Goal: Task Accomplishment & Management: Manage account settings

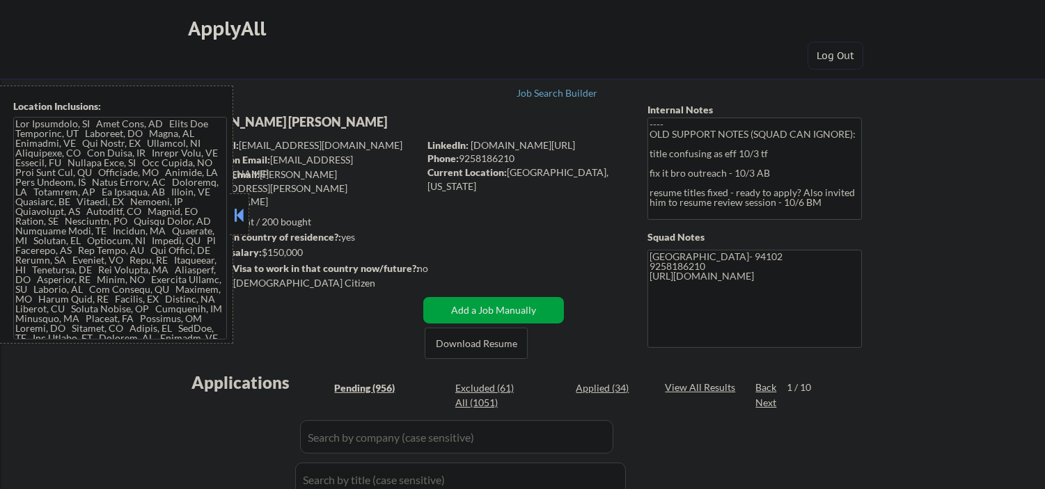
click at [239, 205] on button at bounding box center [238, 215] width 15 height 21
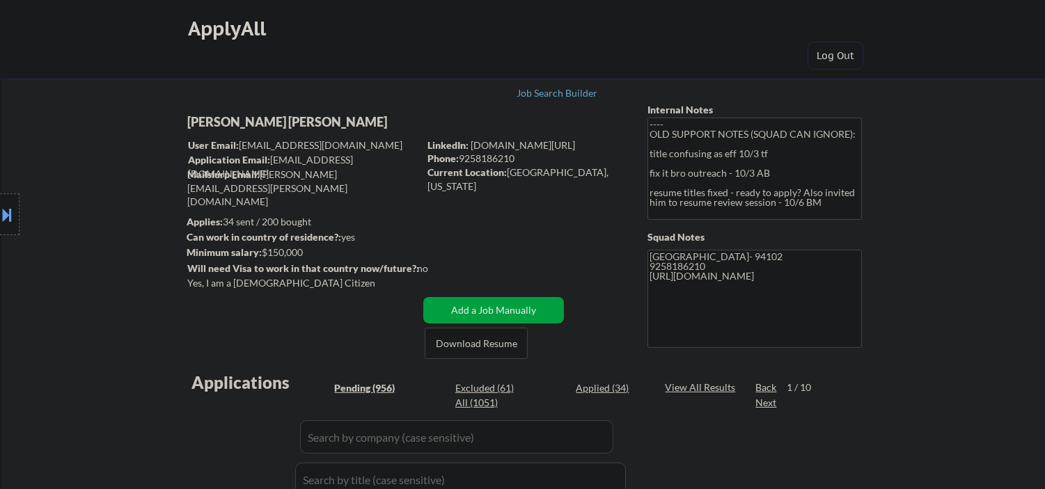
select select ""pending""
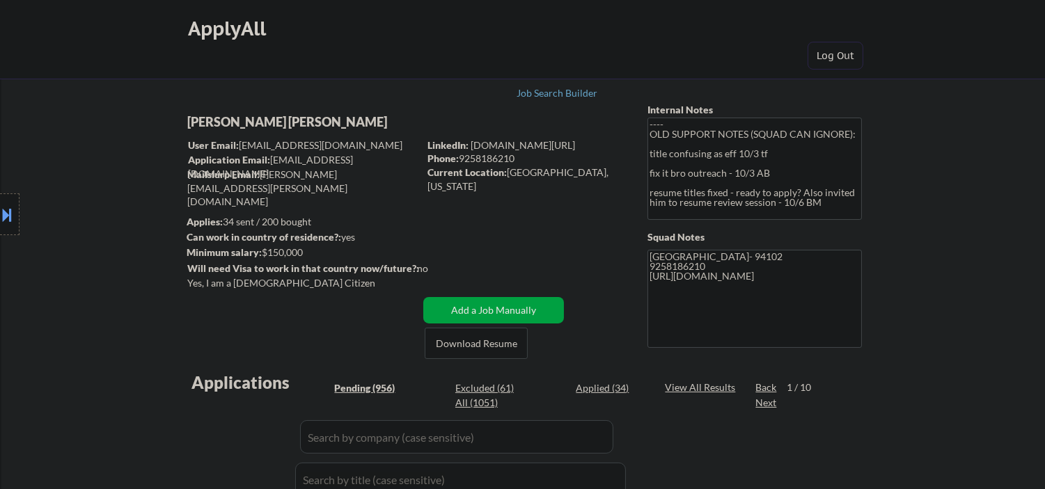
select select ""pending""
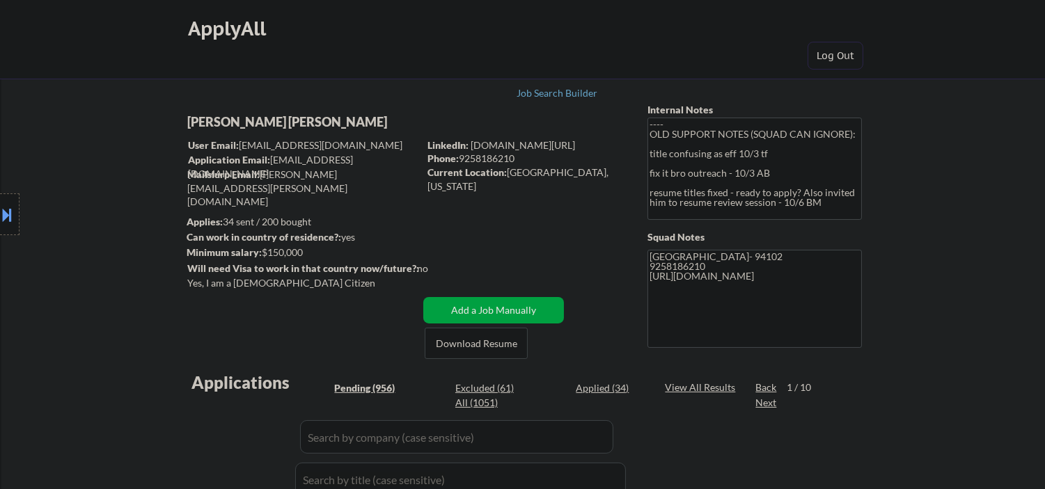
select select ""pending""
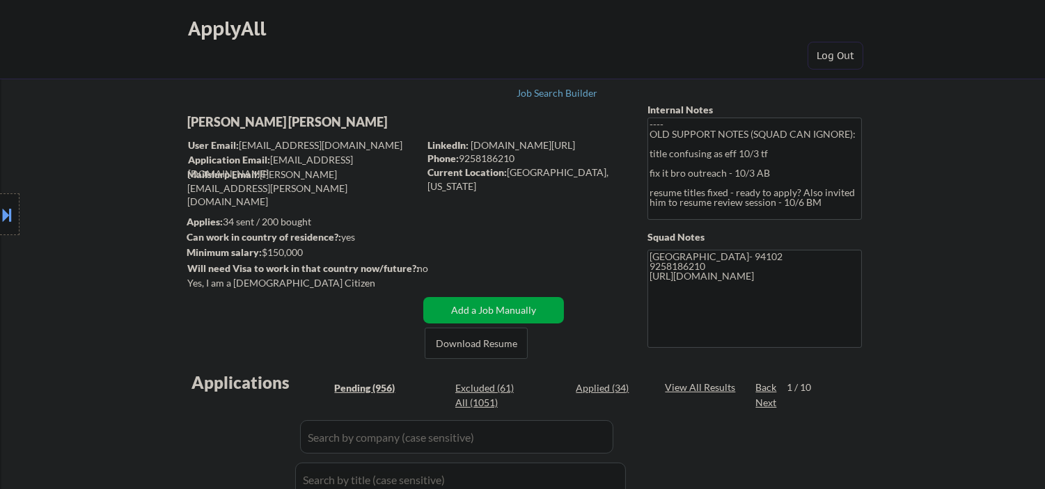
select select ""pending""
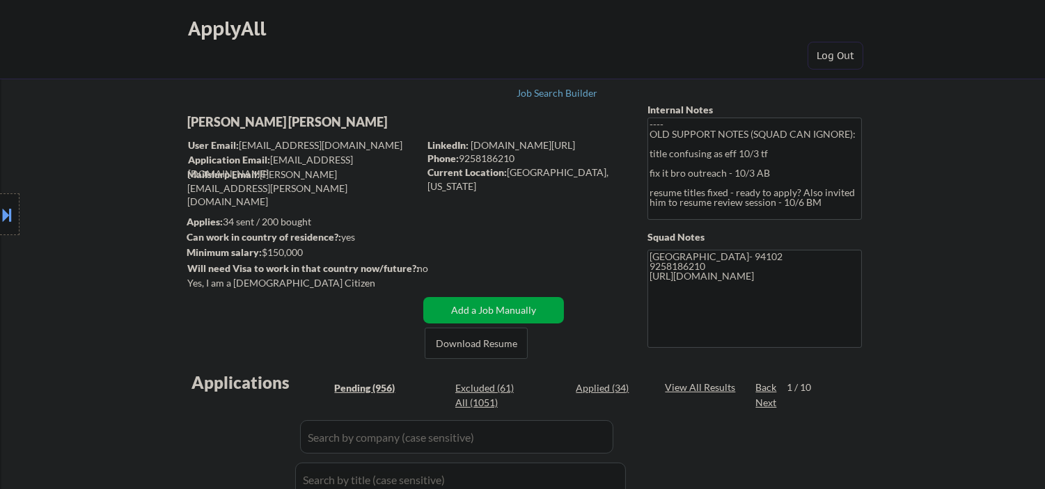
select select ""pending""
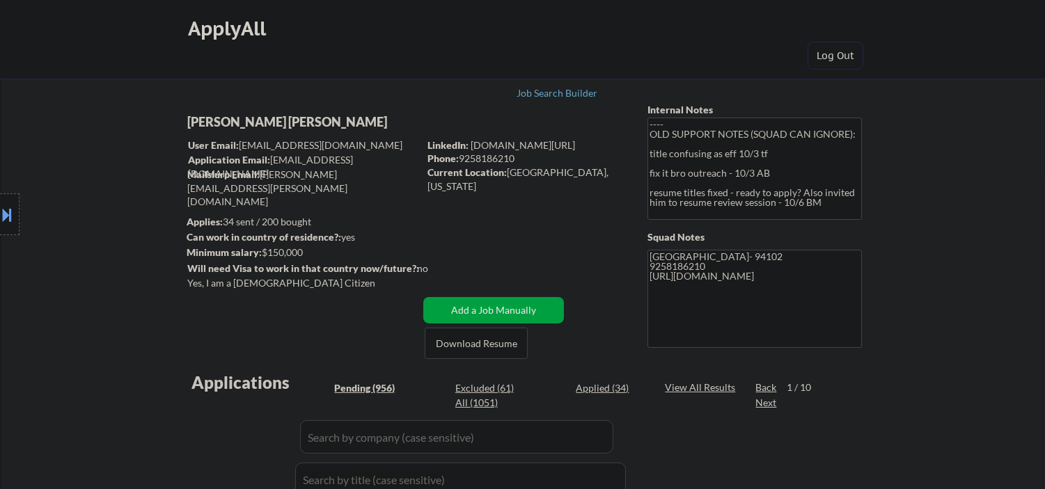
select select ""pending""
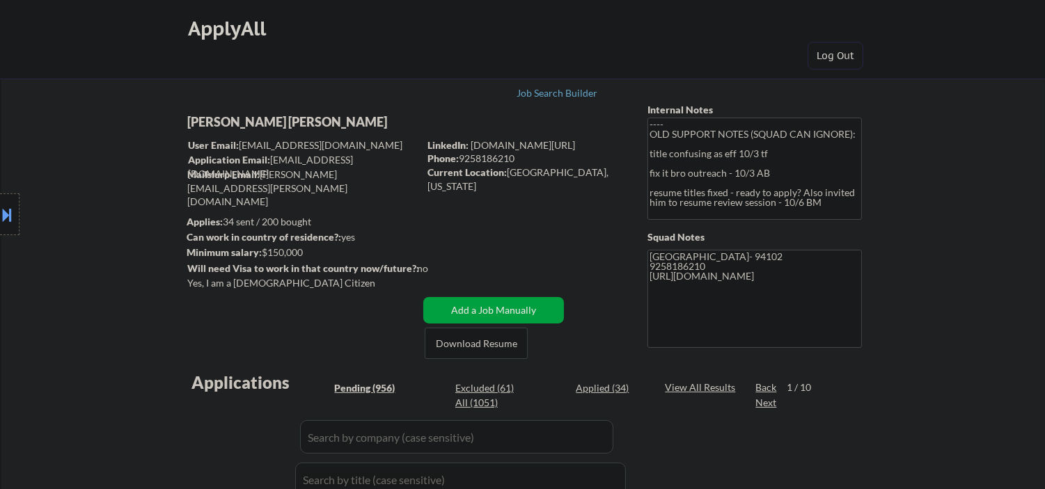
select select ""pending""
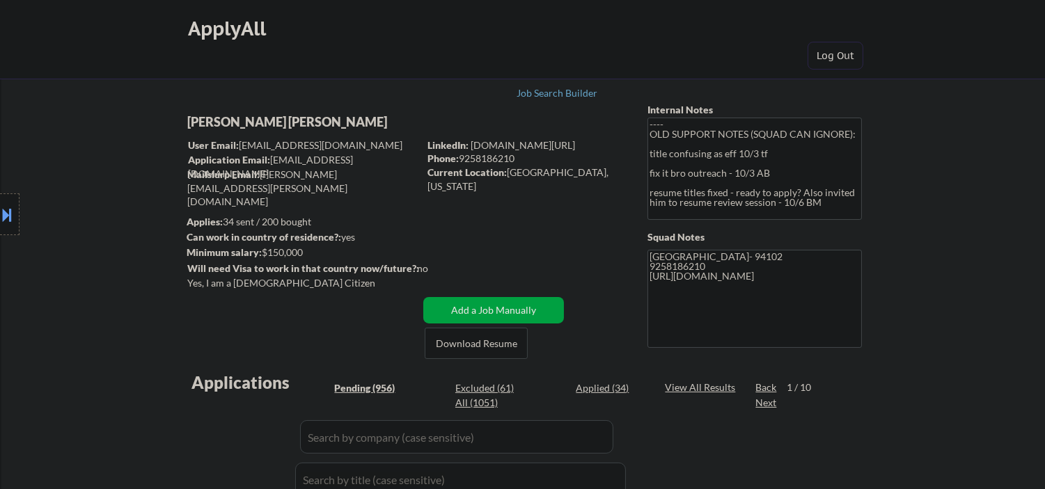
select select ""pending""
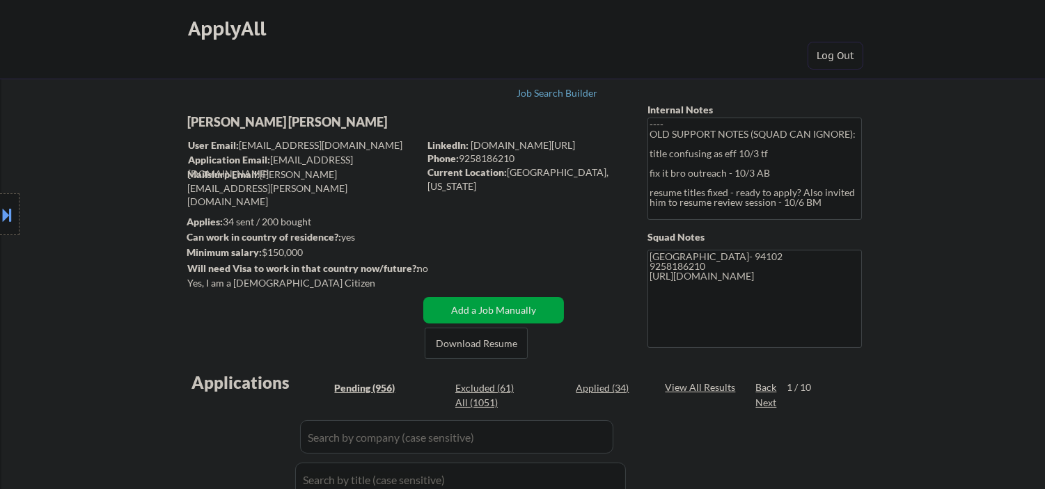
select select ""pending""
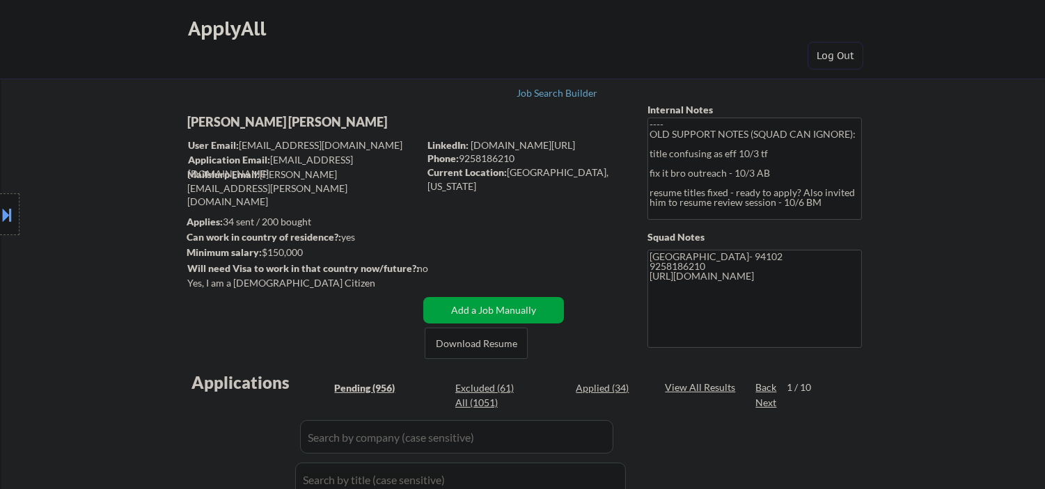
select select ""pending""
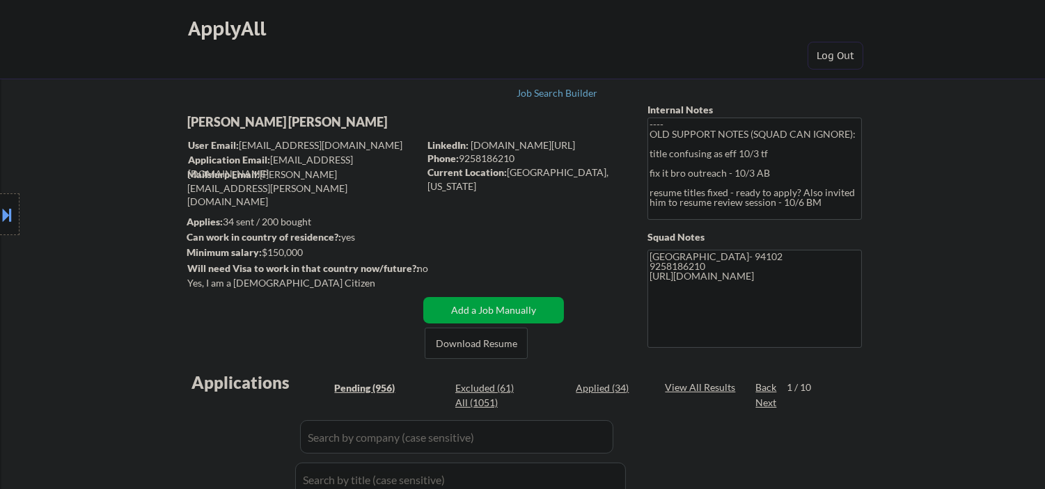
select select ""pending""
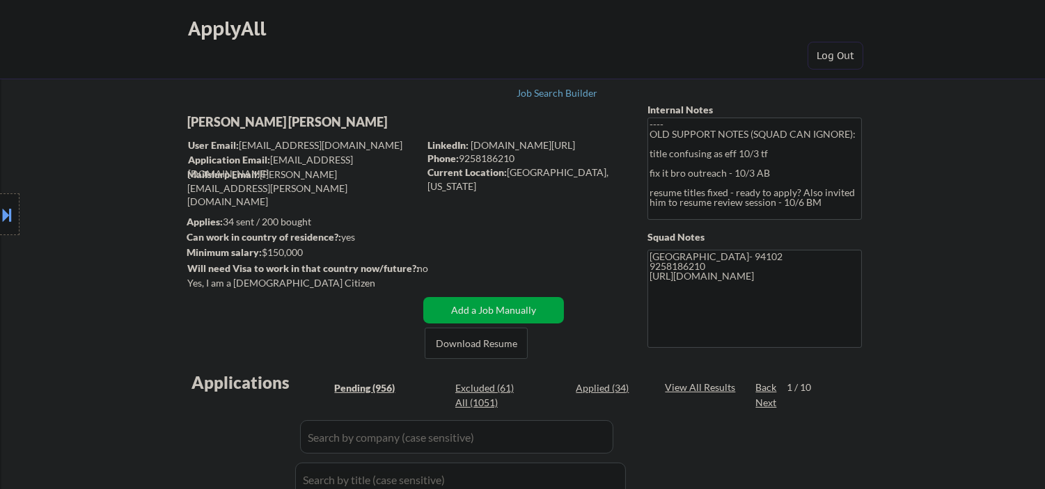
select select ""pending""
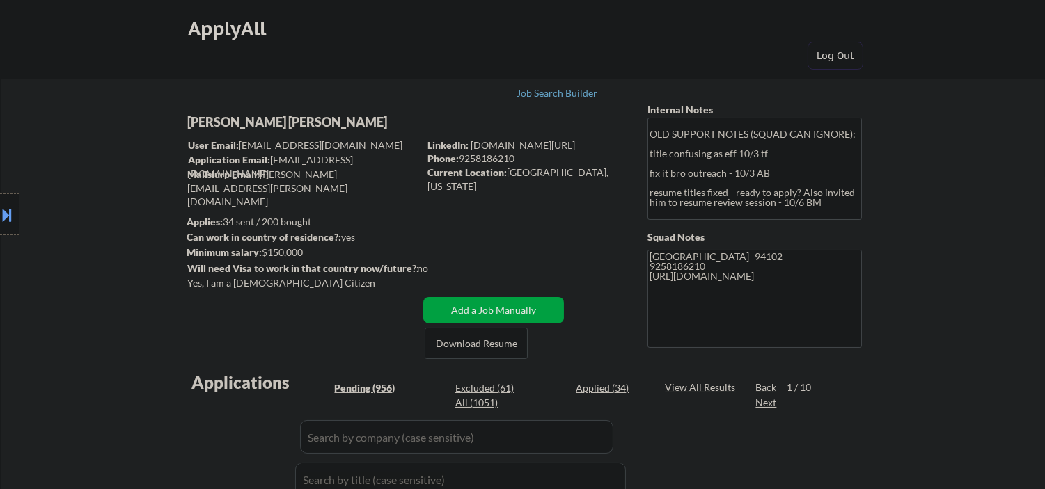
select select ""pending""
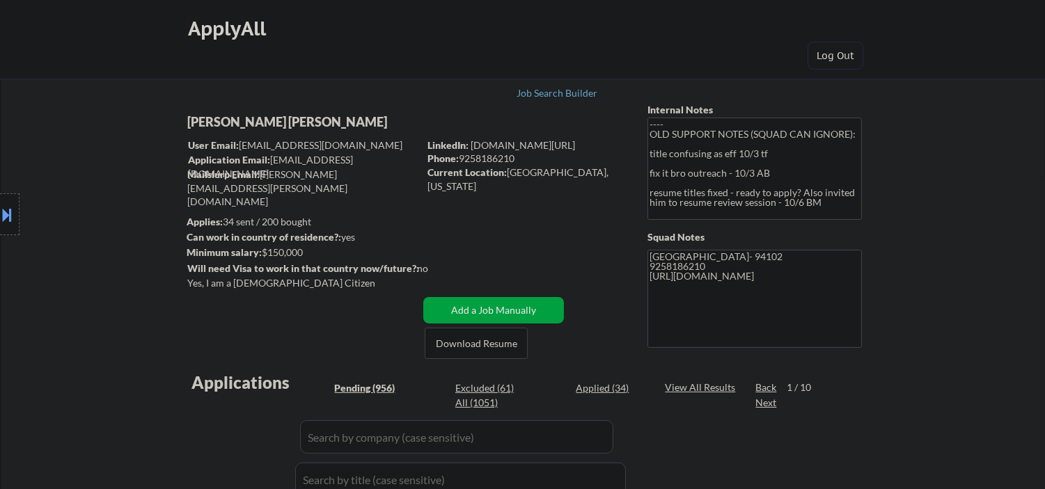
select select ""pending""
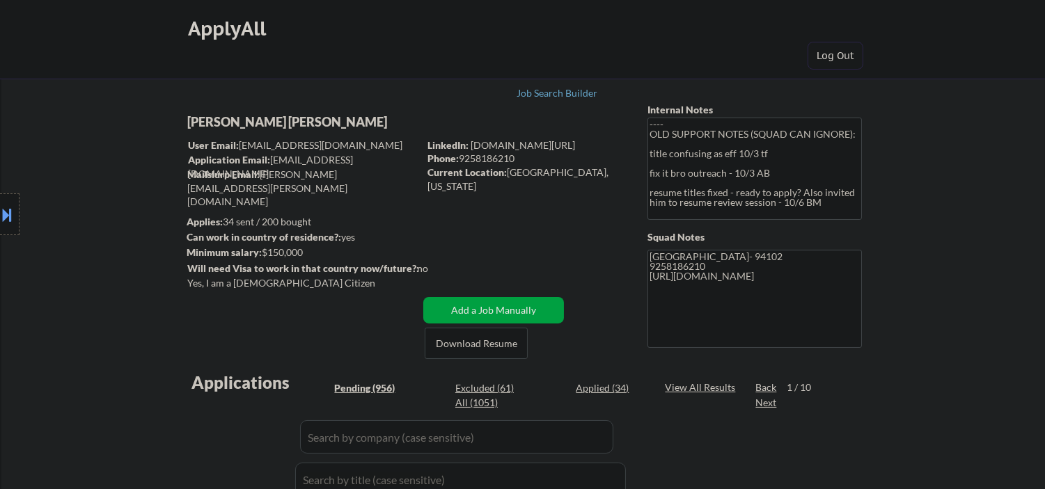
select select ""pending""
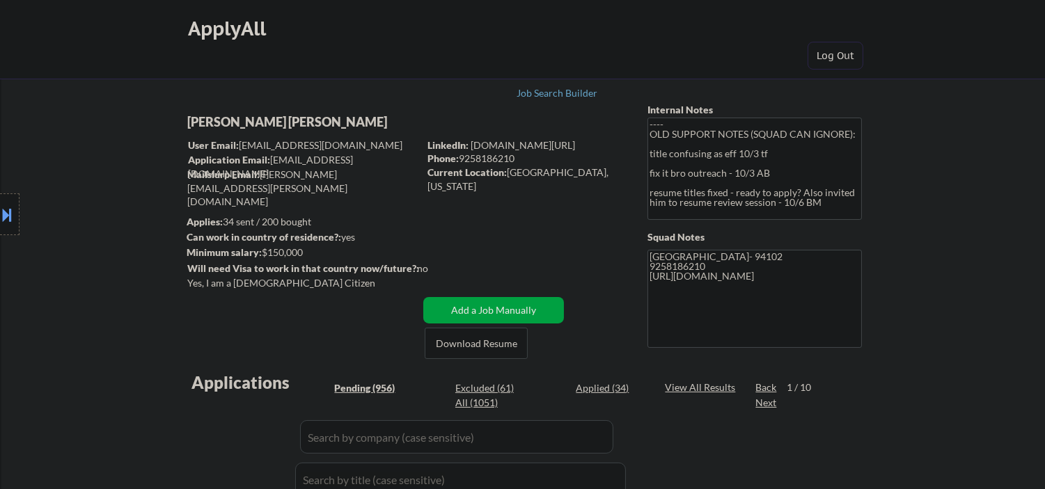
select select ""pending""
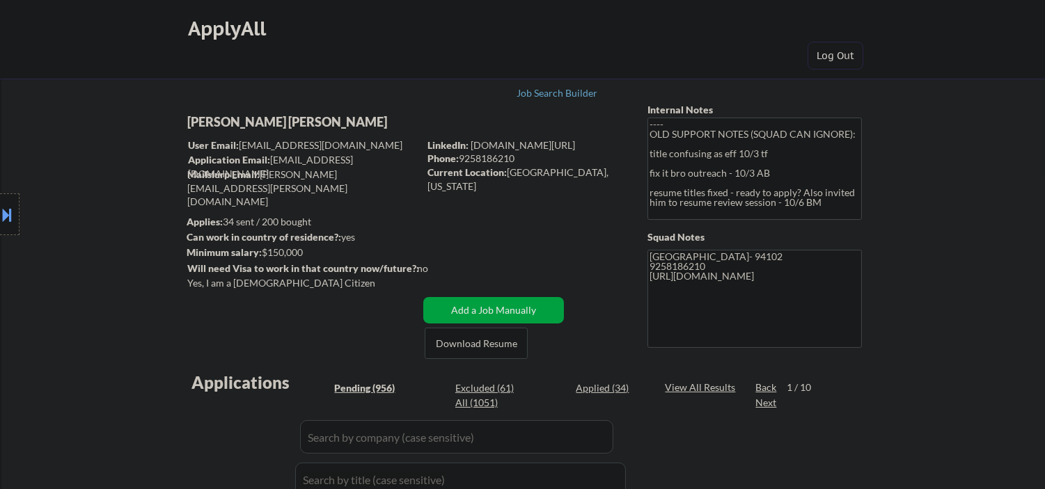
select select ""pending""
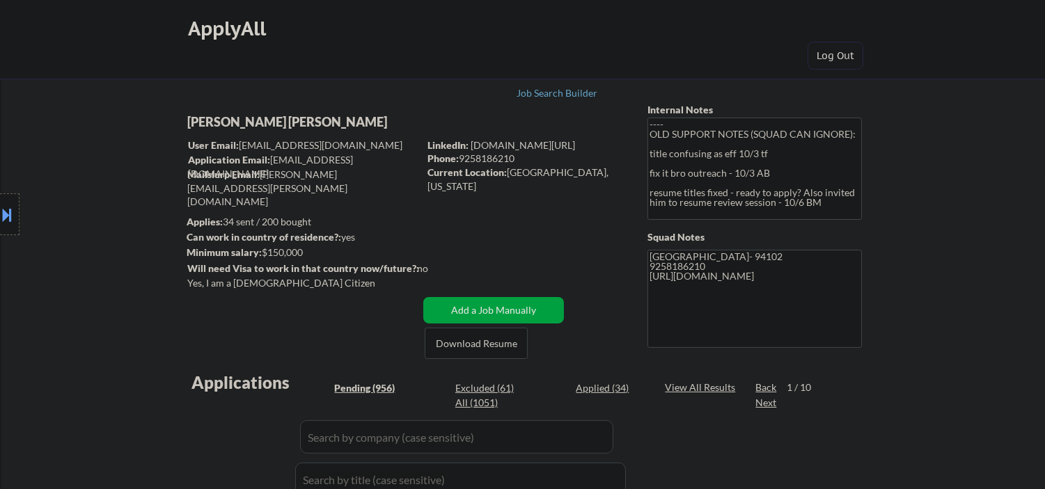
select select ""pending""
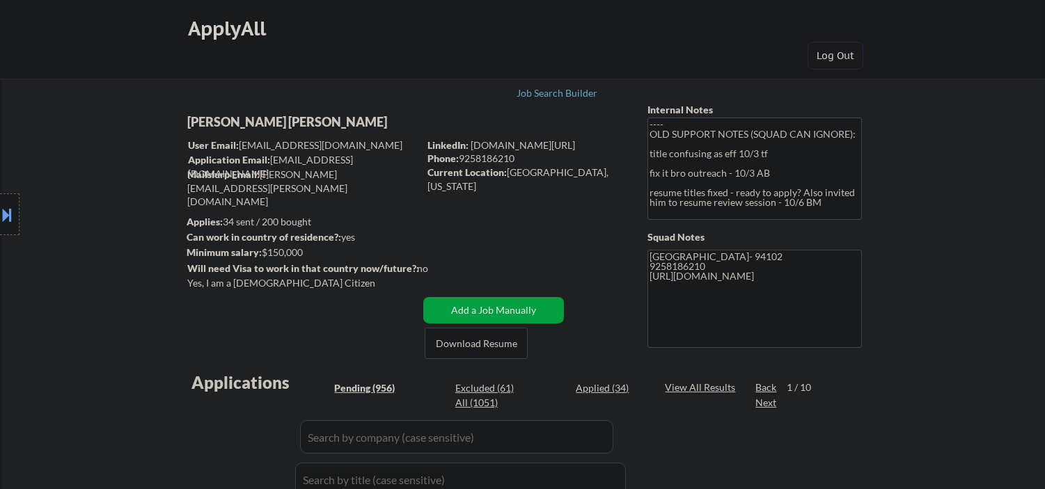
select select ""pending""
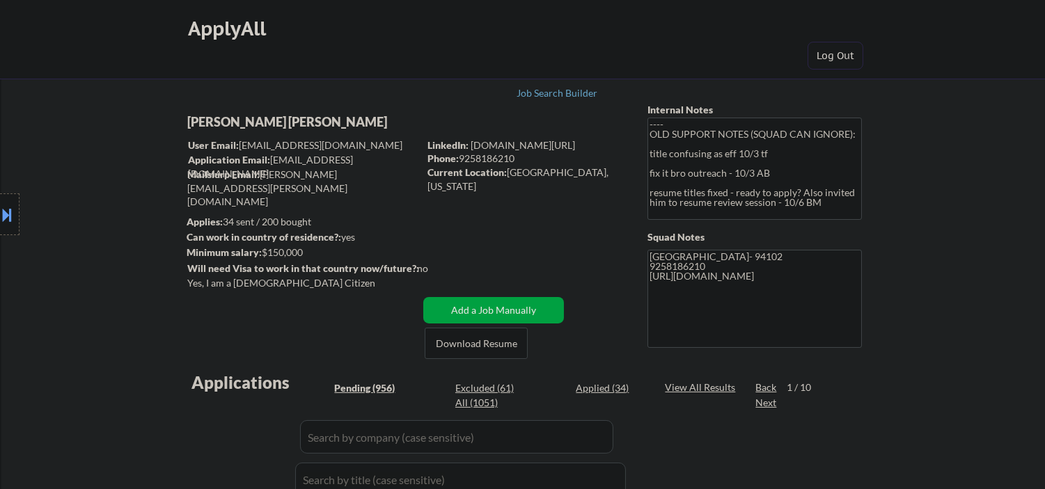
select select ""pending""
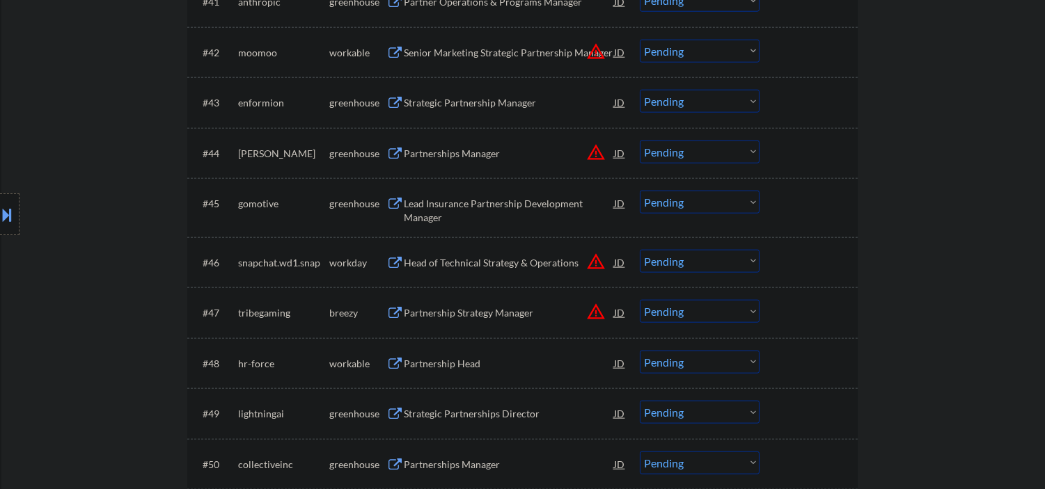
scroll to position [2990, 0]
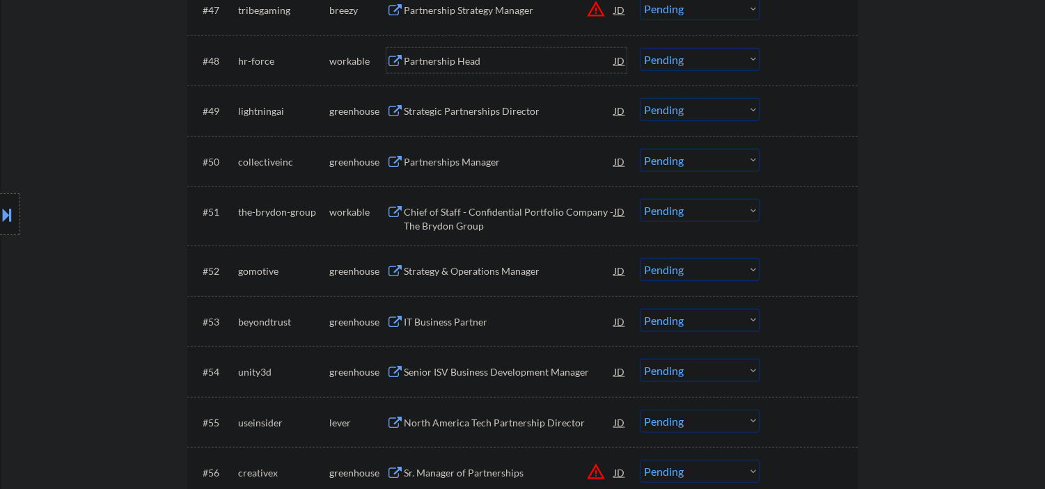
click at [453, 52] on div "Partnership Head" at bounding box center [509, 60] width 210 height 25
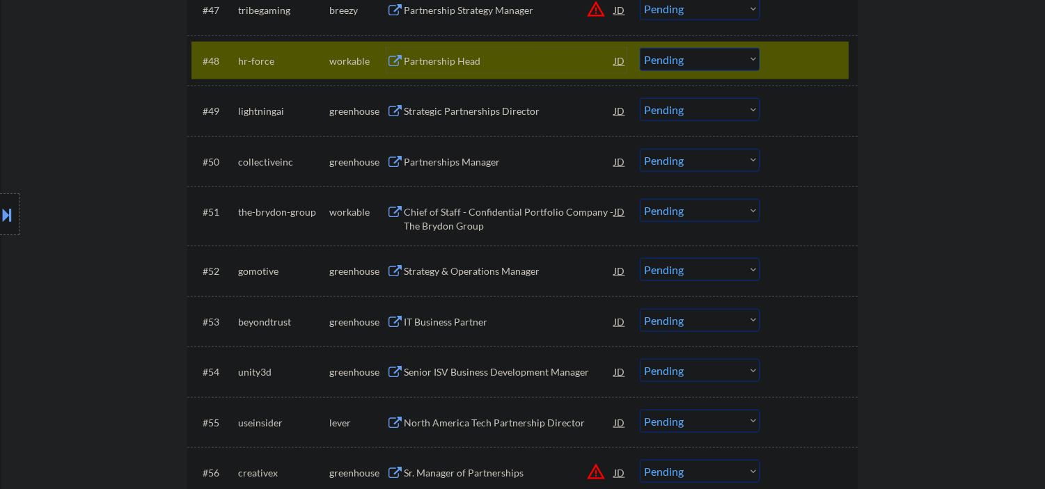
click at [557, 451] on div "#56 creativex greenhouse Sr. Manager of Partnerships JD warning_amber Choose an…" at bounding box center [522, 473] width 670 height 51
click at [443, 56] on div "Partnership Head" at bounding box center [509, 61] width 210 height 14
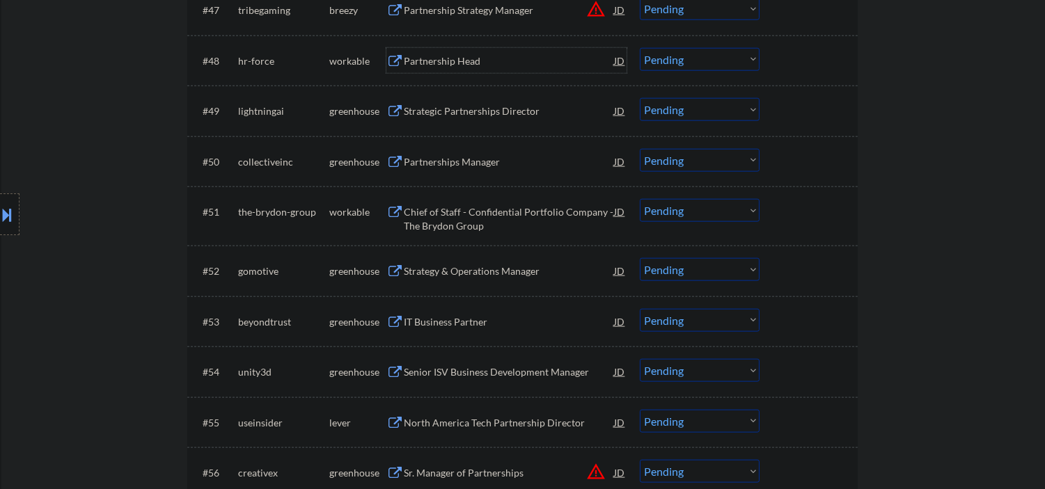
click at [667, 54] on select "Choose an option... Pending Applied Excluded (Questions) Excluded (Expired) Exc…" at bounding box center [700, 59] width 120 height 23
click at [640, 48] on select "Choose an option... Pending Applied Excluded (Questions) Excluded (Expired) Exc…" at bounding box center [700, 59] width 120 height 23
click at [475, 106] on div "Strategic Partnerships Director" at bounding box center [509, 111] width 210 height 14
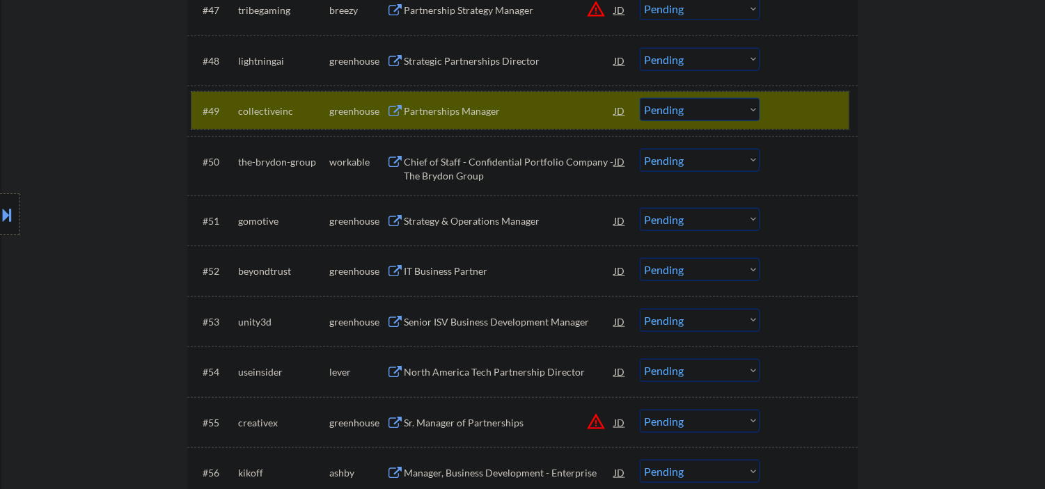
click at [779, 109] on div at bounding box center [809, 110] width 61 height 25
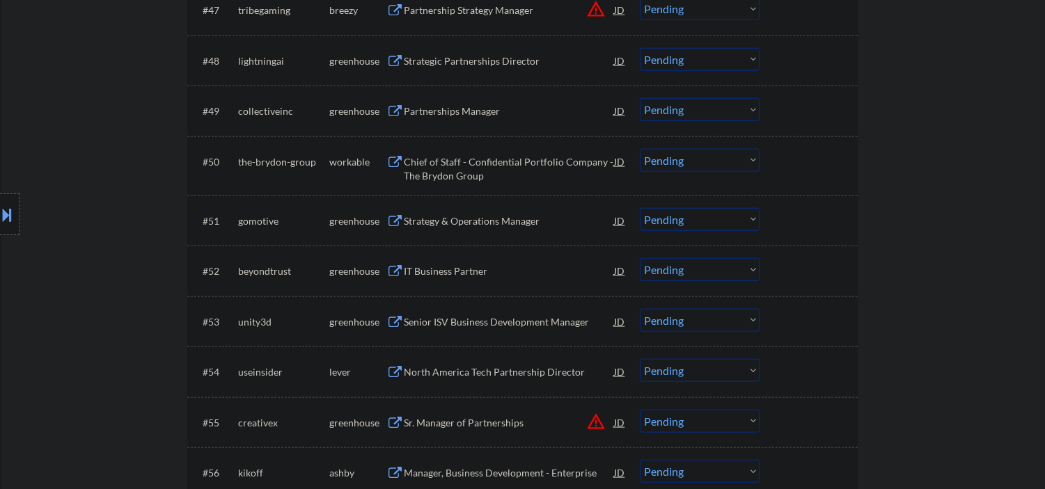
click at [712, 58] on select "Choose an option... Pending Applied Excluded (Questions) Excluded (Expired) Exc…" at bounding box center [700, 59] width 120 height 23
click at [640, 48] on select "Choose an option... Pending Applied Excluded (Questions) Excluded (Expired) Exc…" at bounding box center [700, 59] width 120 height 23
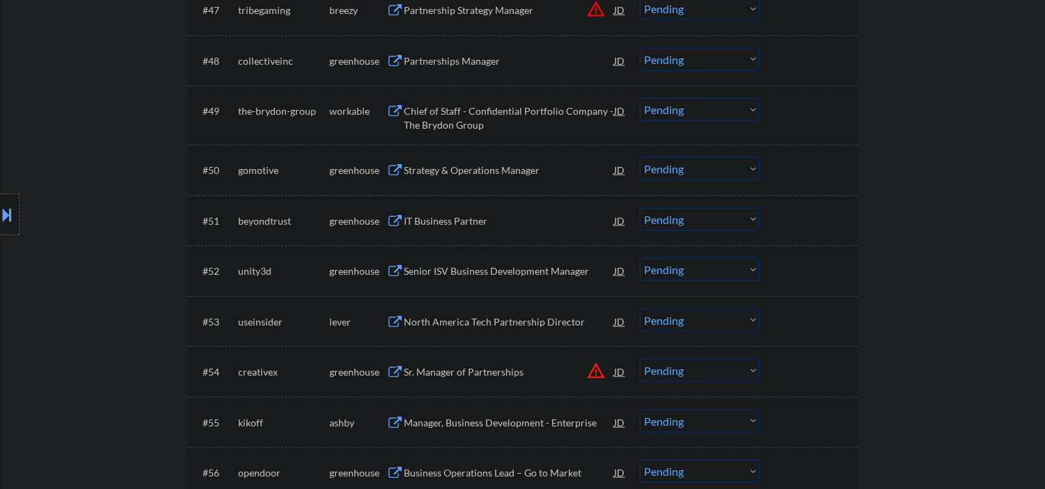
click at [471, 63] on div "Partnerships Manager" at bounding box center [509, 61] width 210 height 14
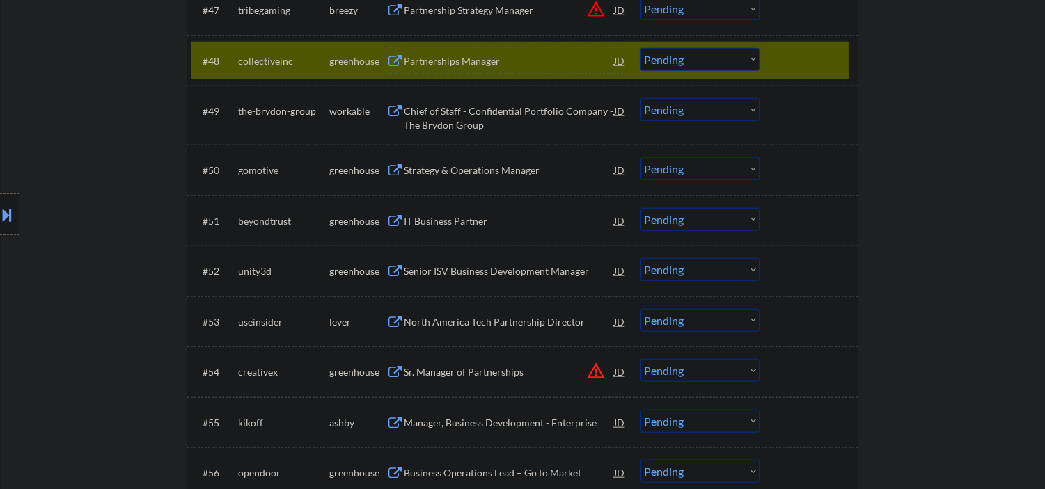
click at [681, 61] on select "Choose an option... Pending Applied Excluded (Questions) Excluded (Expired) Exc…" at bounding box center [700, 59] width 120 height 23
click at [640, 48] on select "Choose an option... Pending Applied Excluded (Questions) Excluded (Expired) Exc…" at bounding box center [700, 59] width 120 height 23
select select ""pending""
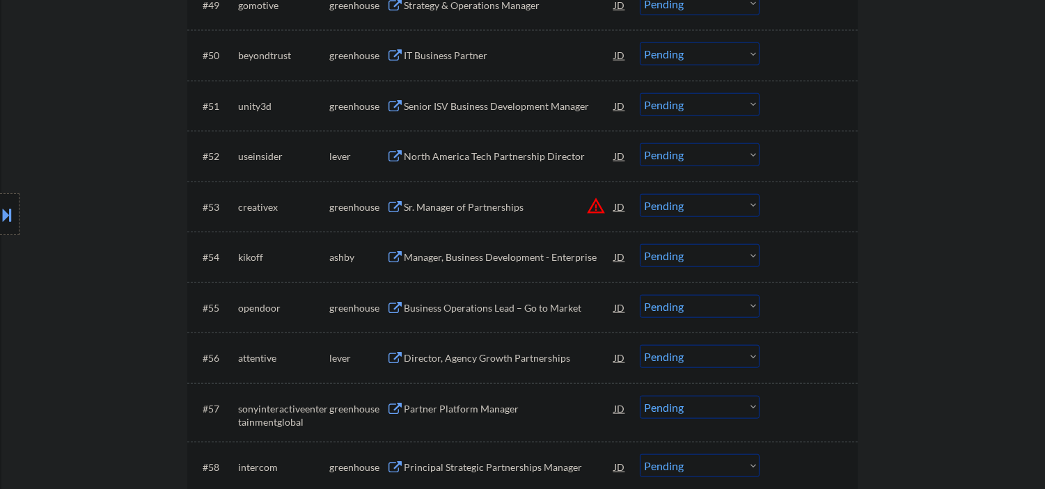
scroll to position [3093, 0]
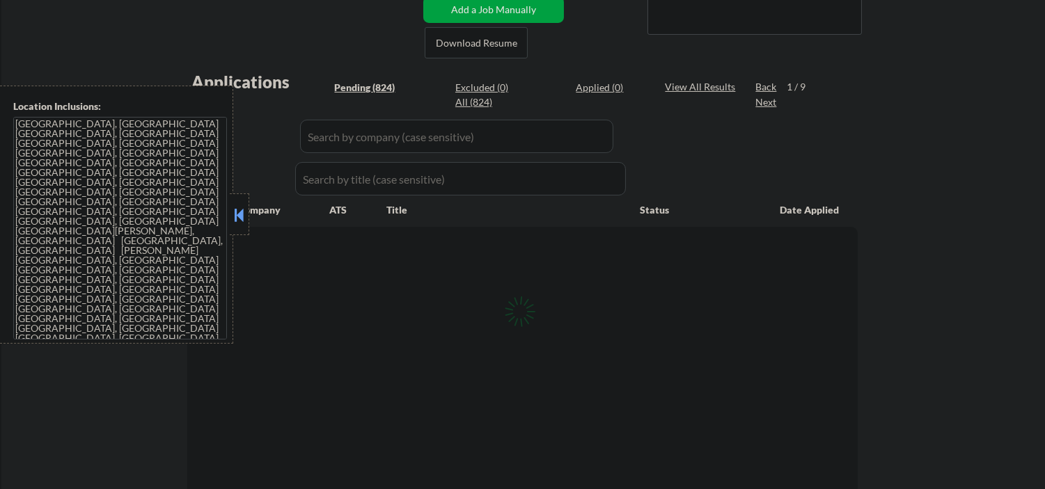
scroll to position [206, 0]
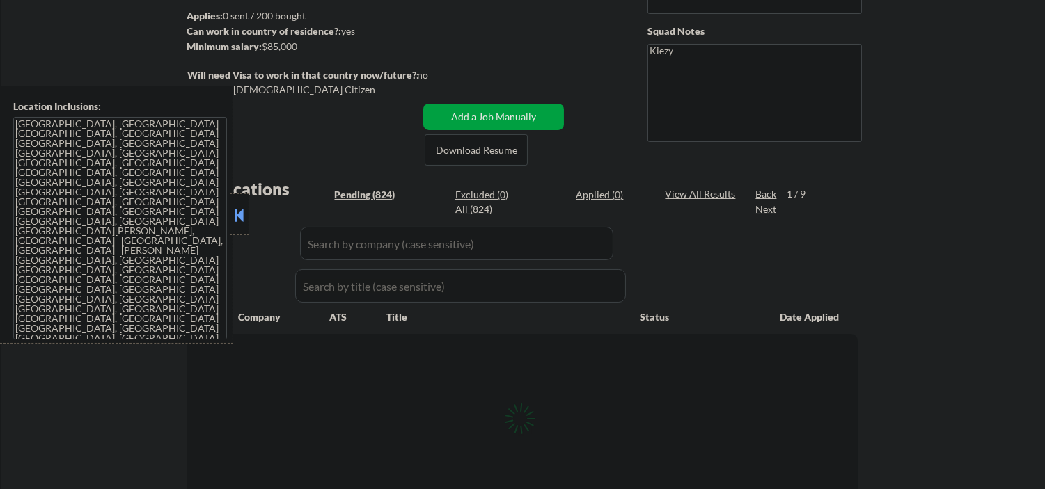
click at [239, 207] on button at bounding box center [238, 215] width 15 height 21
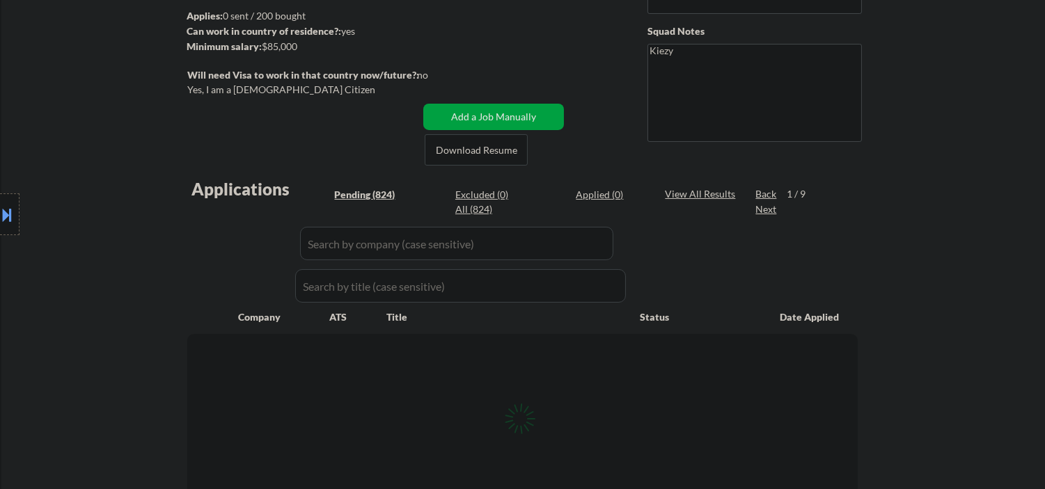
select select ""pending""
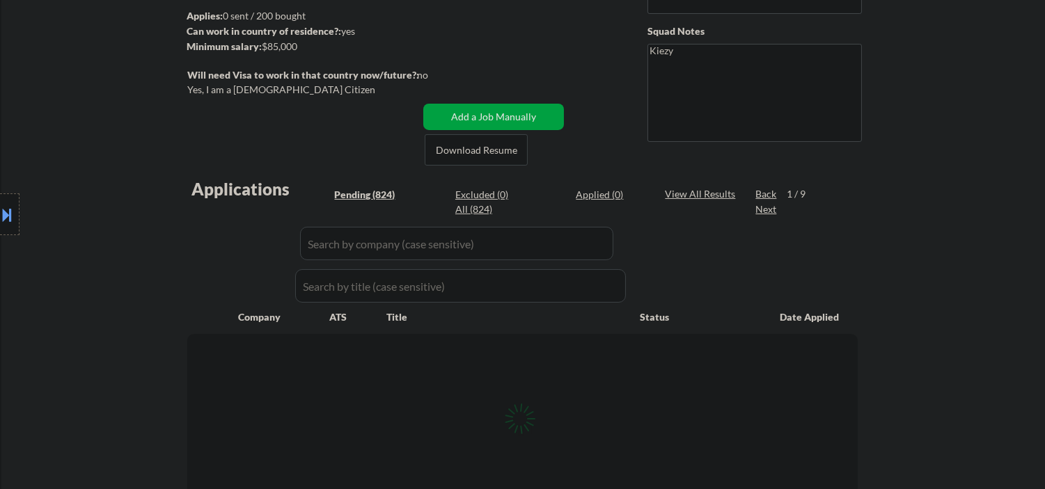
select select ""pending""
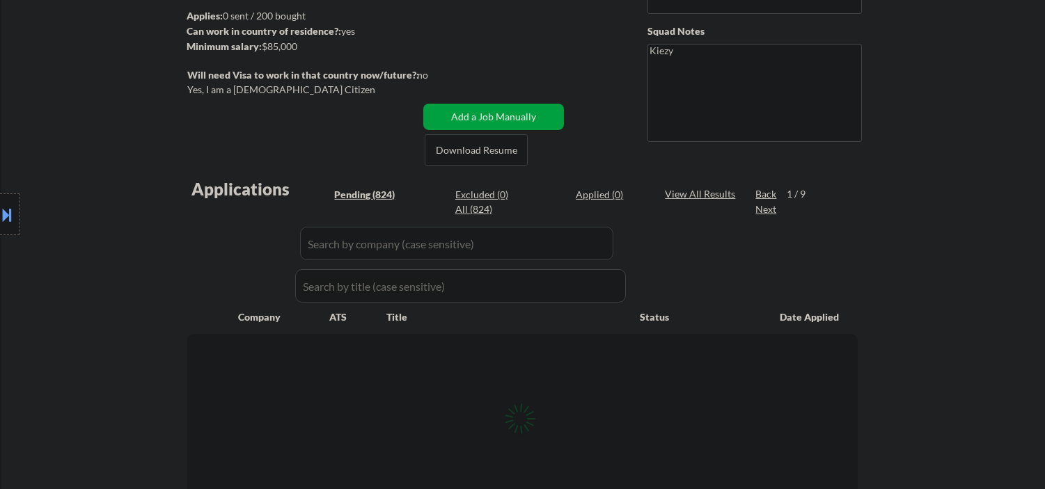
select select ""pending""
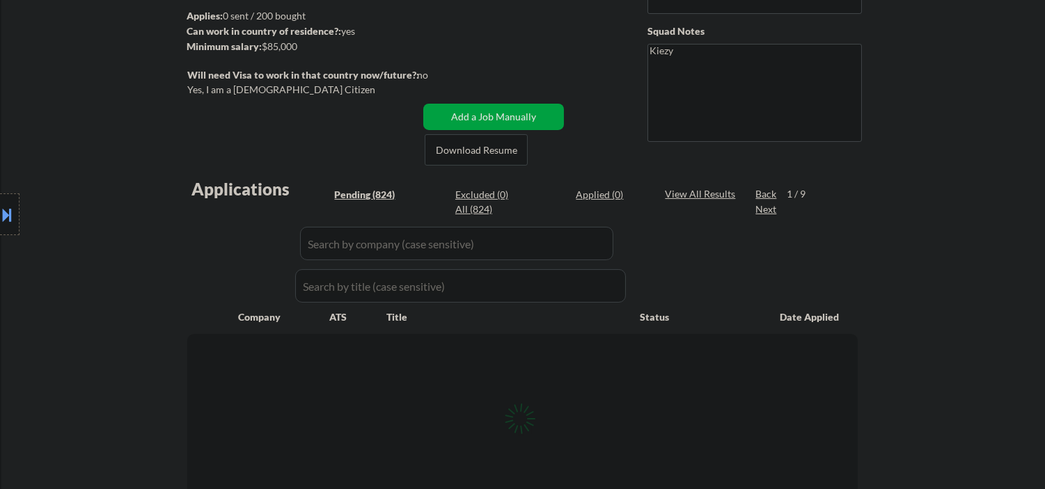
select select ""pending""
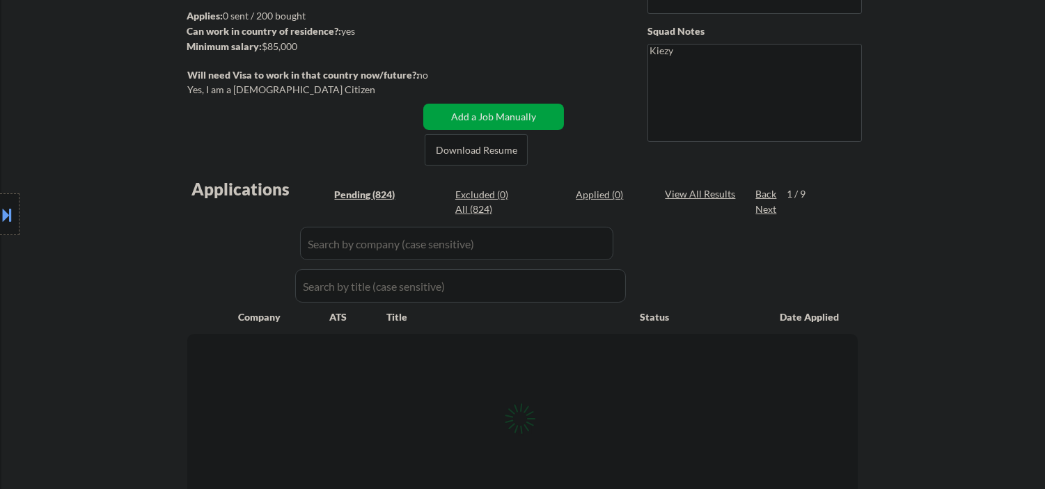
select select ""pending""
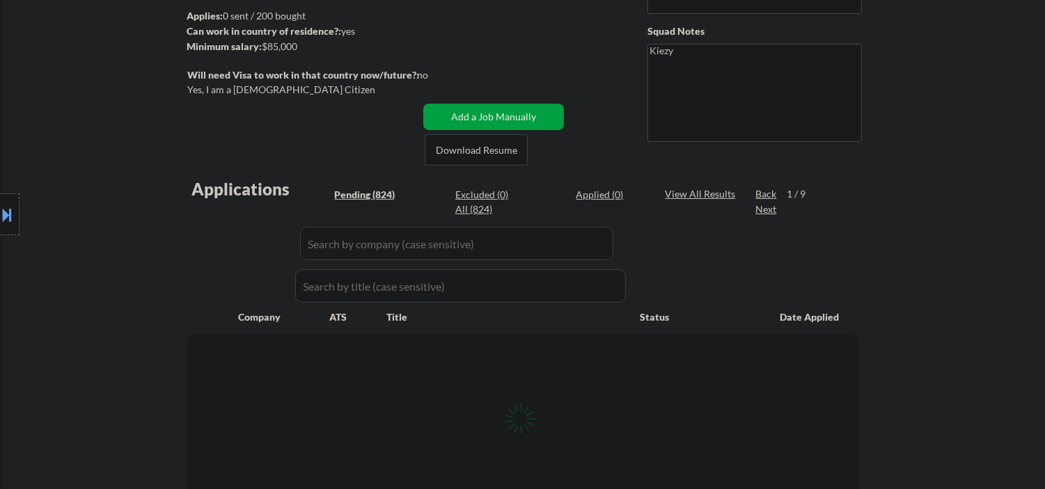
select select ""pending""
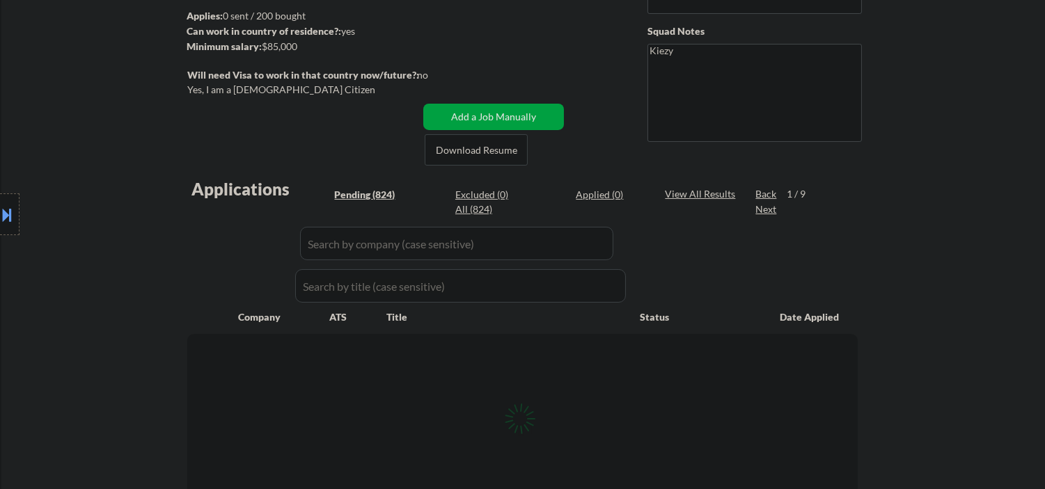
select select ""pending""
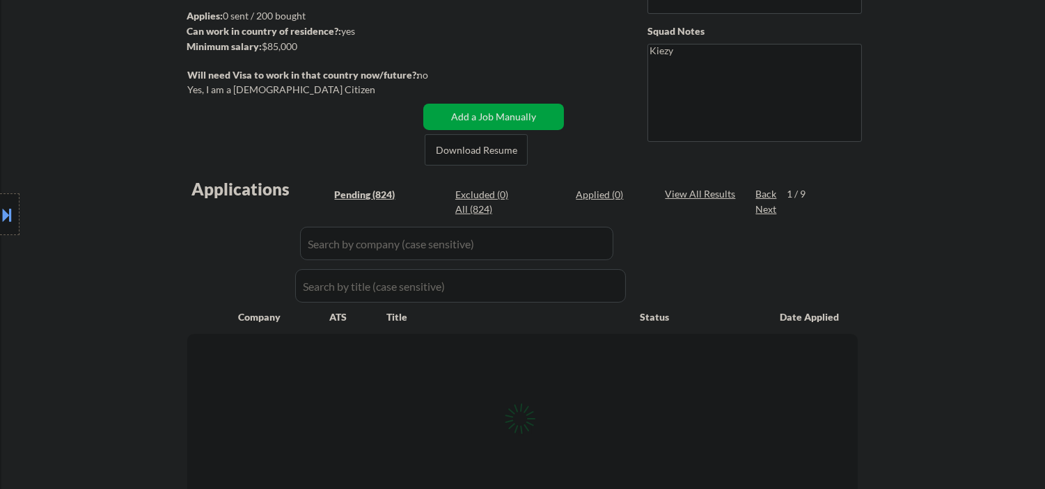
select select ""pending""
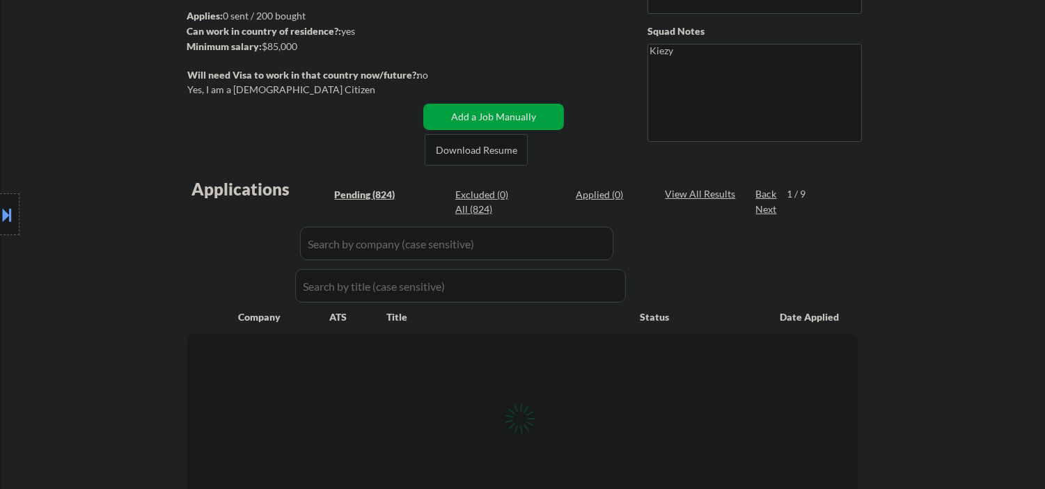
select select ""pending""
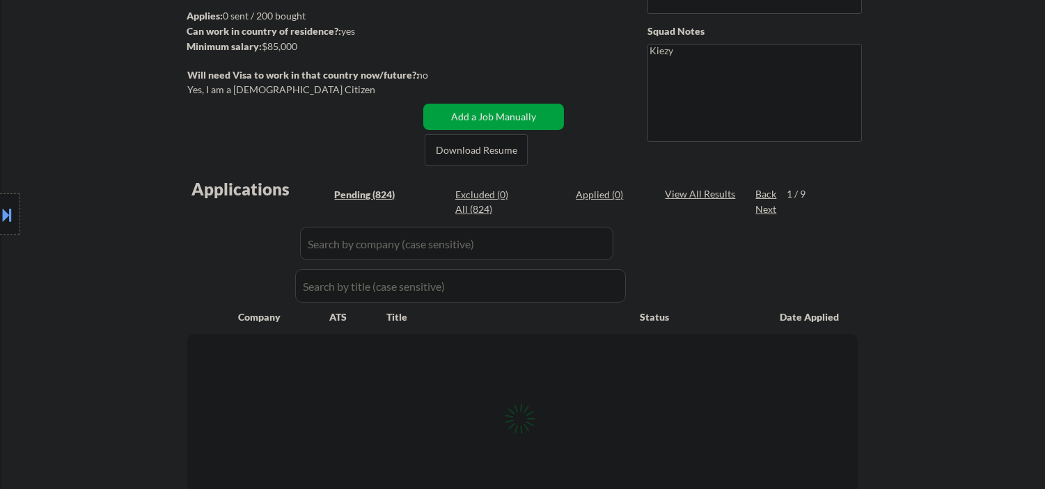
select select ""pending""
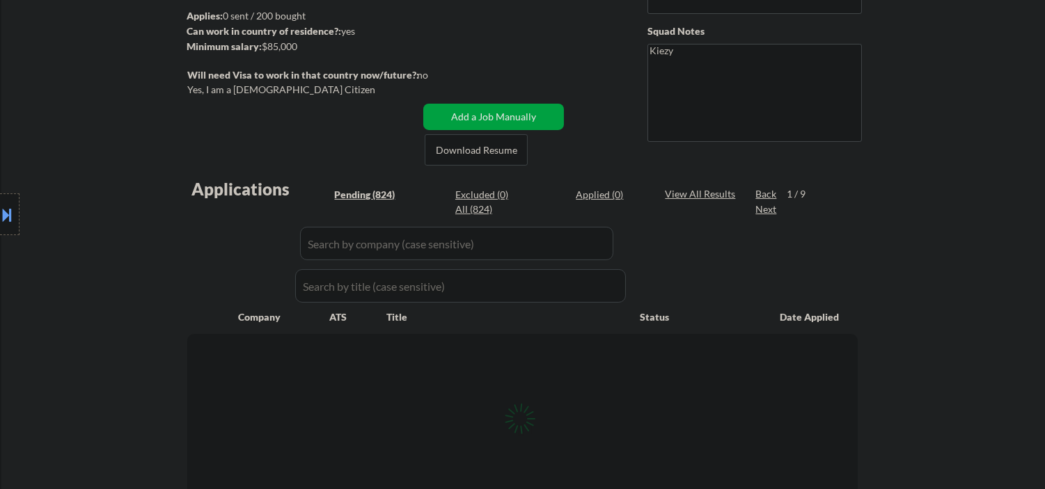
select select ""pending""
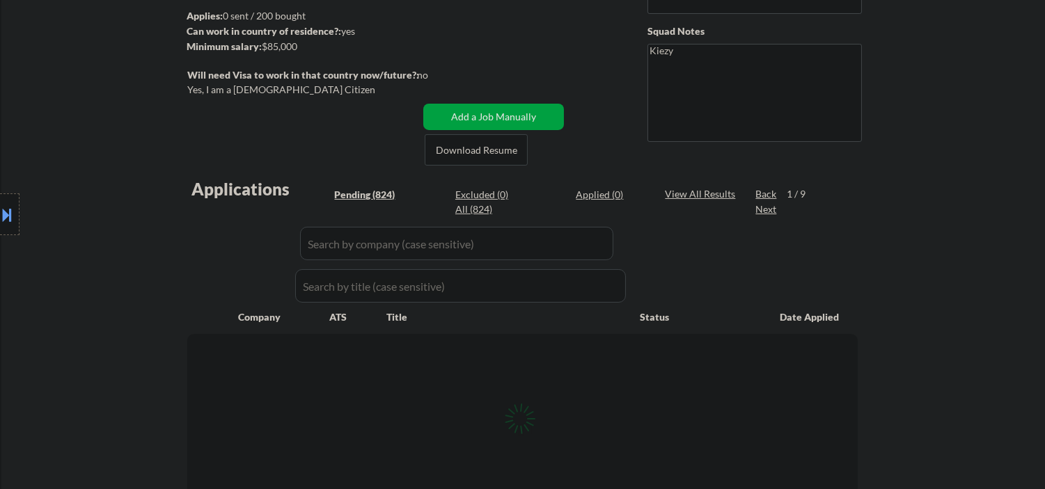
select select ""pending""
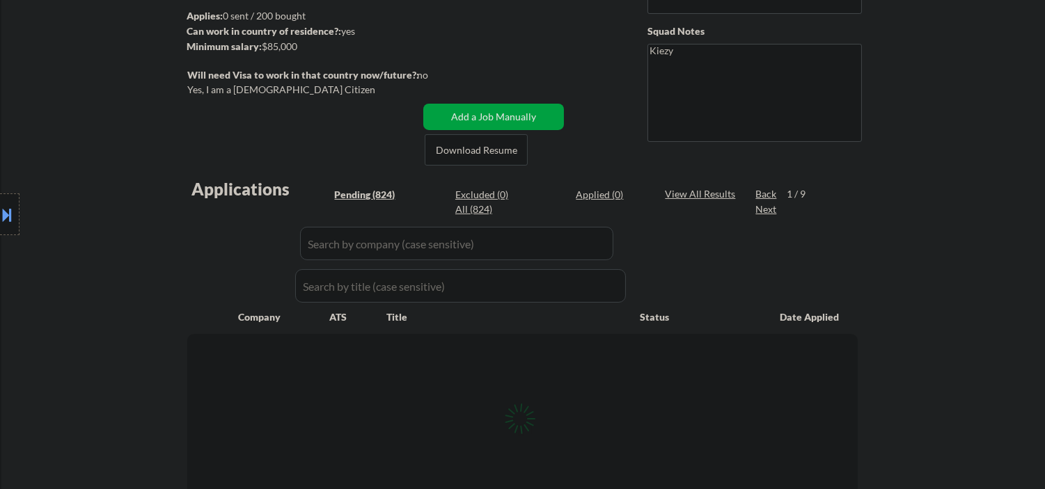
select select ""pending""
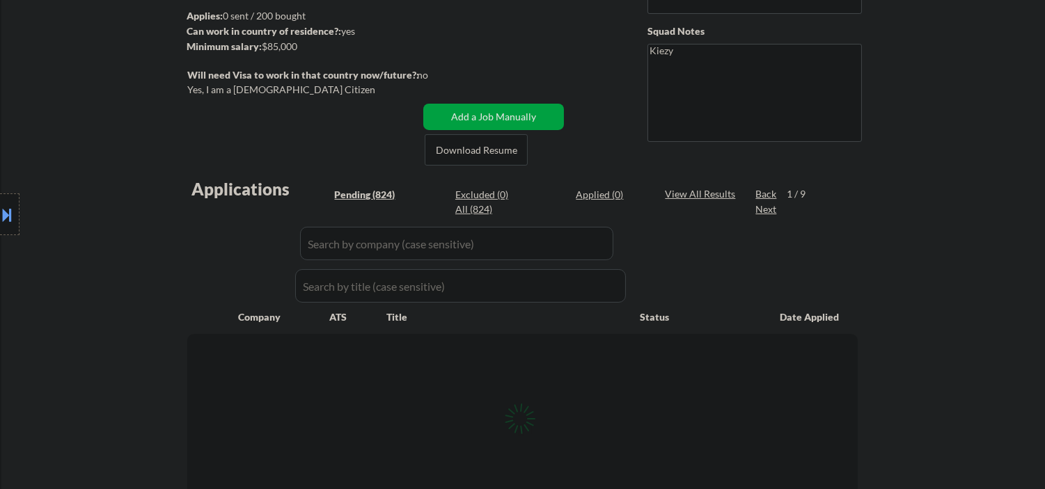
select select ""pending""
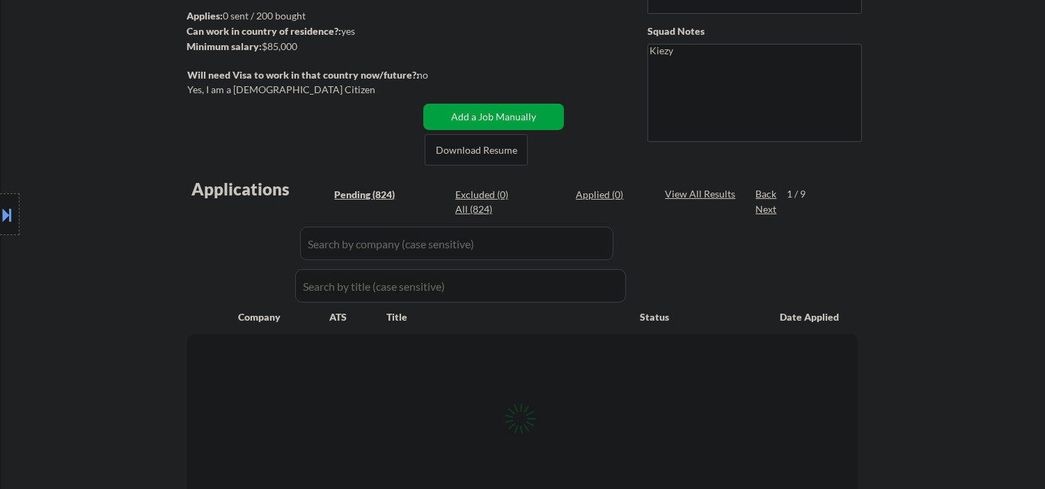
select select ""pending""
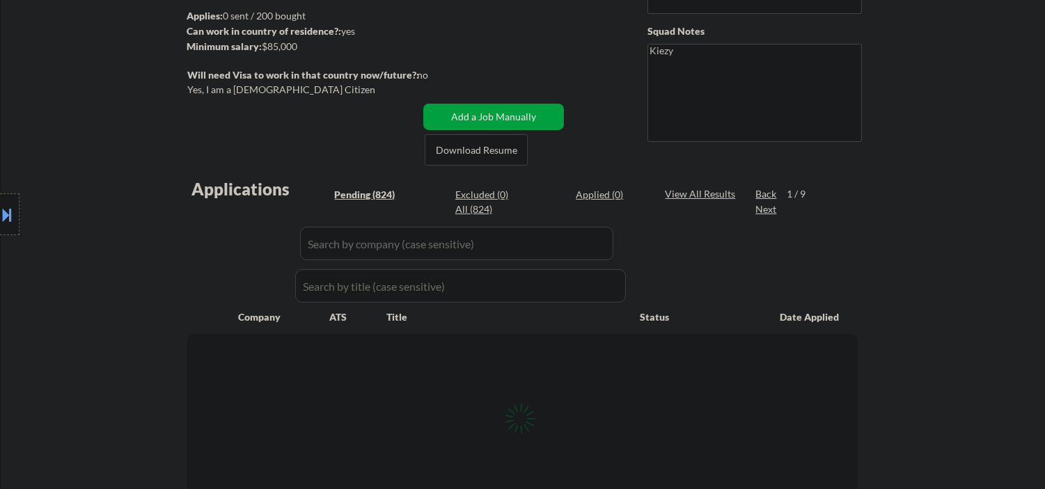
select select ""pending""
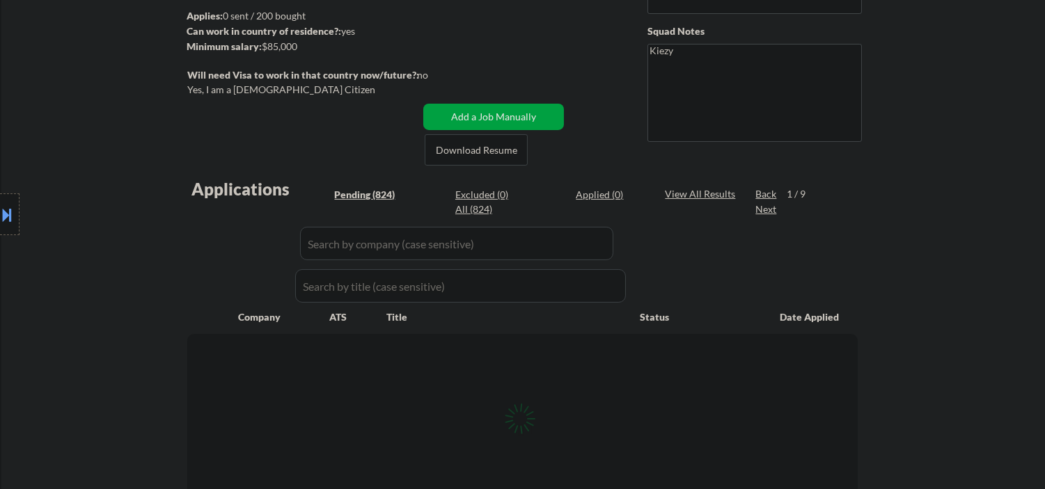
select select ""pending""
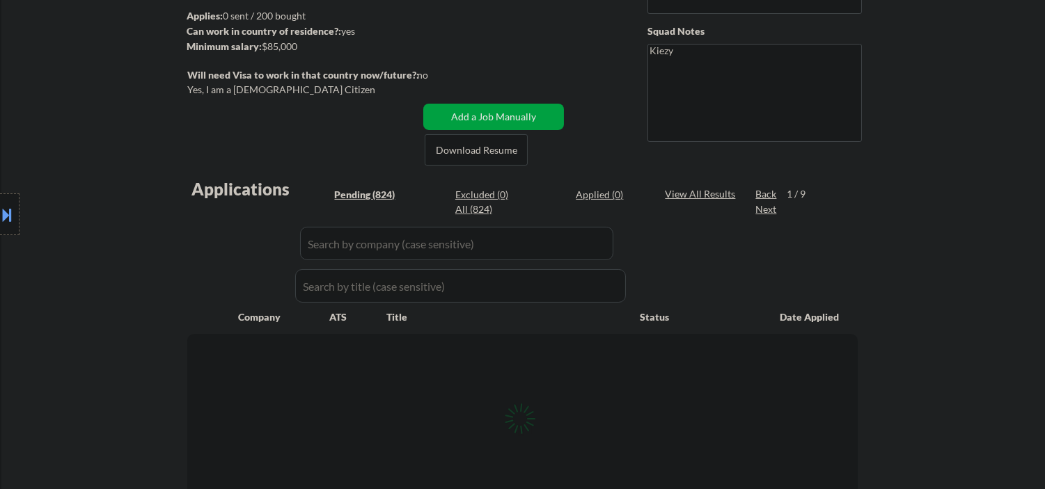
select select ""pending""
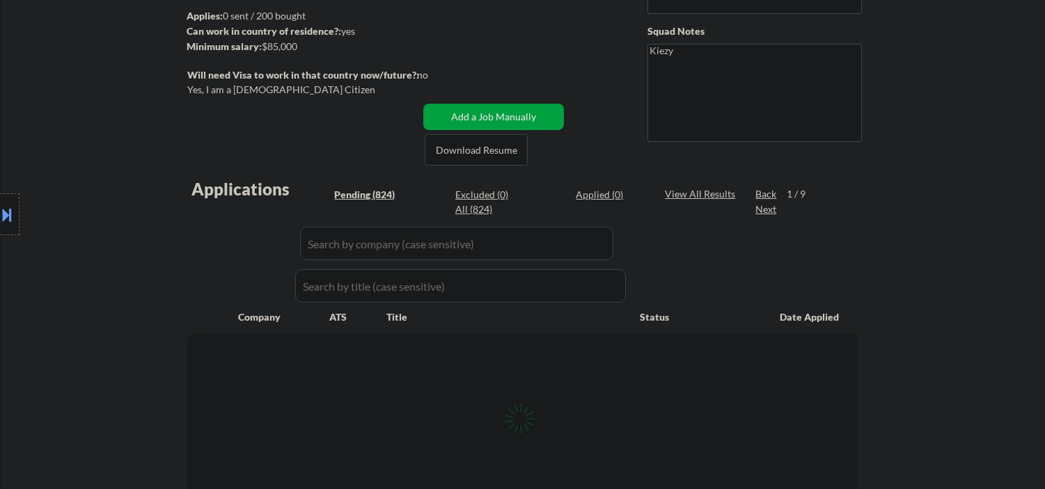
select select ""pending""
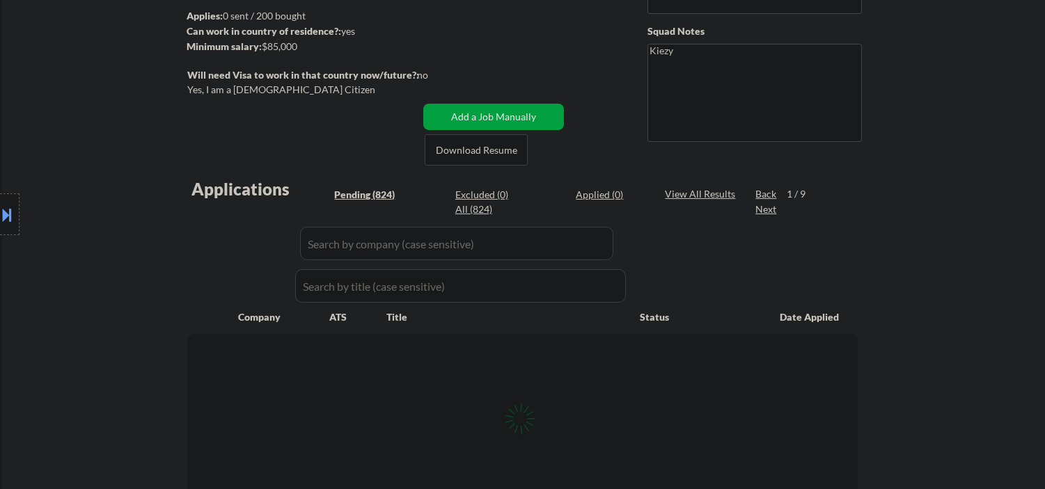
select select ""pending""
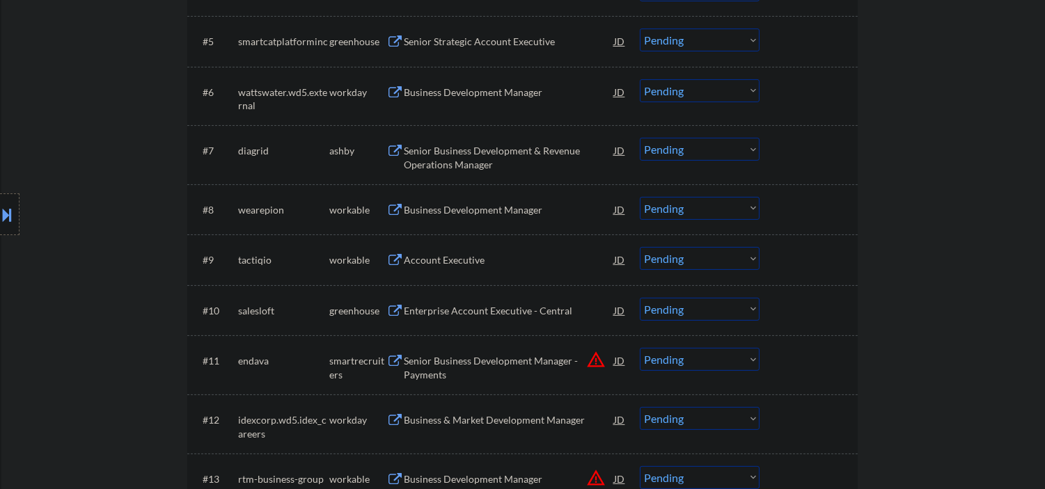
scroll to position [516, 0]
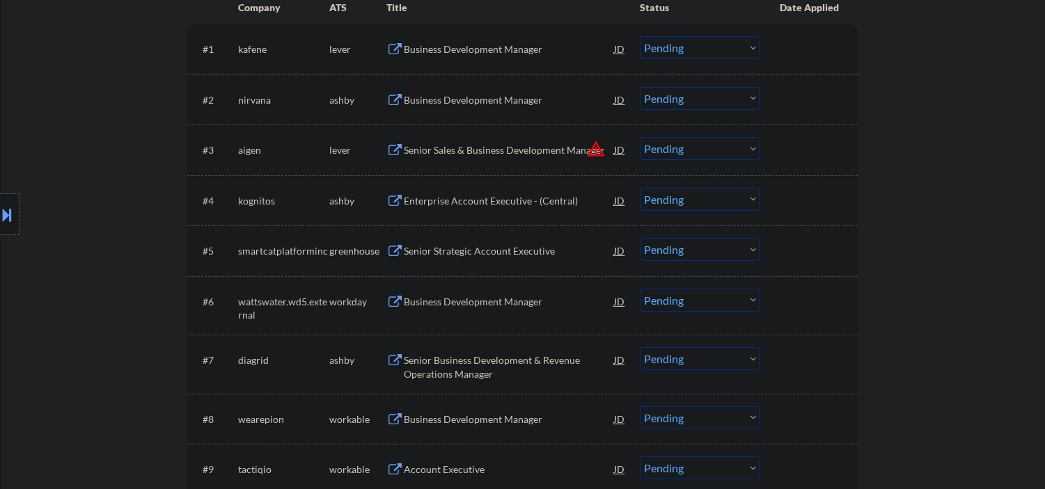
select select ""pending""
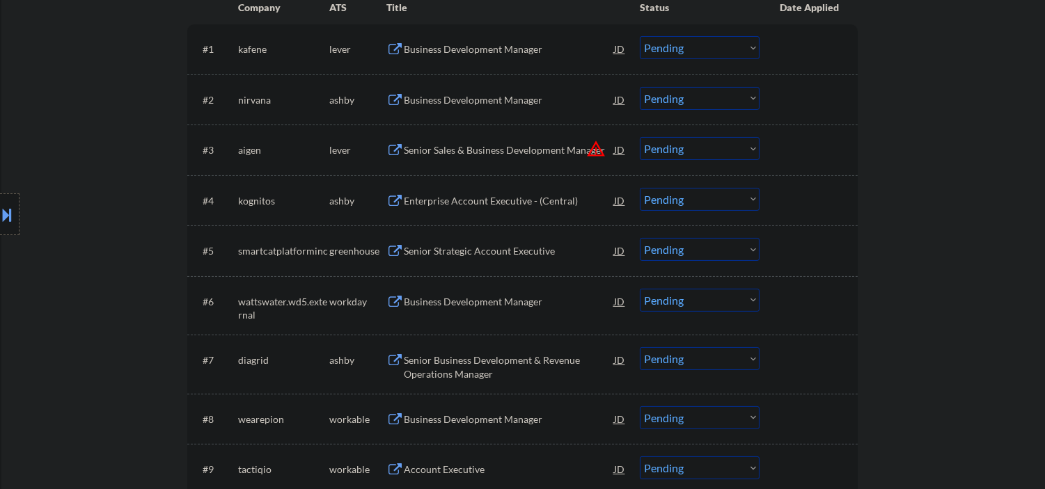
select select ""pending""
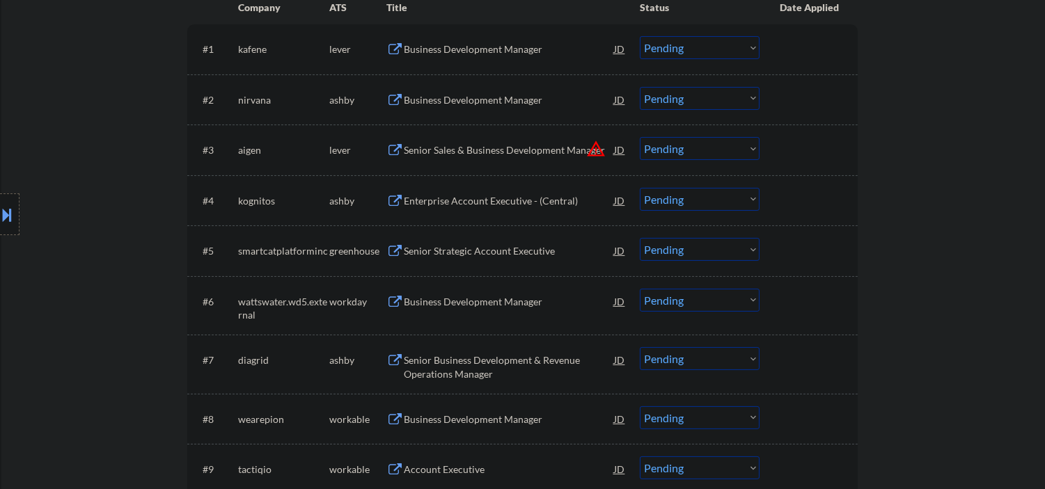
select select ""pending""
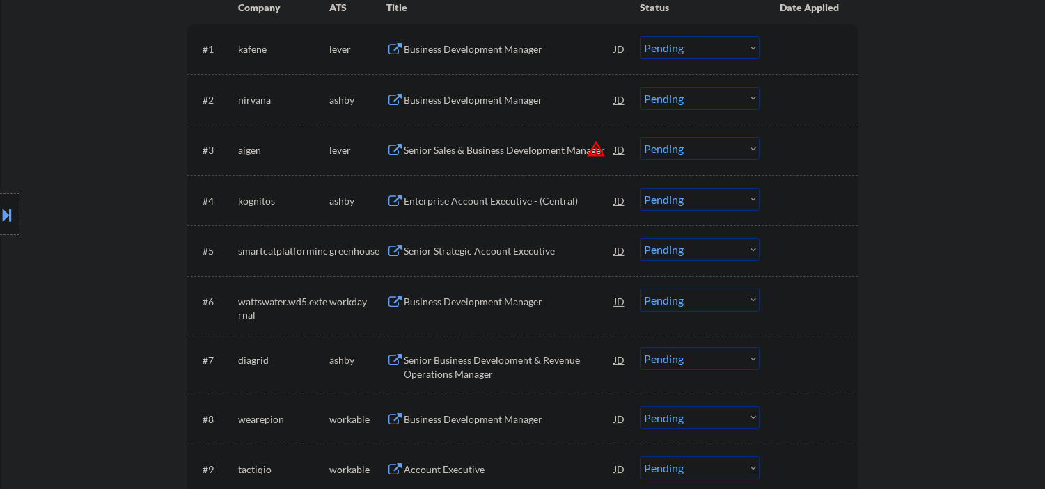
select select ""pending""
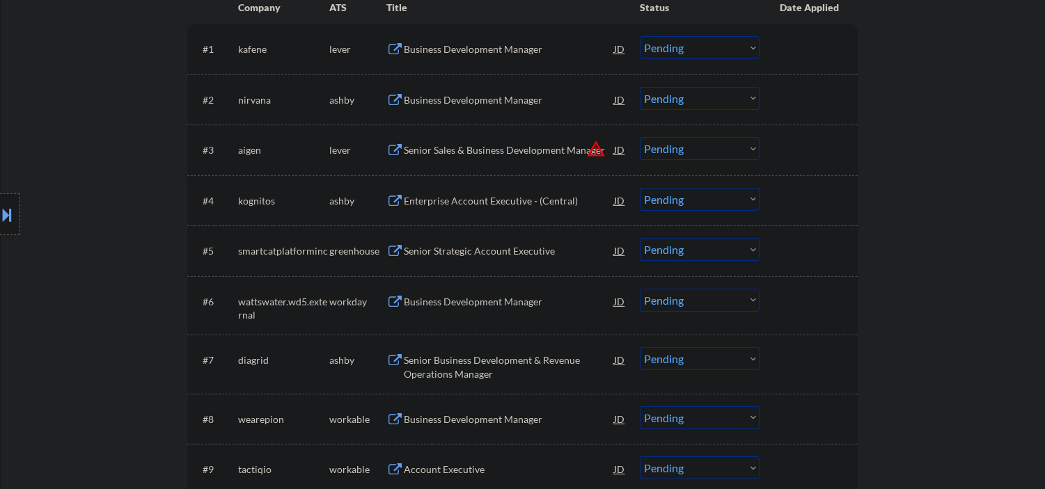
select select ""pending""
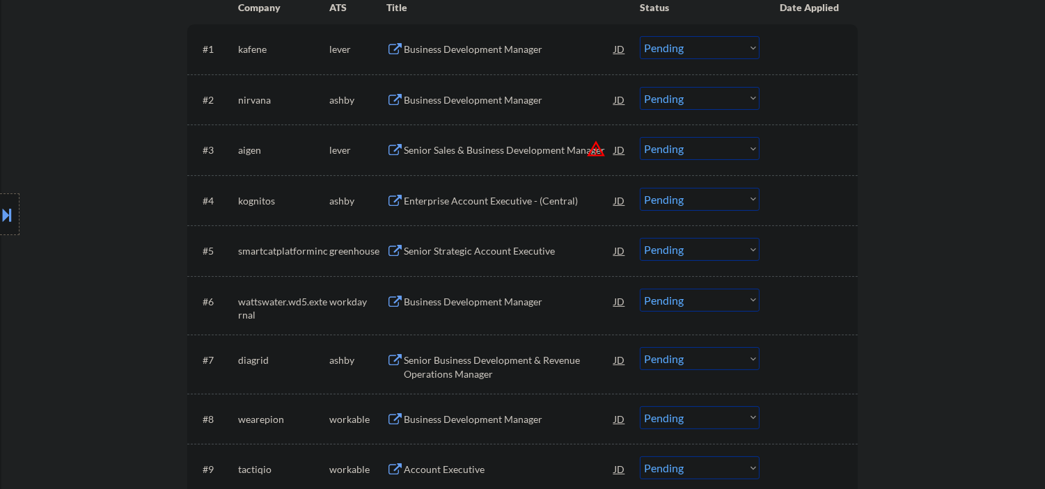
select select ""pending""
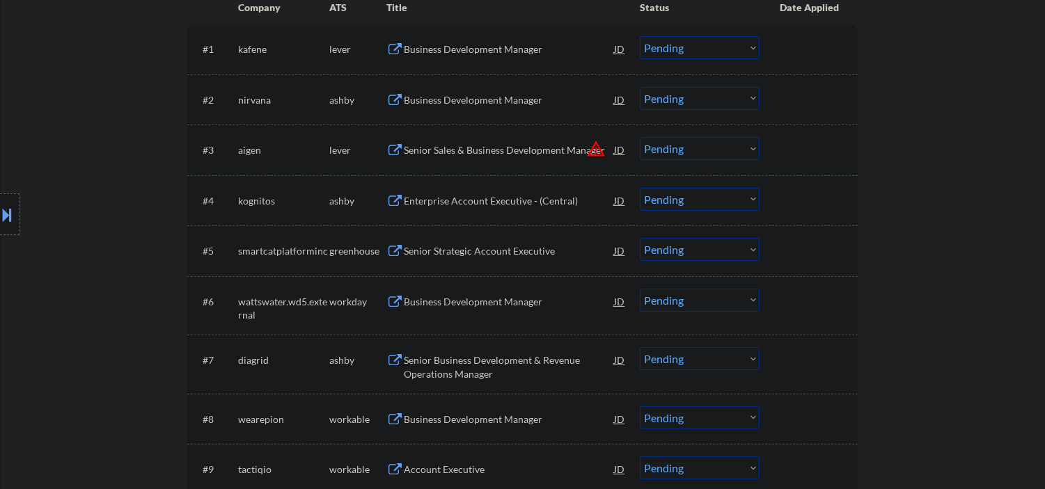
select select ""pending""
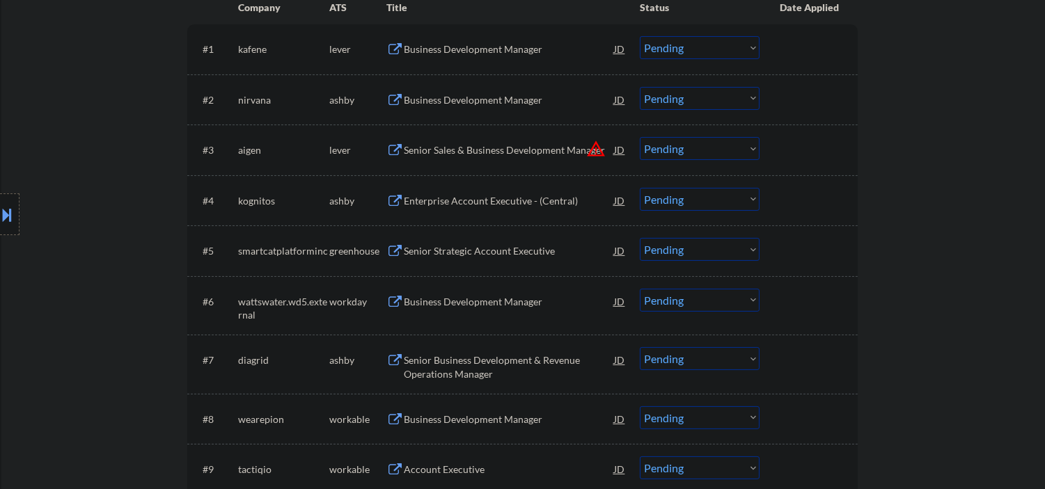
select select ""pending""
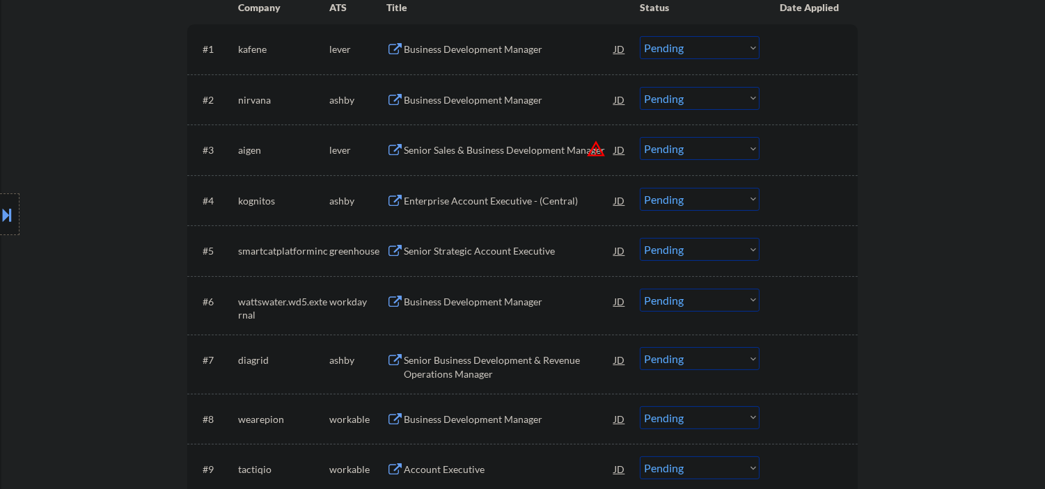
select select ""pending""
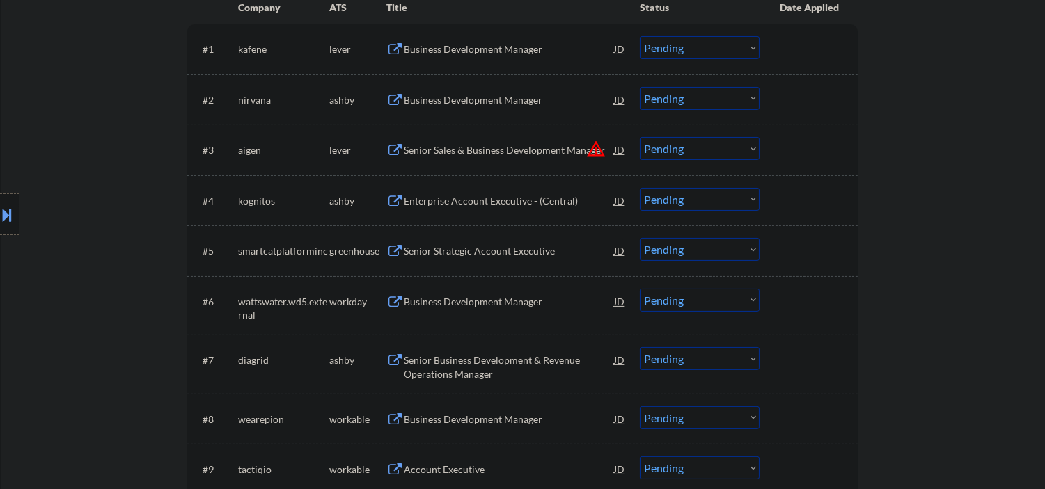
select select ""pending""
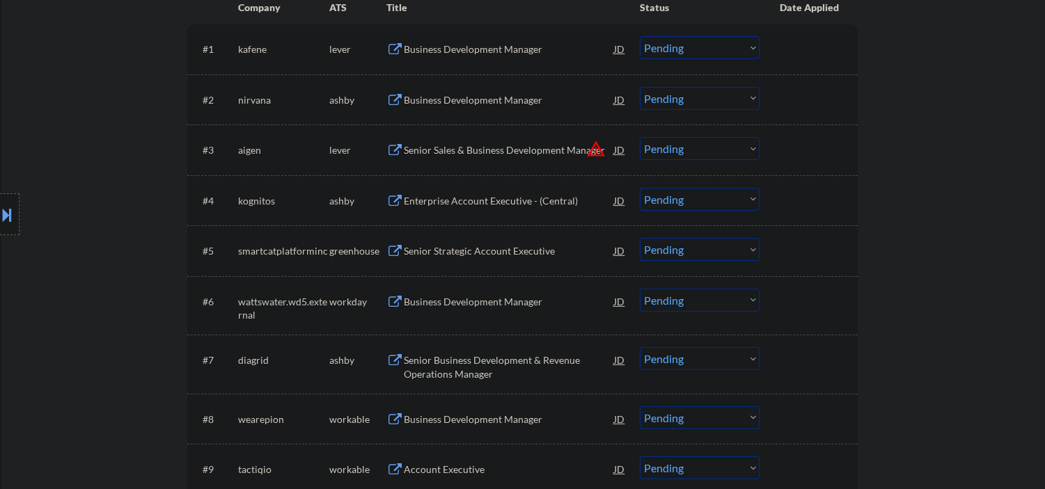
select select ""pending""
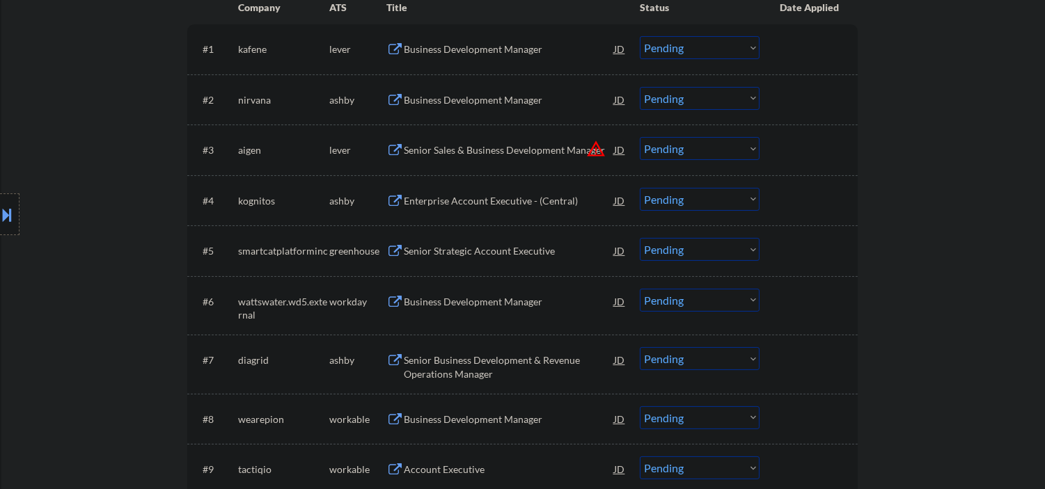
select select ""pending""
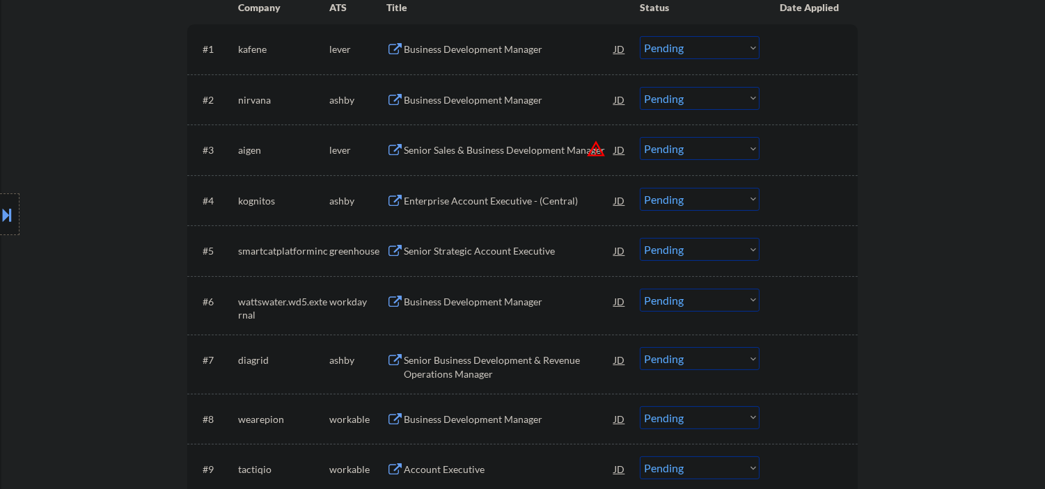
select select ""pending""
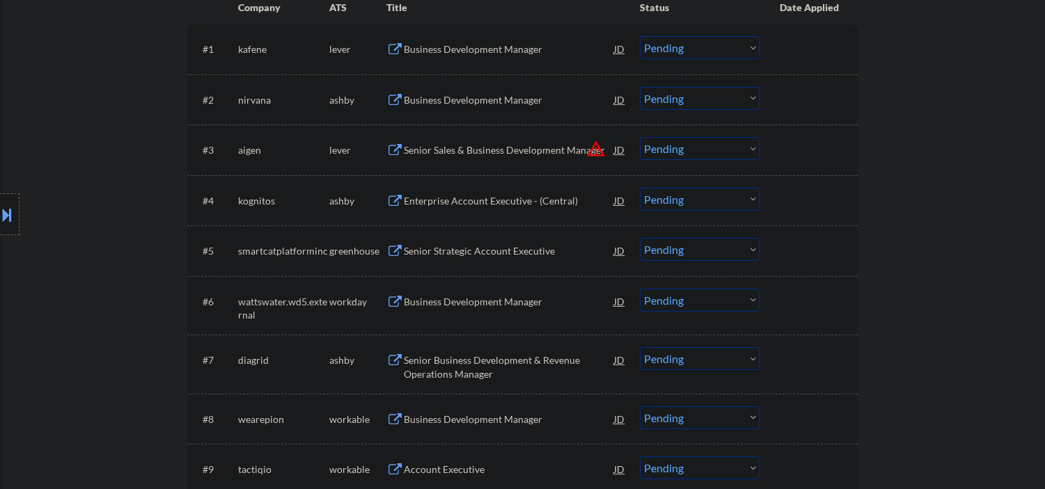
select select ""pending""
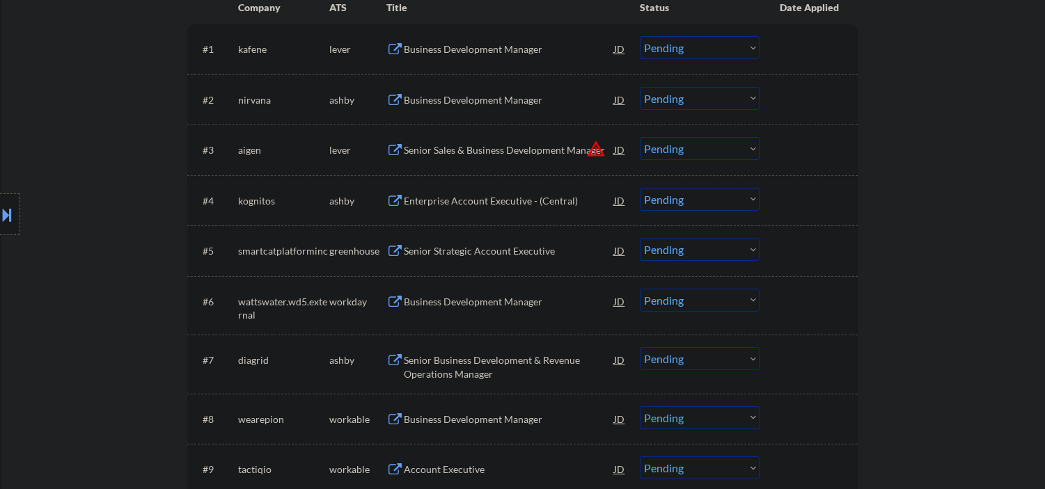
select select ""pending""
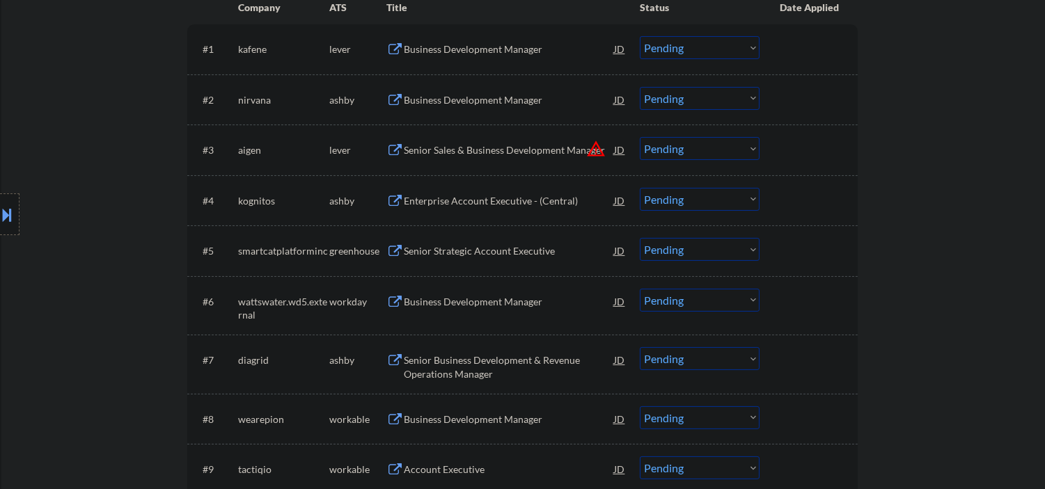
select select ""pending""
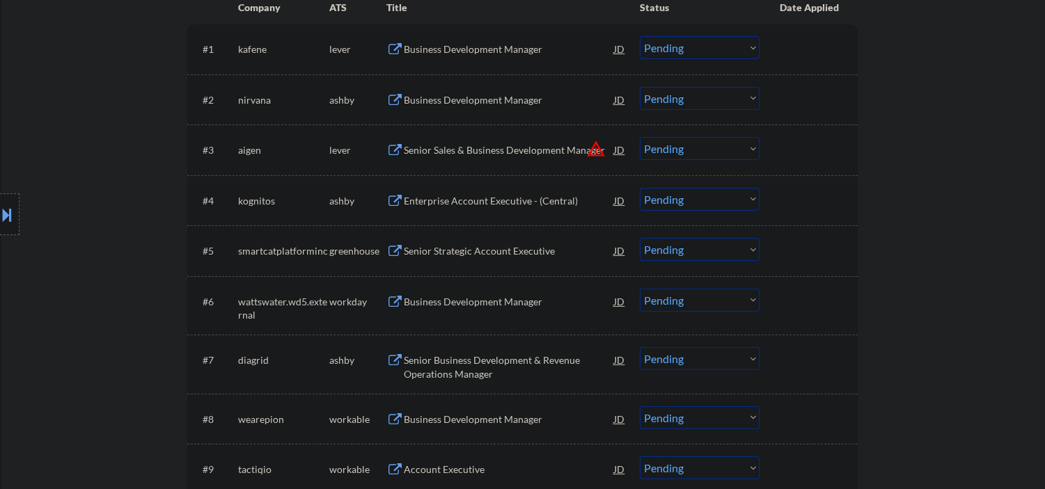
select select ""pending""
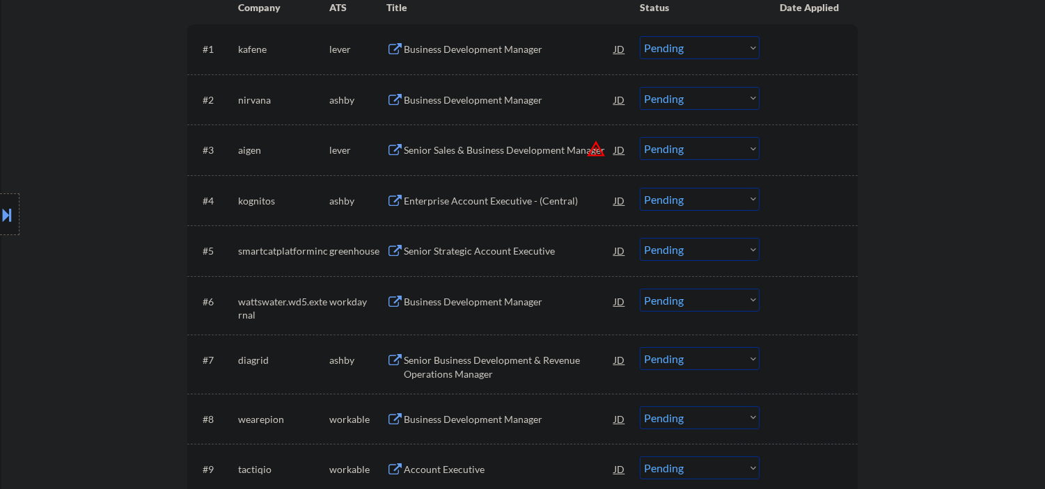
select select ""pending""
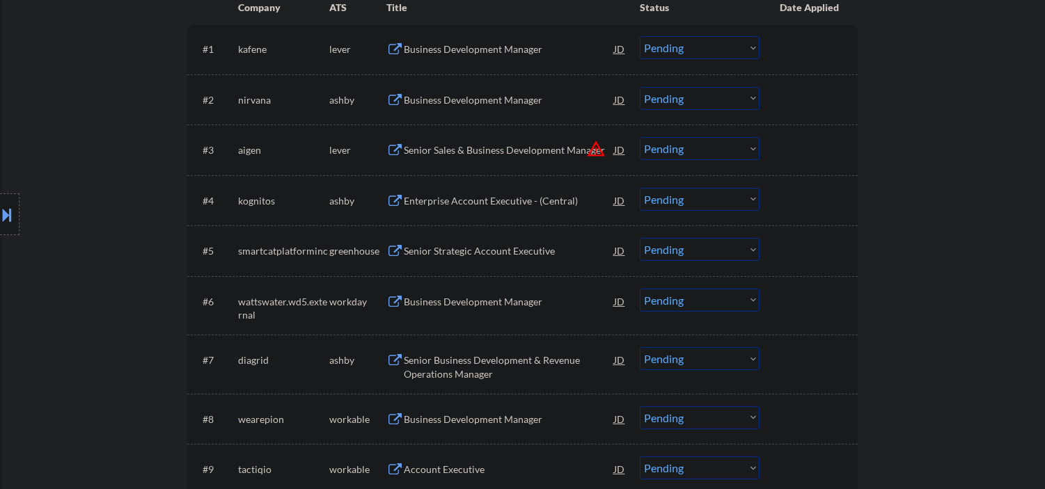
select select ""pending""
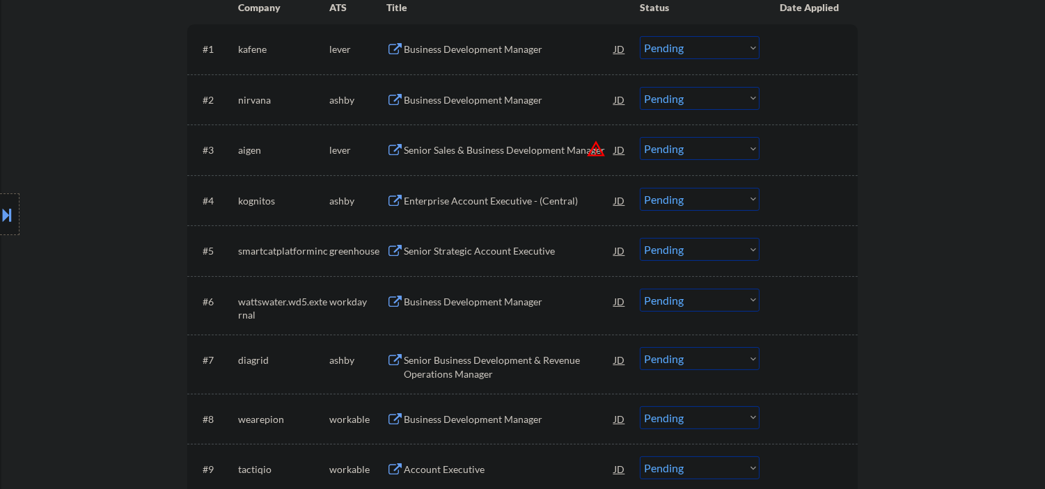
select select ""pending""
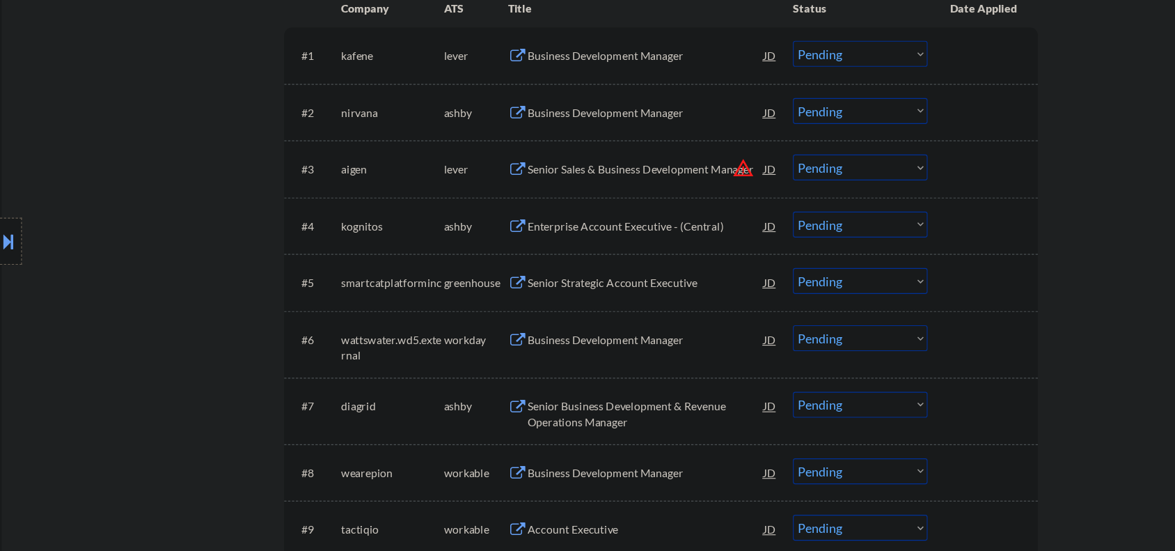
scroll to position [0, 0]
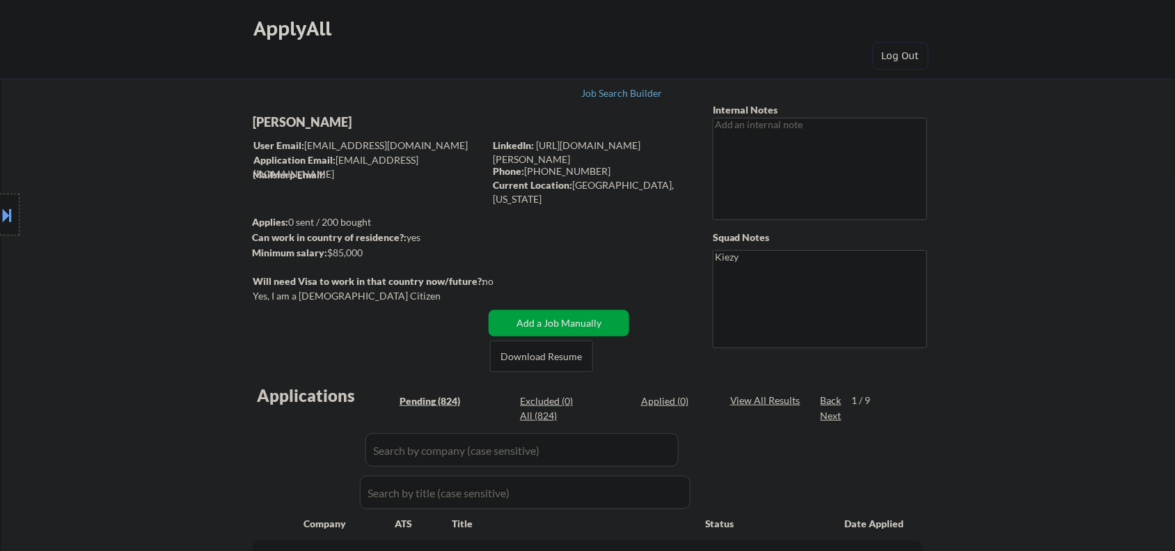
click at [324, 120] on div "Stas Gorovits" at bounding box center [396, 121] width 286 height 17
click at [321, 120] on div "Stas Gorovits" at bounding box center [396, 121] width 286 height 17
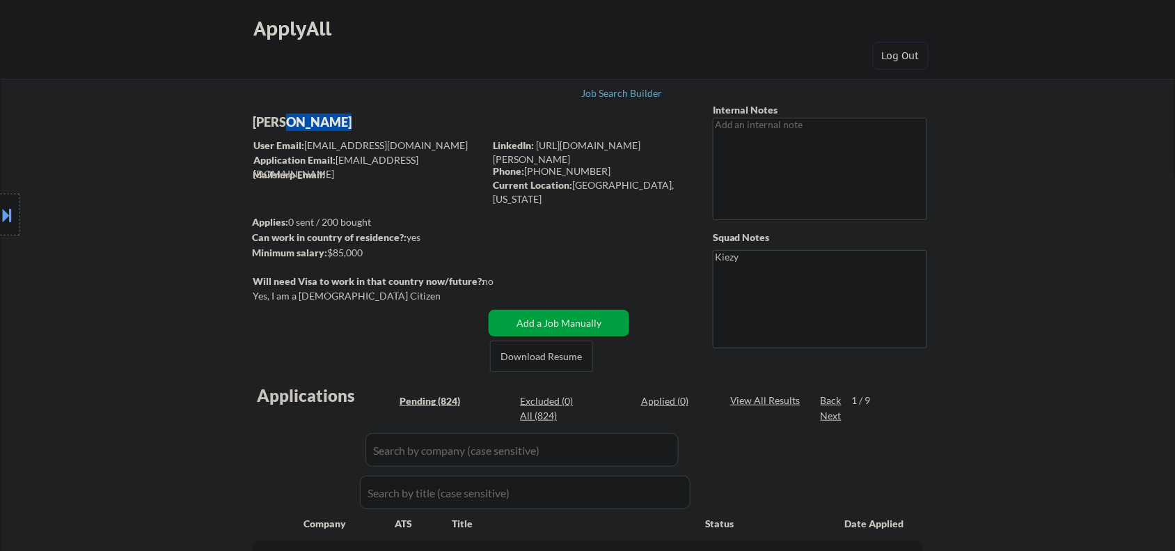
click at [321, 120] on div "Stas Gorovits" at bounding box center [396, 121] width 286 height 17
copy div "Stas Gorovits"
click at [592, 181] on div "Current Location: Milwaukee, Wisconsin" at bounding box center [591, 191] width 197 height 27
drag, startPoint x: 592, startPoint y: 181, endPoint x: 656, endPoint y: 191, distance: 64.9
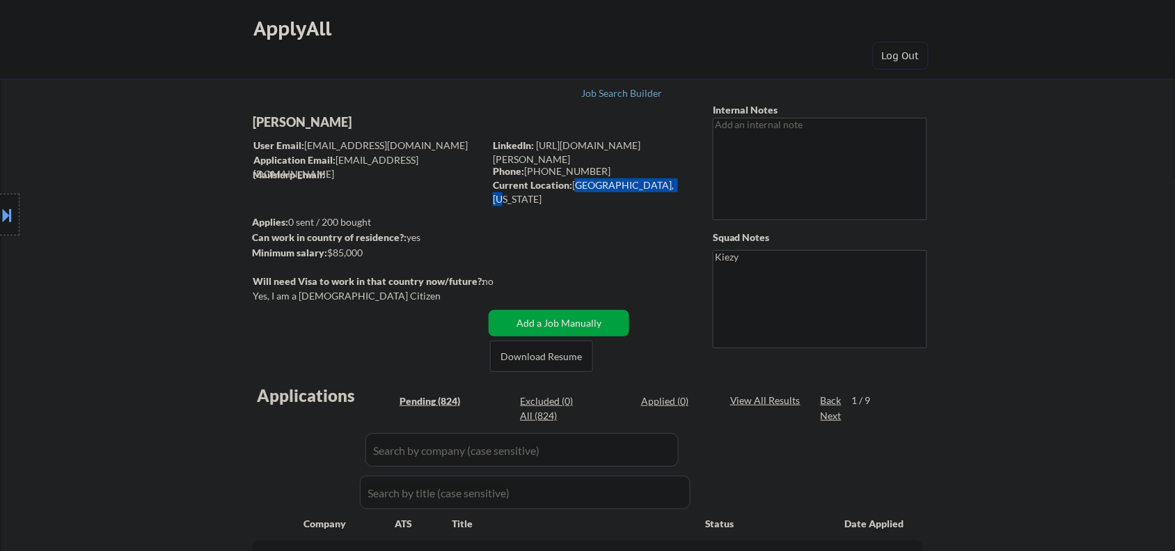
click at [656, 191] on div "Current Location: Milwaukee, Wisconsin" at bounding box center [591, 191] width 197 height 27
copy div "Milwaukee, Wisconsin"
drag, startPoint x: 0, startPoint y: 203, endPoint x: 46, endPoint y: 216, distance: 48.0
click at [0, 203] on div at bounding box center [9, 214] width 19 height 42
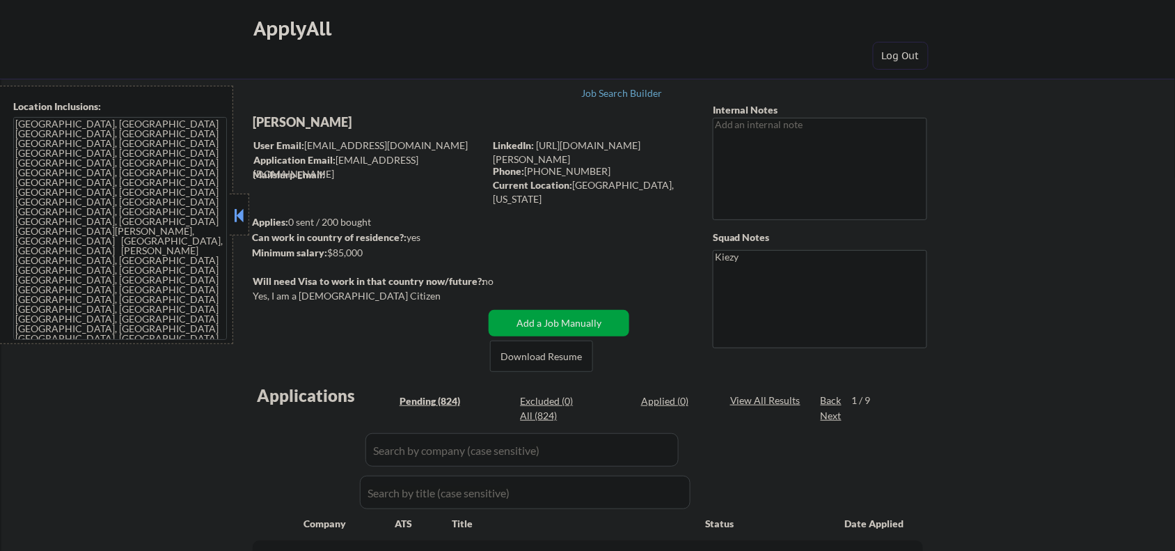
click at [118, 248] on textarea "Milwaukee, WI West Allis, WI Wauwatosa, WI Greenfield, WI Oak Creek, WI South M…" at bounding box center [120, 228] width 214 height 223
drag, startPoint x: 238, startPoint y: 391, endPoint x: 209, endPoint y: 370, distance: 35.4
click at [235, 211] on button at bounding box center [238, 215] width 15 height 21
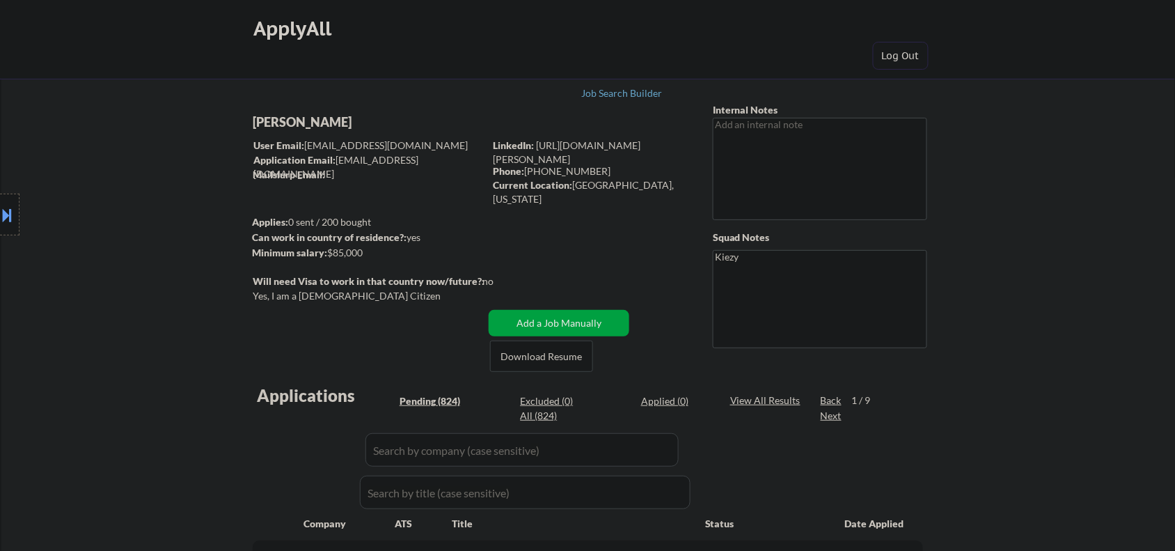
click at [304, 125] on div "Stas Gorovits" at bounding box center [396, 121] width 286 height 17
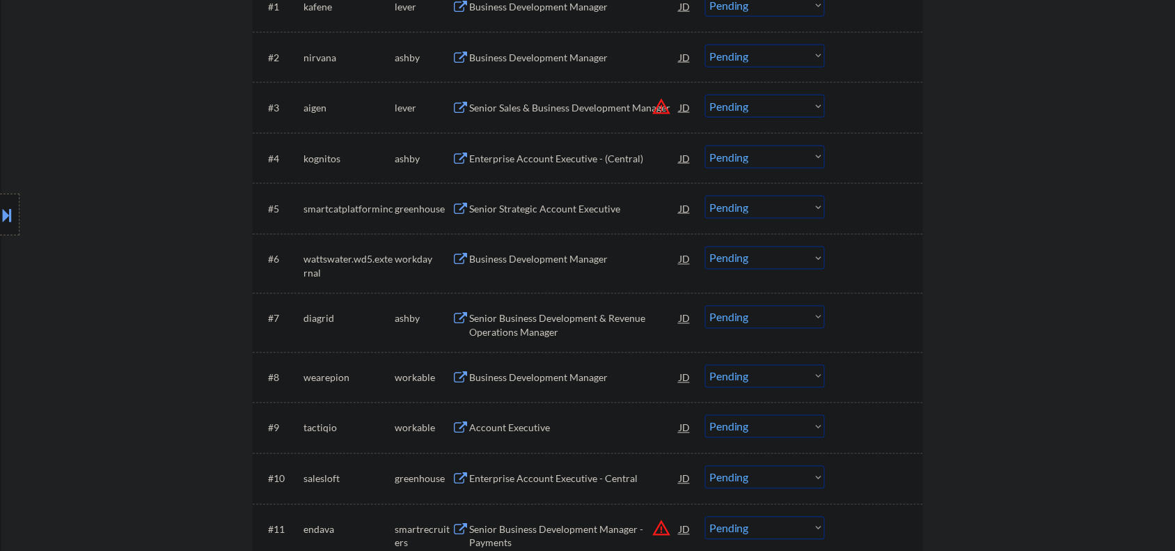
scroll to position [696, 0]
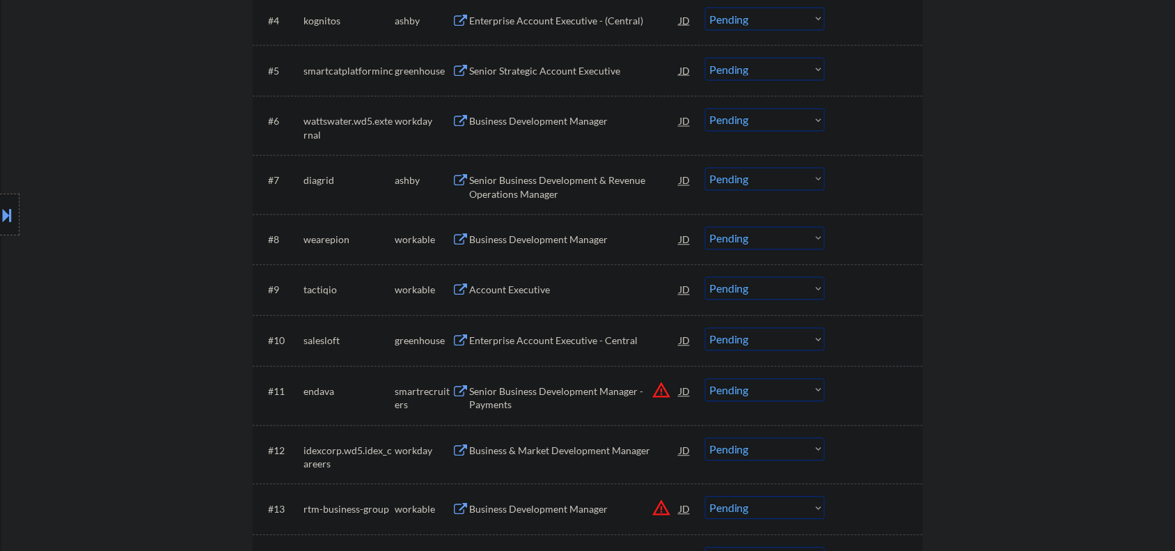
click at [578, 387] on div "Senior Business Development Manager - Payments" at bounding box center [574, 398] width 210 height 27
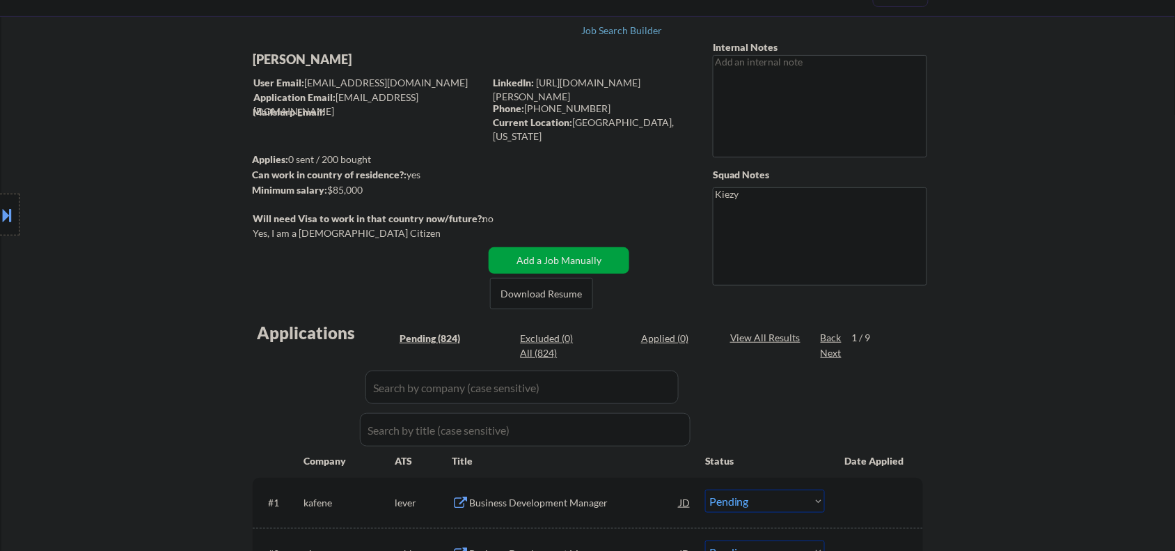
scroll to position [0, 0]
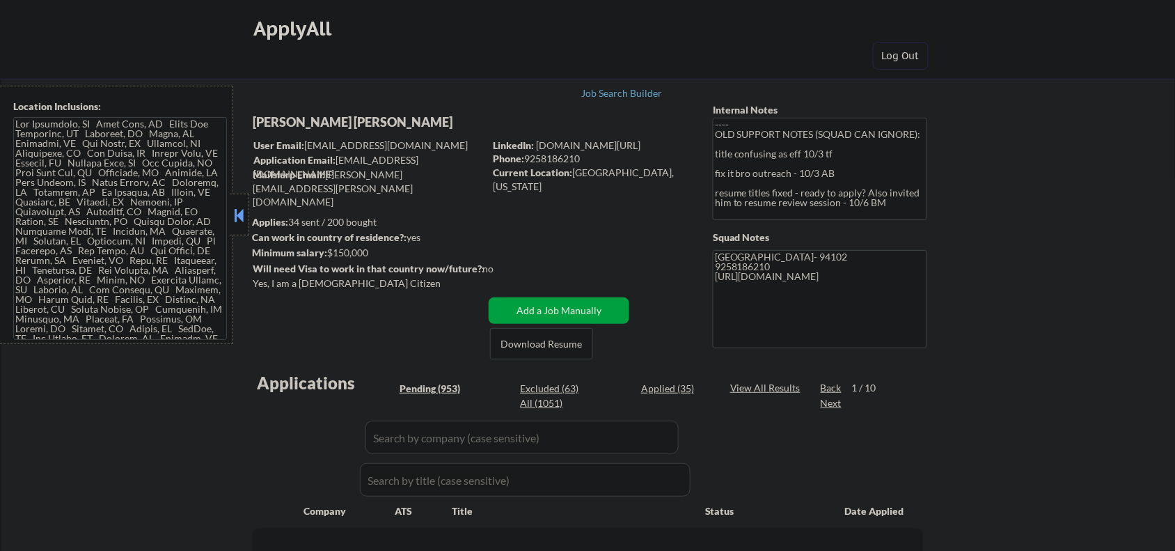
click at [244, 203] on div at bounding box center [239, 214] width 19 height 42
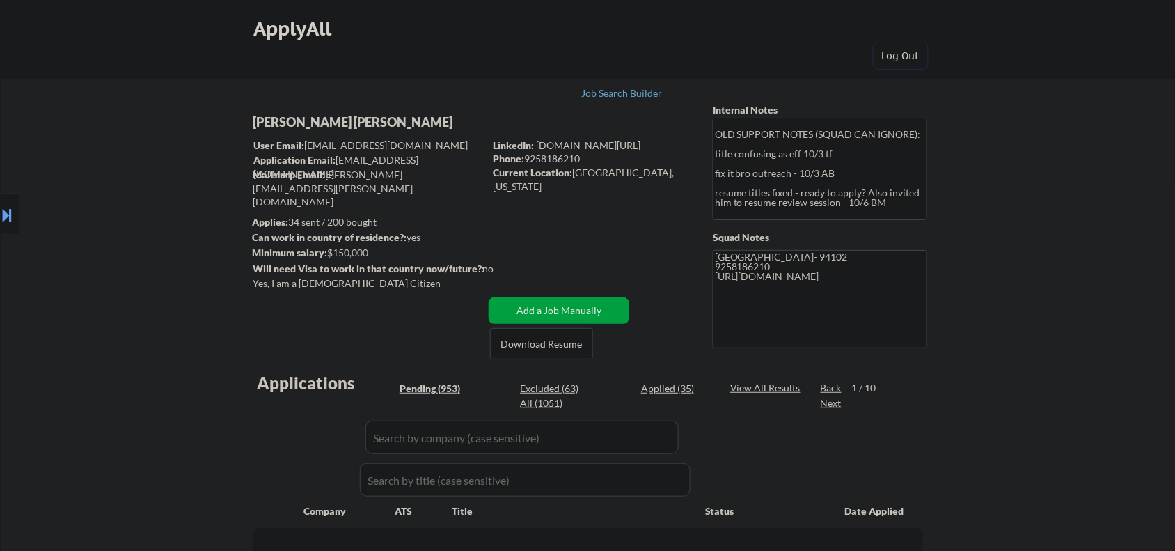
select select ""pending""
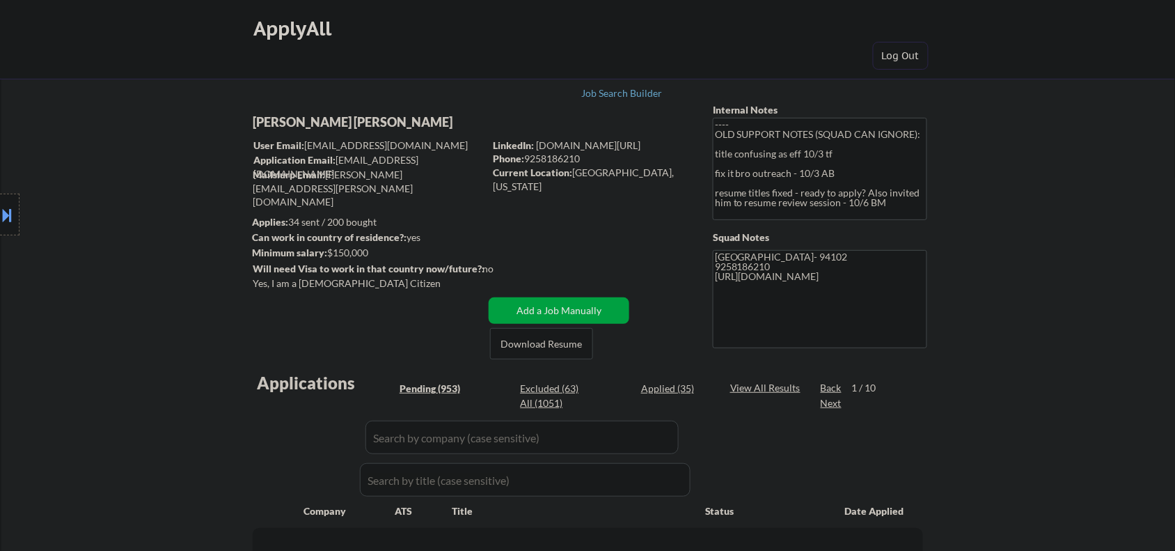
select select ""pending""
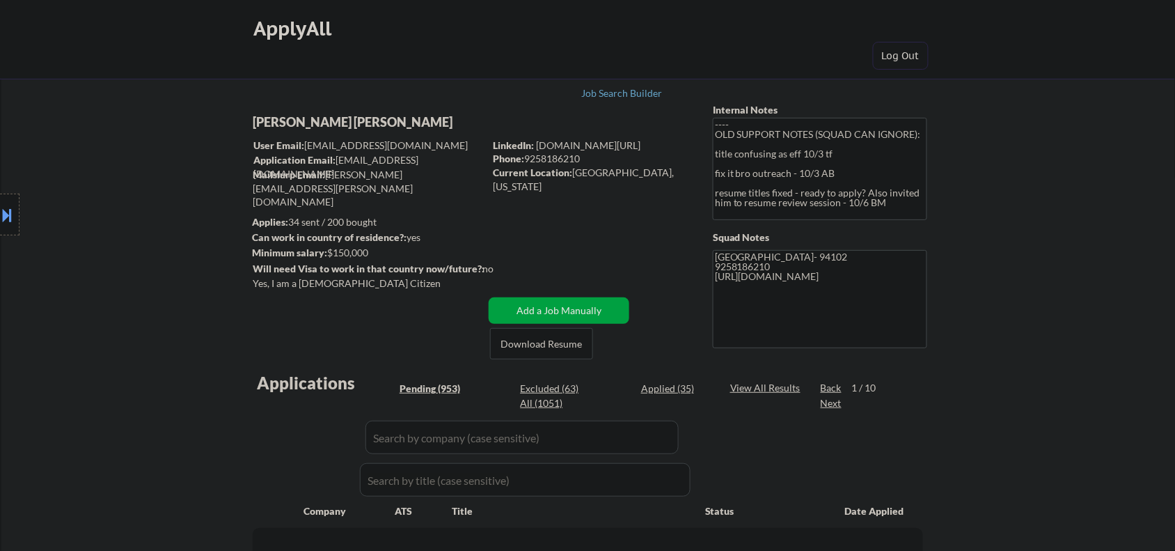
select select ""pending""
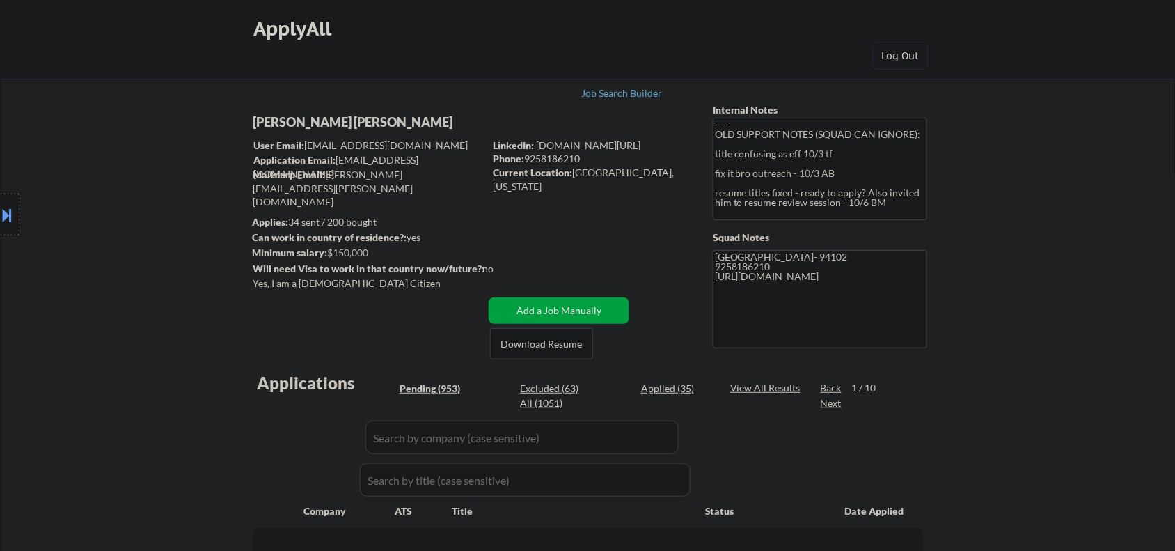
select select ""pending""
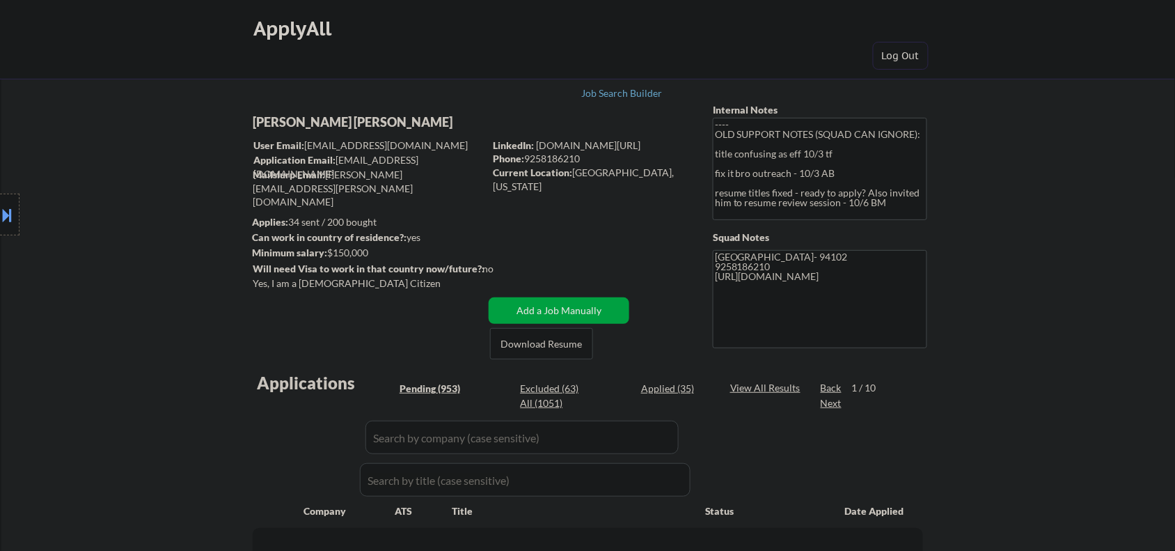
select select ""pending""
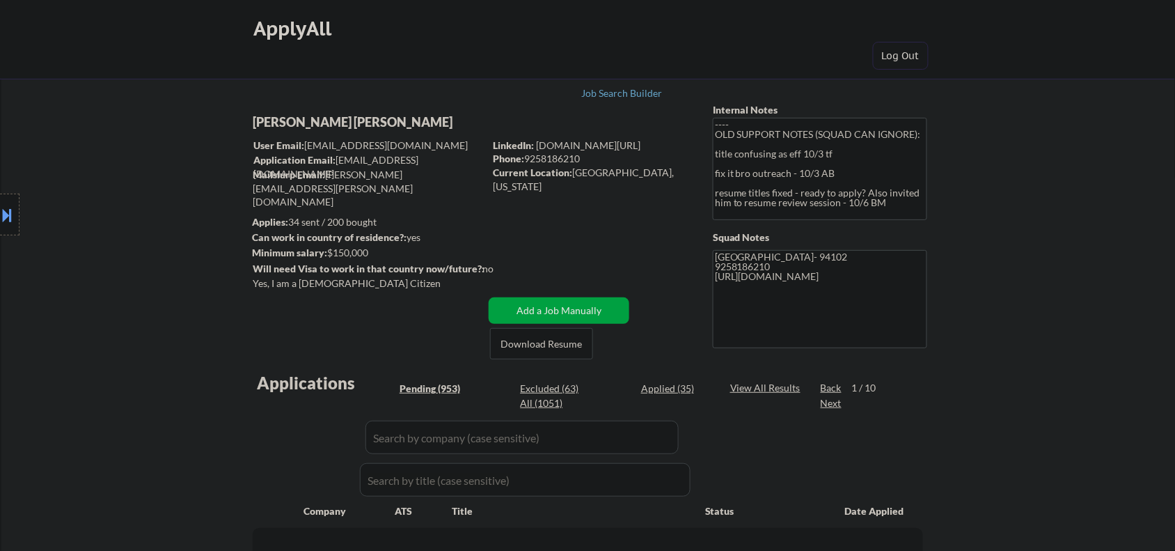
select select ""pending""
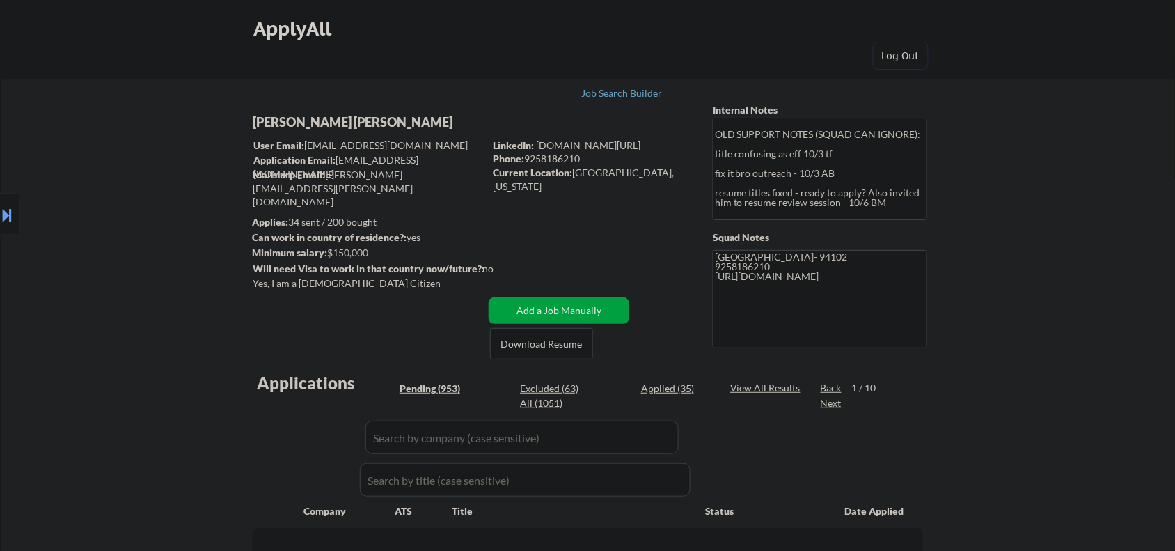
select select ""pending""
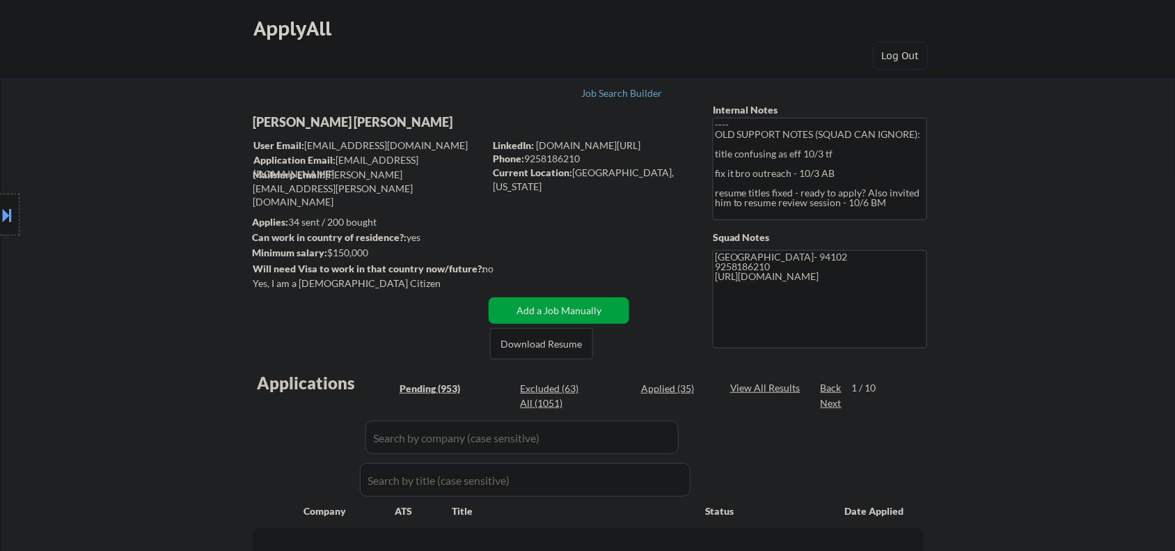
select select ""pending""
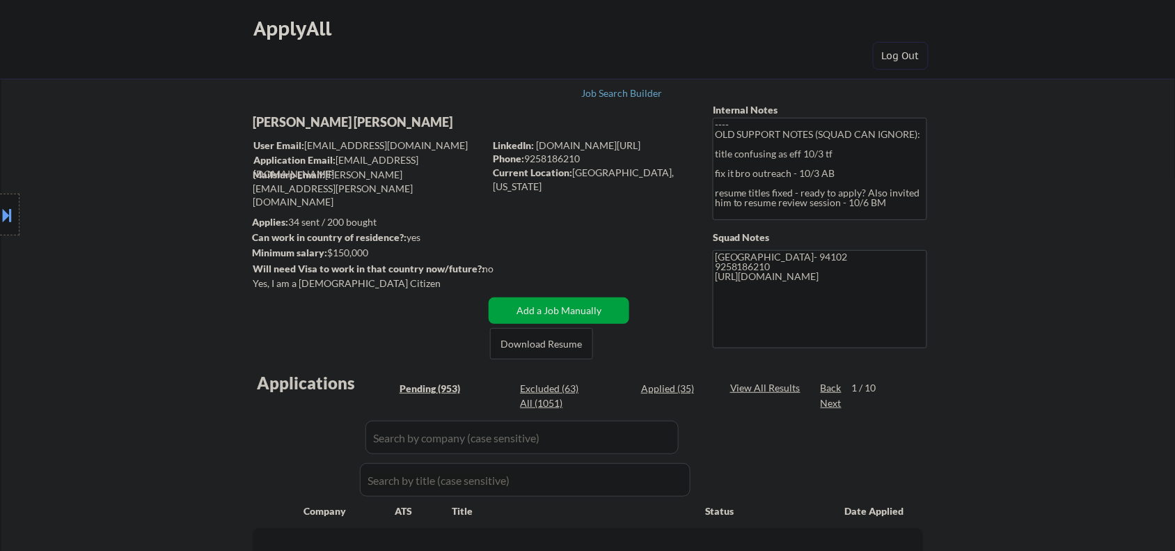
select select ""pending""
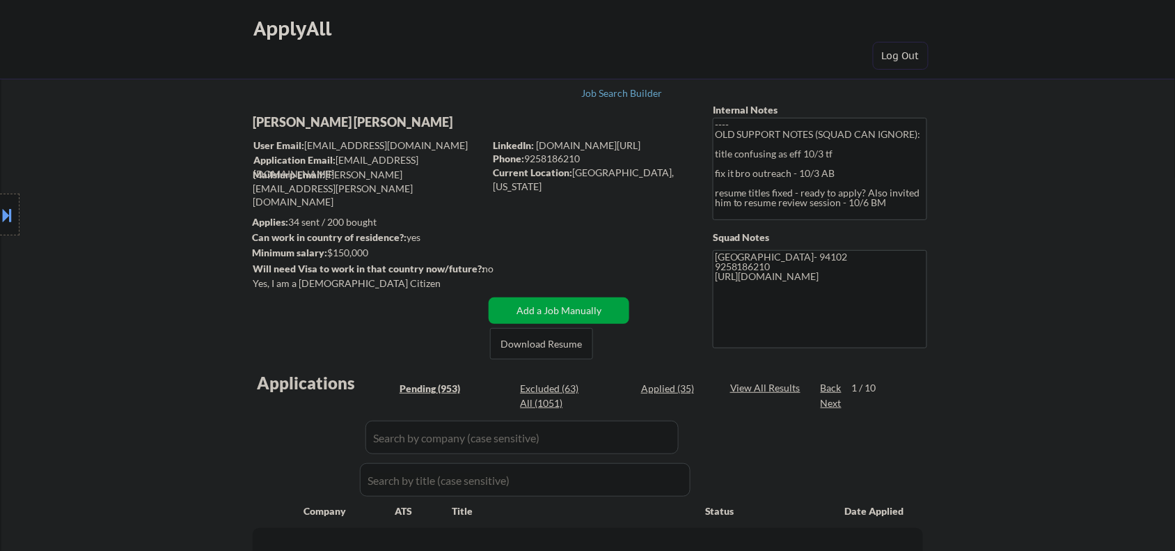
select select ""pending""
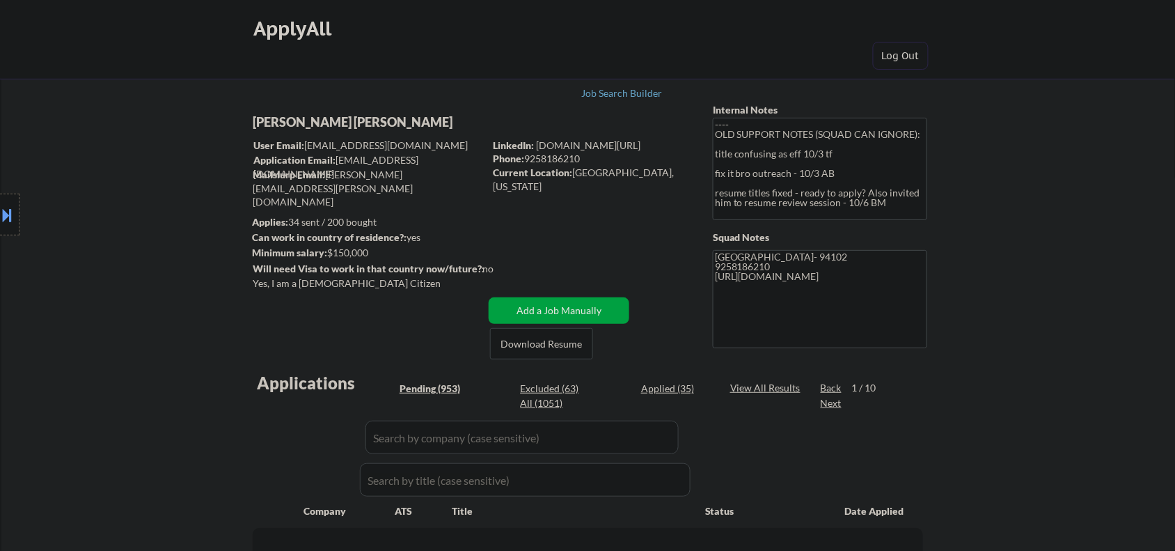
select select ""pending""
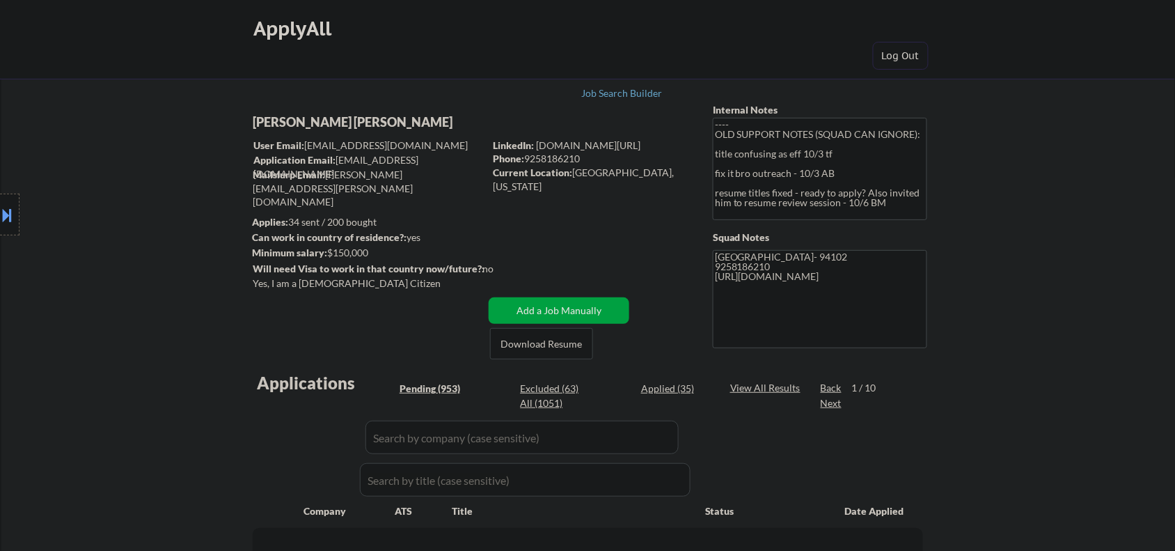
select select ""pending""
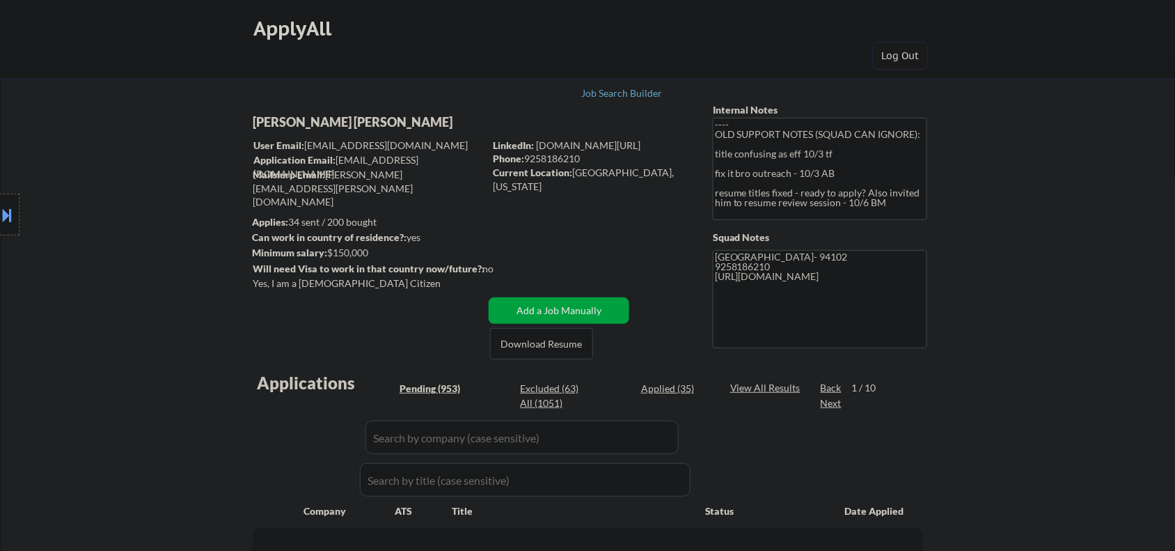
select select ""pending""
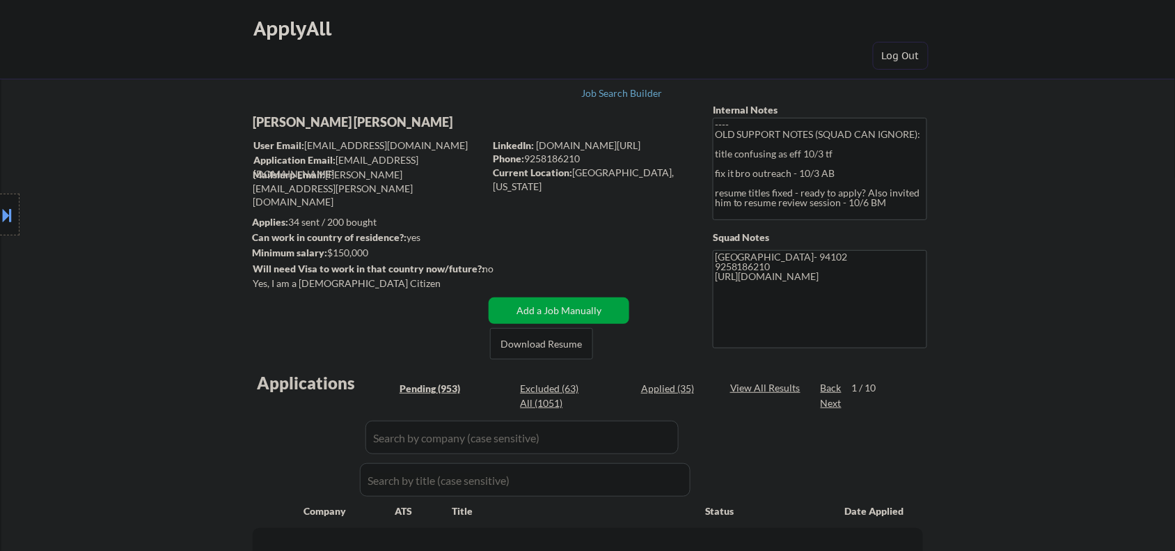
select select ""pending""
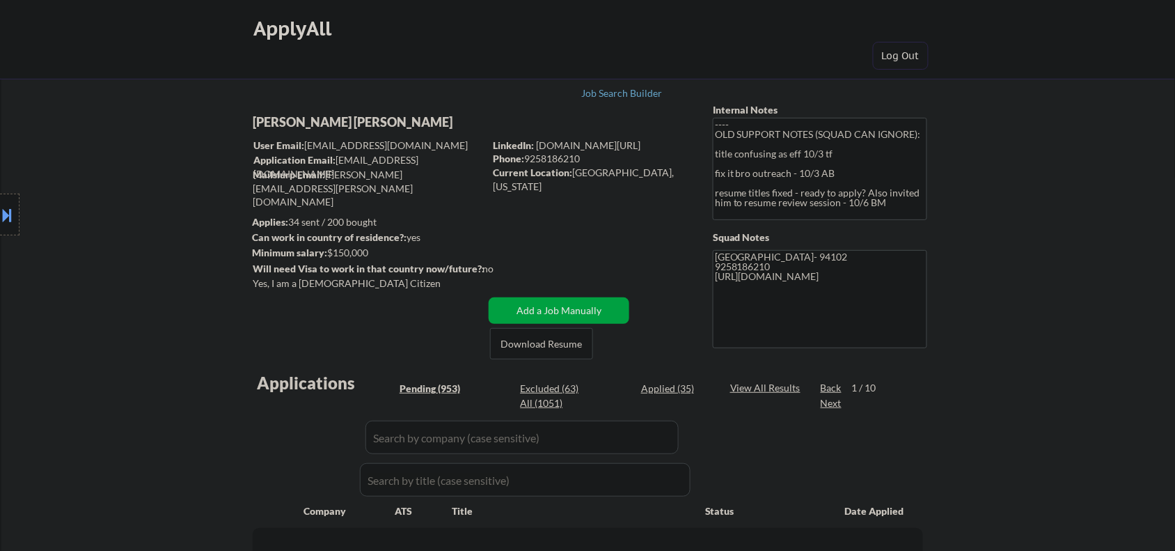
select select ""pending""
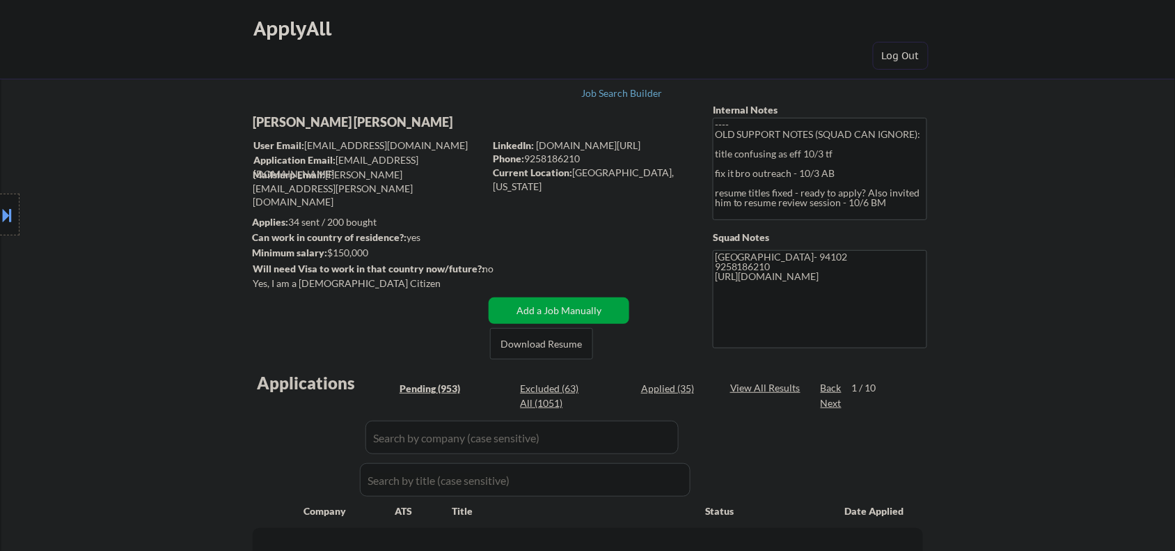
select select ""pending""
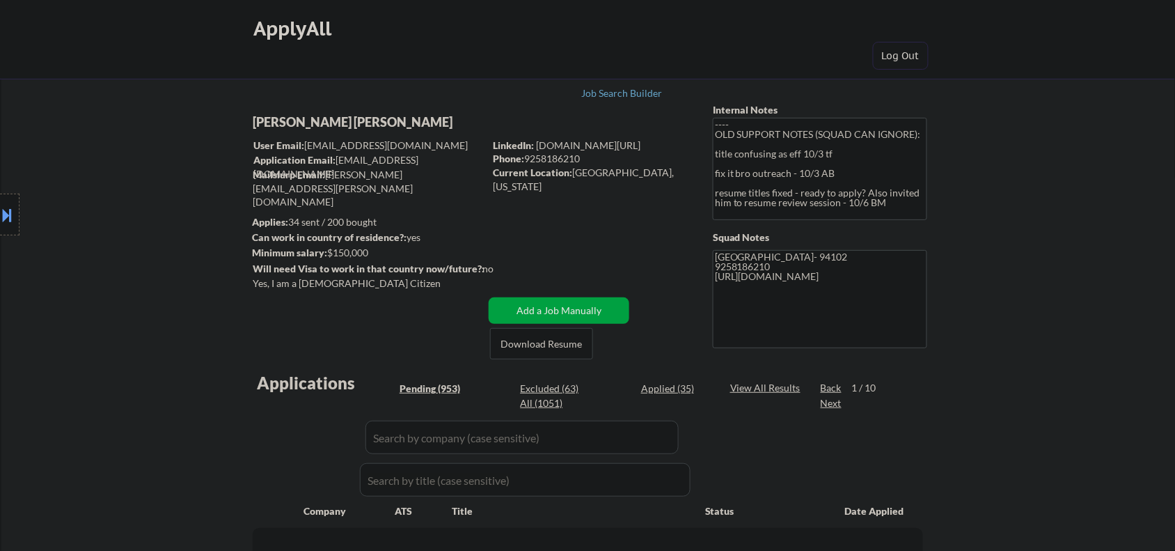
select select ""pending""
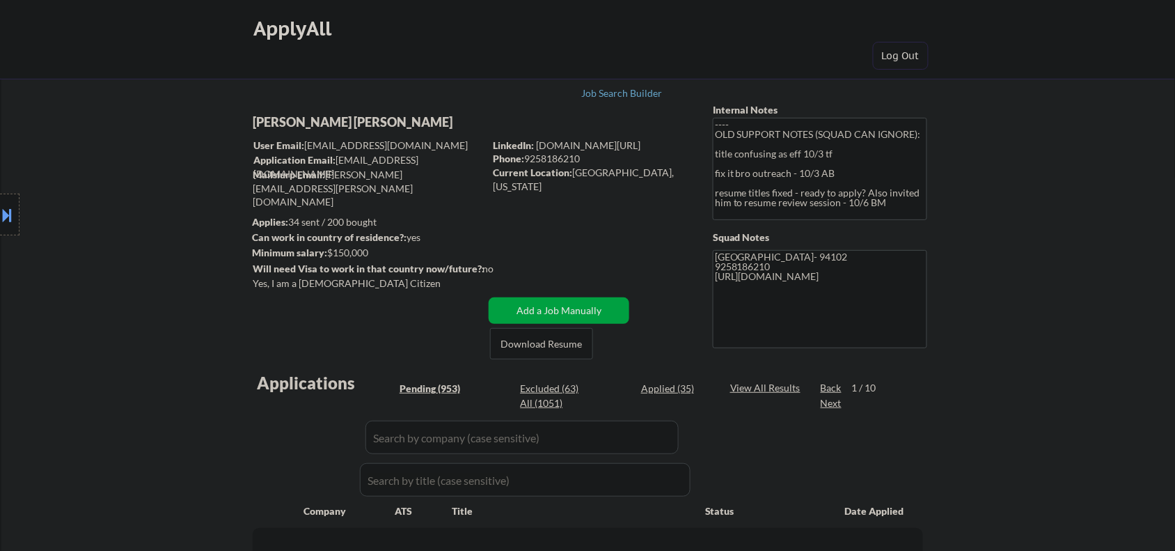
select select ""pending""
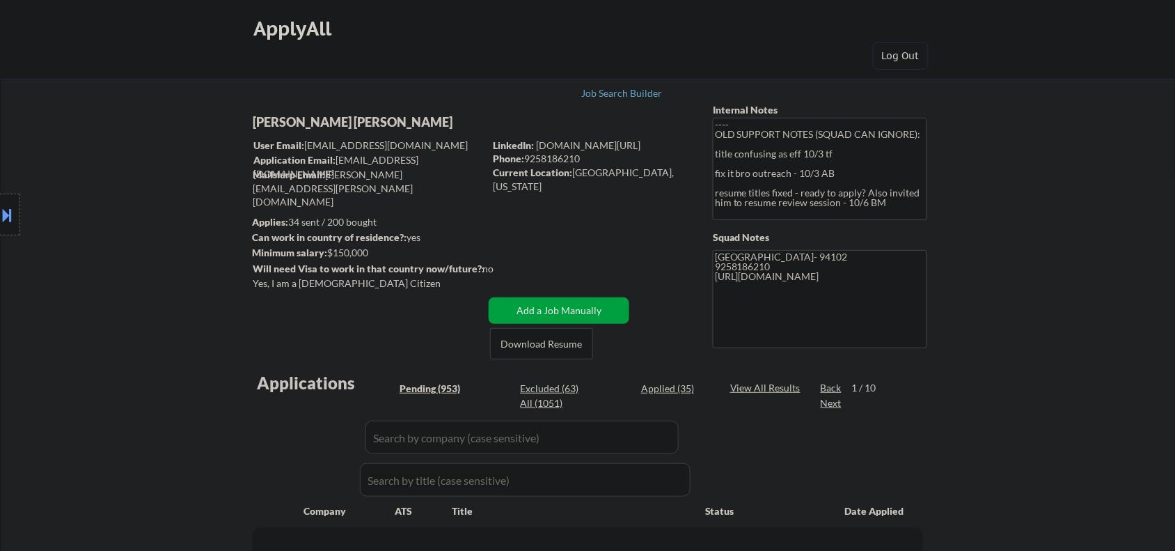
select select ""pending""
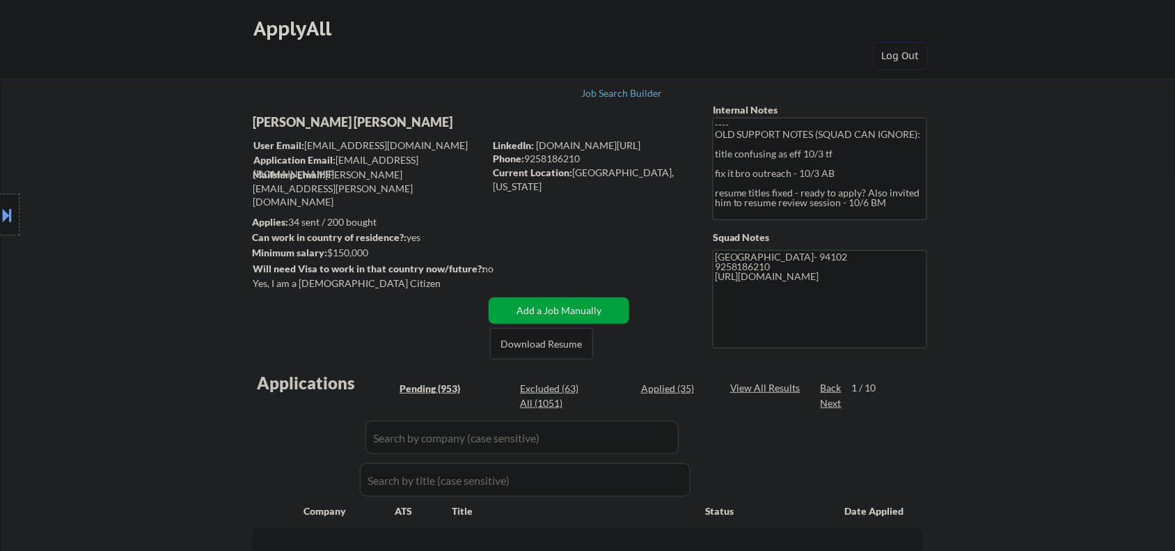
select select ""pending""
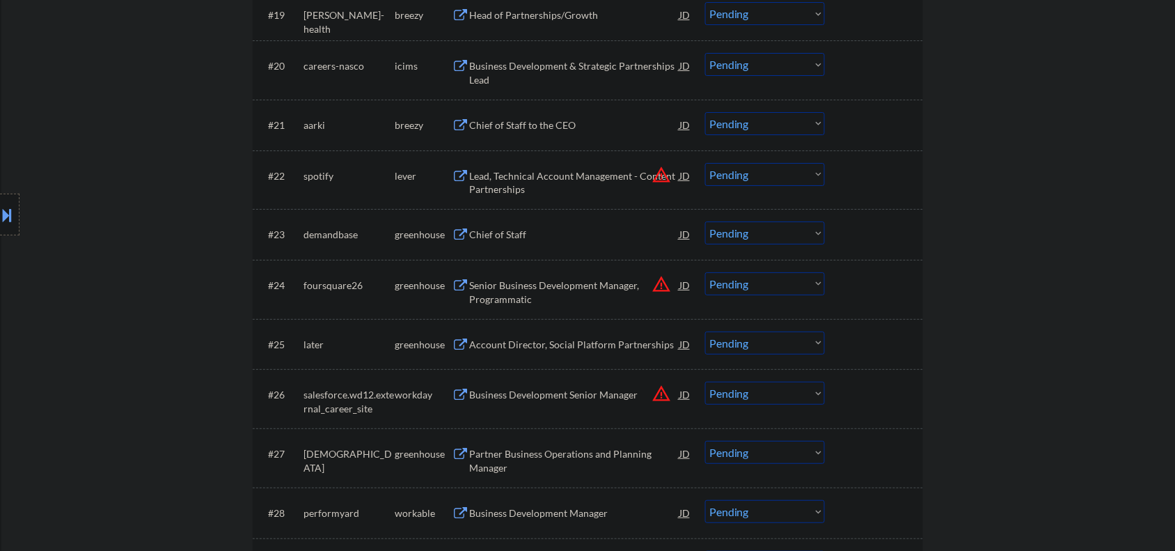
scroll to position [1507, 0]
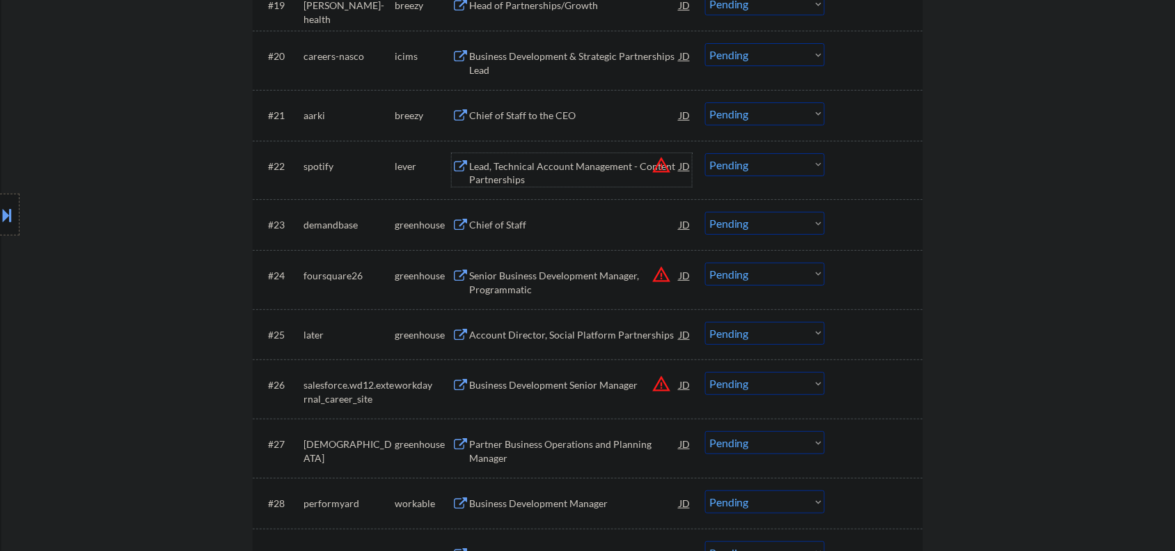
click at [512, 184] on div "Lead, Technical Account Management - Content Partnerships" at bounding box center [574, 172] width 210 height 27
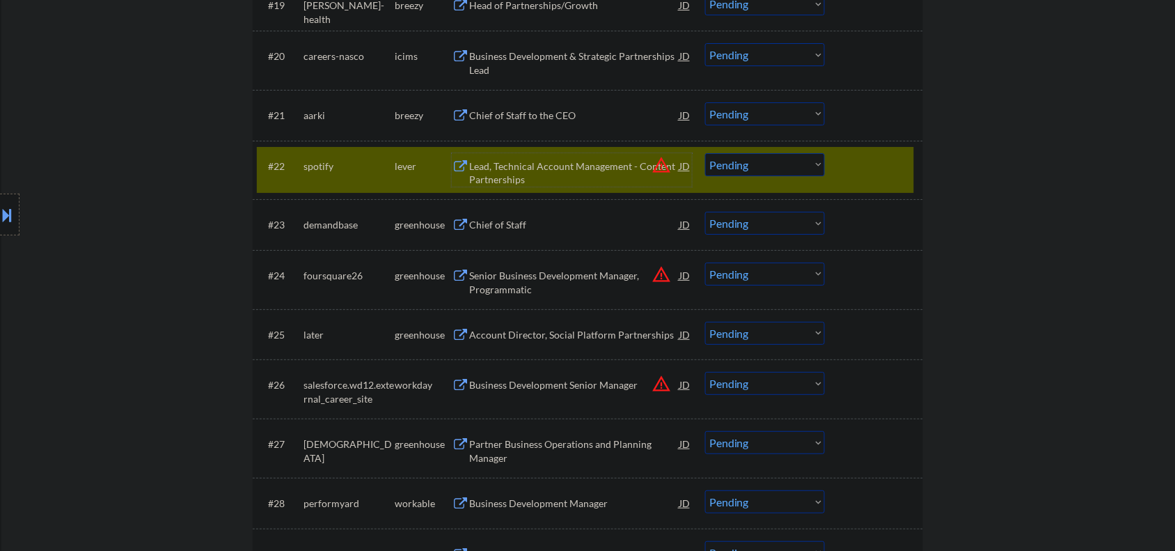
click at [512, 165] on div "Lead, Technical Account Management - Content Partnerships" at bounding box center [574, 172] width 210 height 27
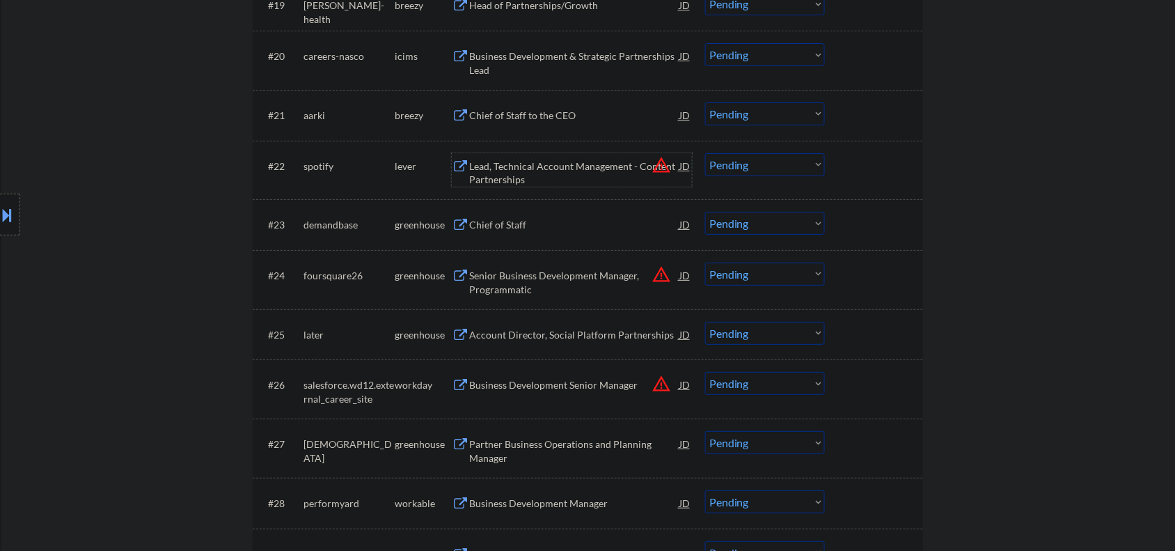
click at [725, 160] on select "Choose an option... Pending Applied Excluded (Questions) Excluded (Expired) Exc…" at bounding box center [765, 164] width 120 height 23
click at [705, 153] on select "Choose an option... Pending Applied Excluded (Questions) Excluded (Expired) Exc…" at bounding box center [765, 164] width 120 height 23
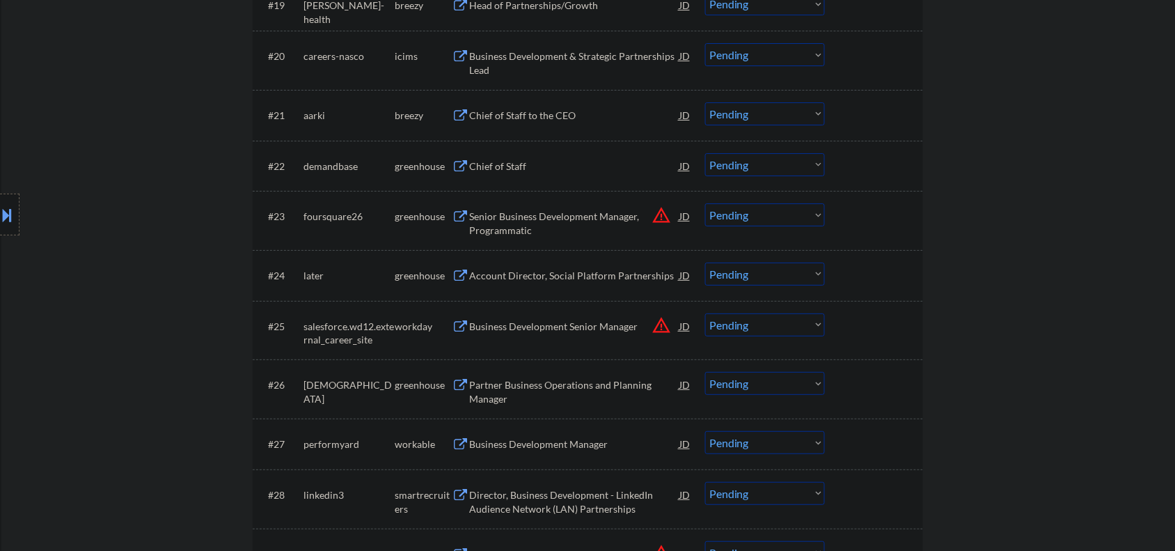
click at [479, 160] on div "Chief of Staff" at bounding box center [574, 166] width 210 height 14
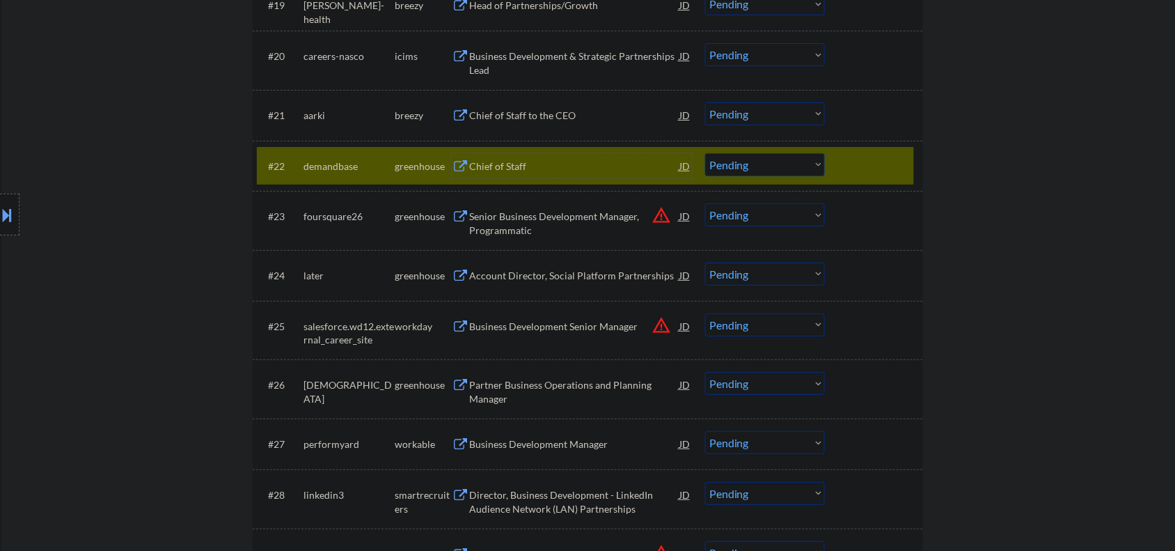
click at [477, 171] on div "Chief of Staff" at bounding box center [574, 166] width 210 height 14
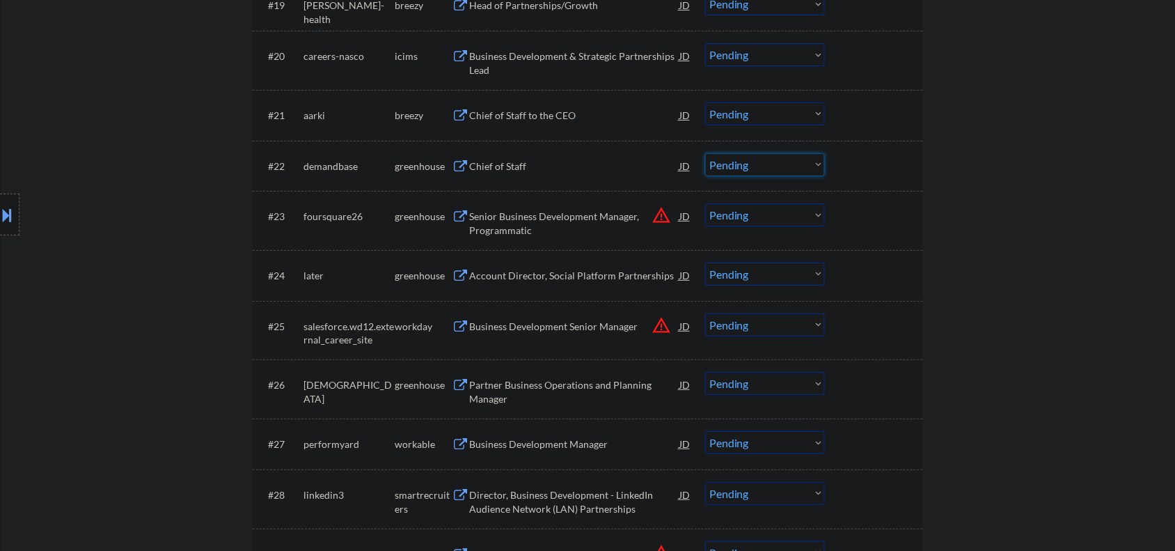
click at [715, 160] on select "Choose an option... Pending Applied Excluded (Questions) Excluded (Expired) Exc…" at bounding box center [765, 164] width 120 height 23
click at [705, 153] on select "Choose an option... Pending Applied Excluded (Questions) Excluded (Expired) Exc…" at bounding box center [765, 164] width 120 height 23
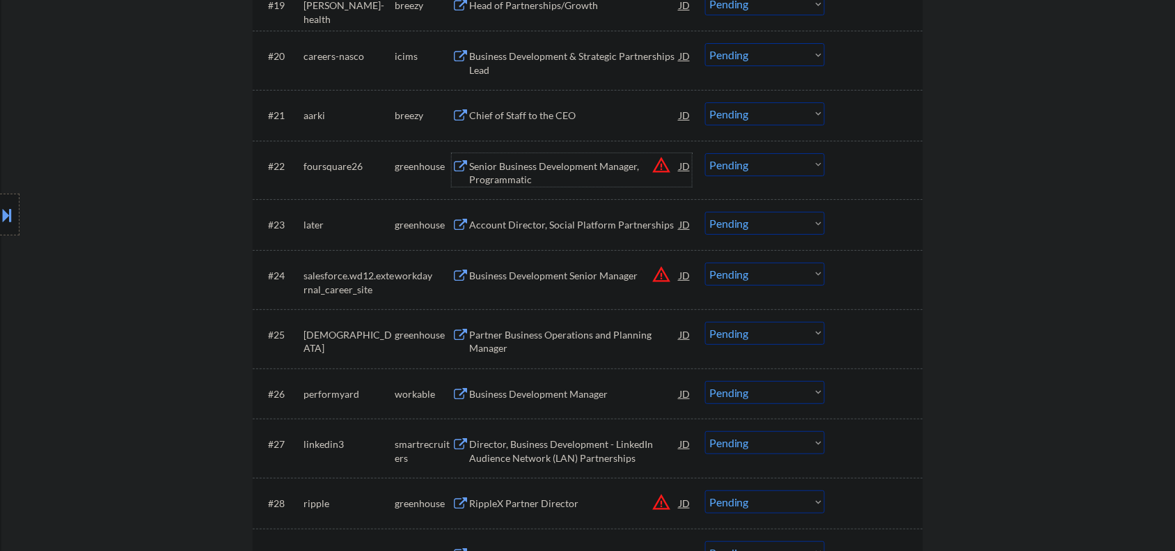
click at [543, 162] on div "Senior Business Development Manager, Programmatic" at bounding box center [574, 172] width 210 height 27
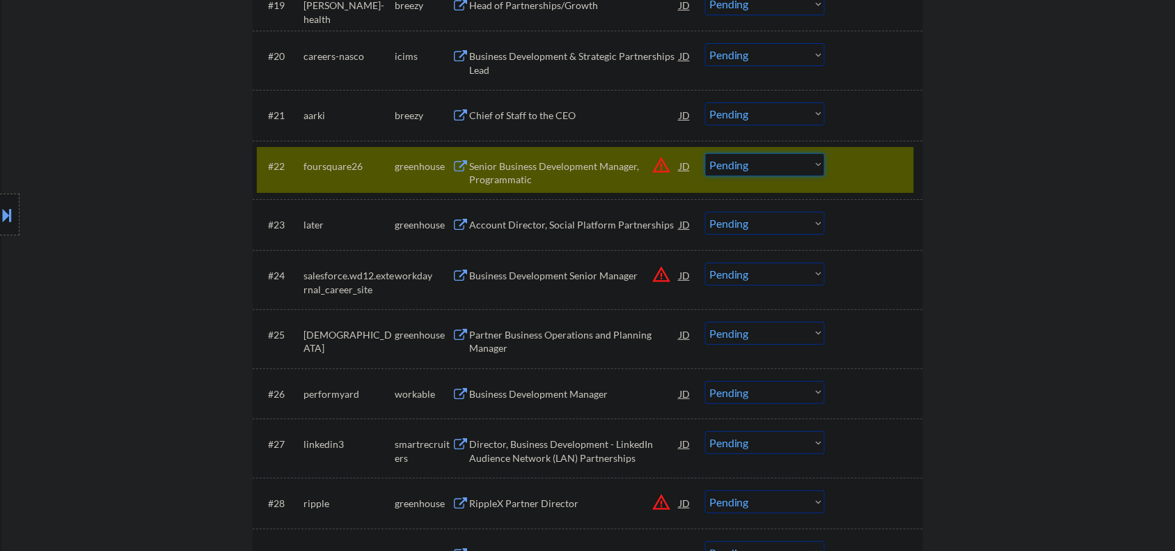
click at [748, 171] on select "Choose an option... Pending Applied Excluded (Questions) Excluded (Expired) Exc…" at bounding box center [765, 164] width 120 height 23
click at [705, 153] on select "Choose an option... Pending Applied Excluded (Questions) Excluded (Expired) Exc…" at bounding box center [765, 164] width 120 height 23
click at [583, 219] on div "Account Director, Social Platform Partnerships" at bounding box center [574, 225] width 210 height 14
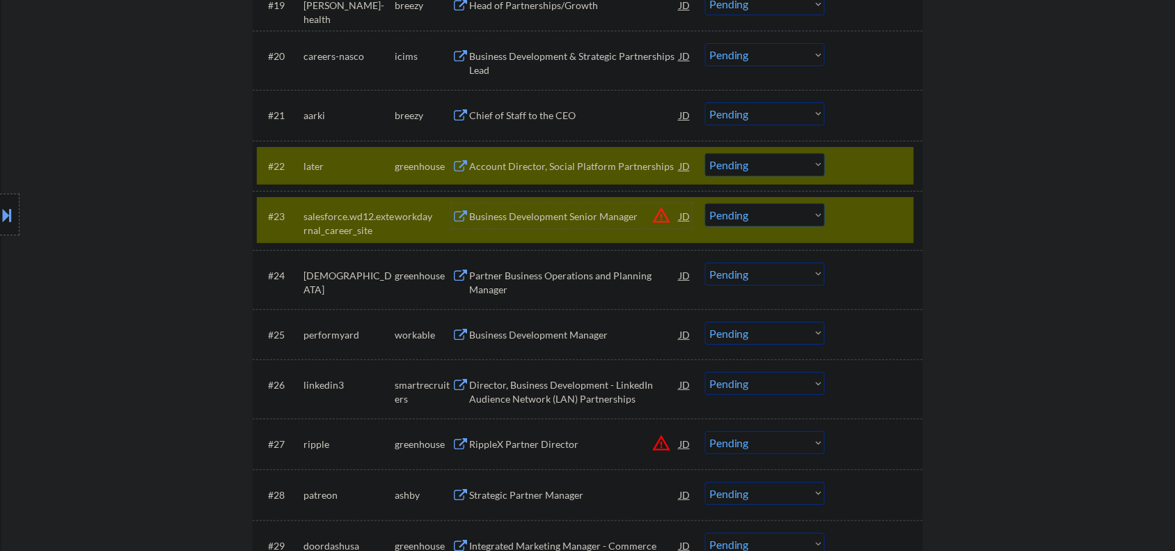
click at [854, 219] on div at bounding box center [875, 215] width 61 height 25
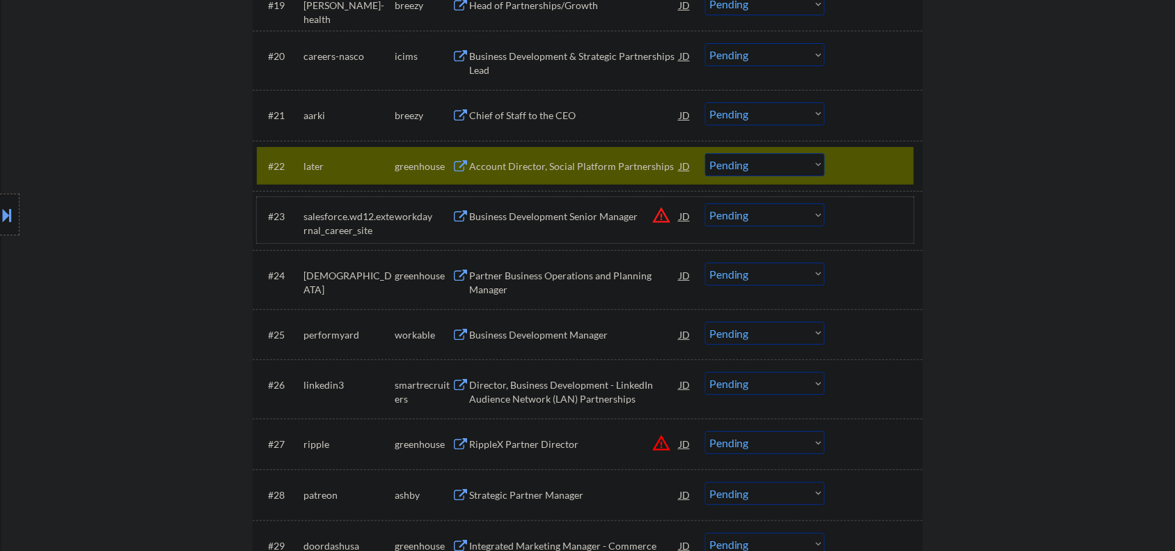
click at [761, 159] on select "Choose an option... Pending Applied Excluded (Questions) Excluded (Expired) Exc…" at bounding box center [765, 164] width 120 height 23
click at [705, 153] on select "Choose an option... Pending Applied Excluded (Questions) Excluded (Expired) Exc…" at bounding box center [765, 164] width 120 height 23
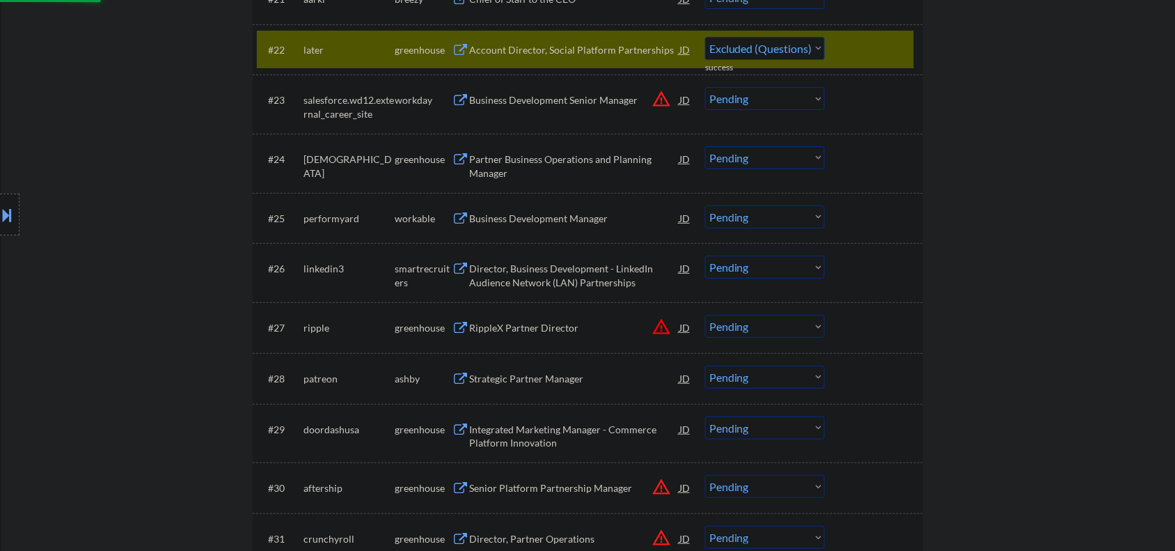
select select ""pending""
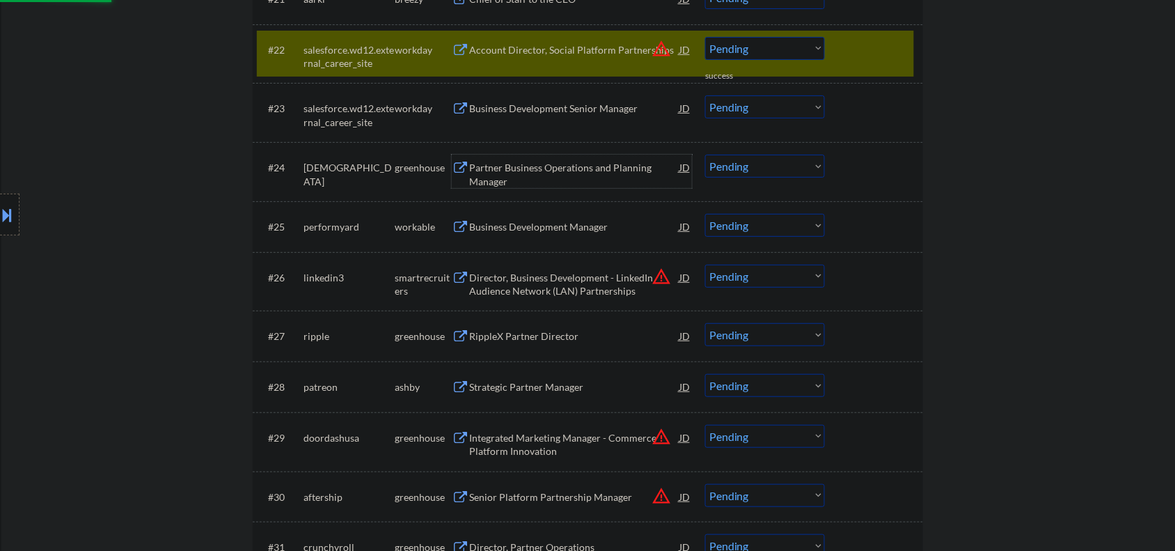
click at [520, 157] on div "Partner Business Operations and Planning Manager" at bounding box center [574, 171] width 210 height 33
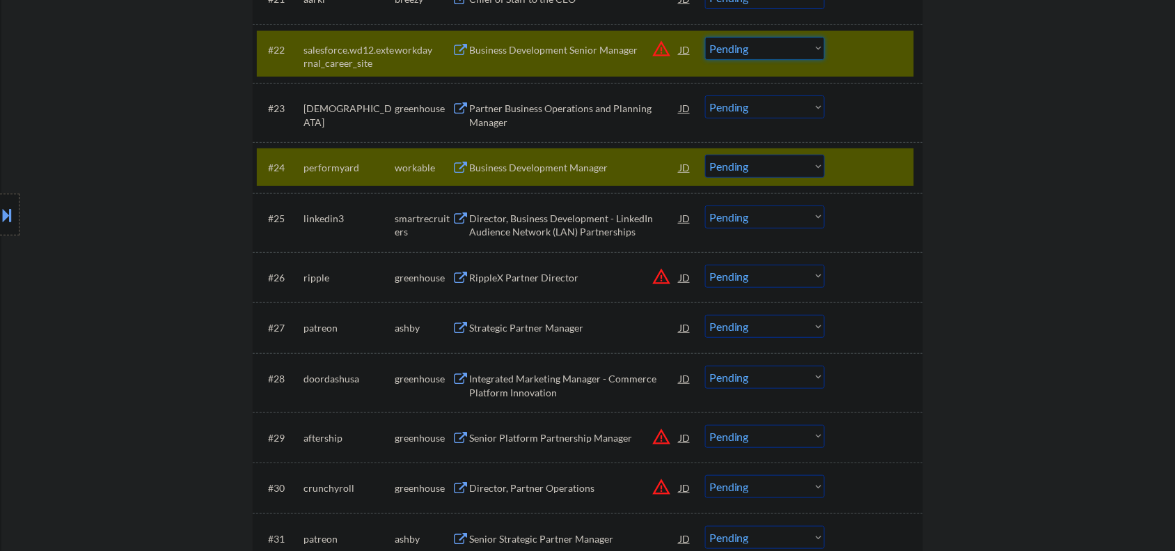
click at [809, 52] on select "Choose an option... Pending Applied Excluded (Questions) Excluded (Expired) Exc…" at bounding box center [765, 48] width 120 height 23
click at [919, 56] on div "#22 salesforce.wd12.external_career_site workday Business Development Senior Ma…" at bounding box center [588, 53] width 670 height 59
click at [883, 56] on div at bounding box center [875, 49] width 61 height 25
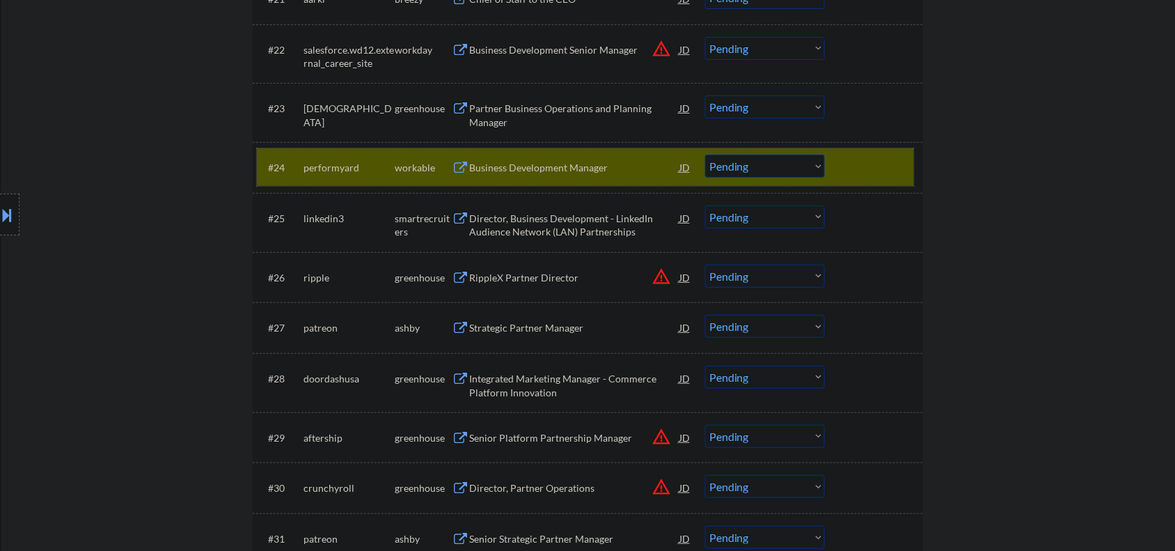
click at [877, 164] on div at bounding box center [875, 167] width 61 height 25
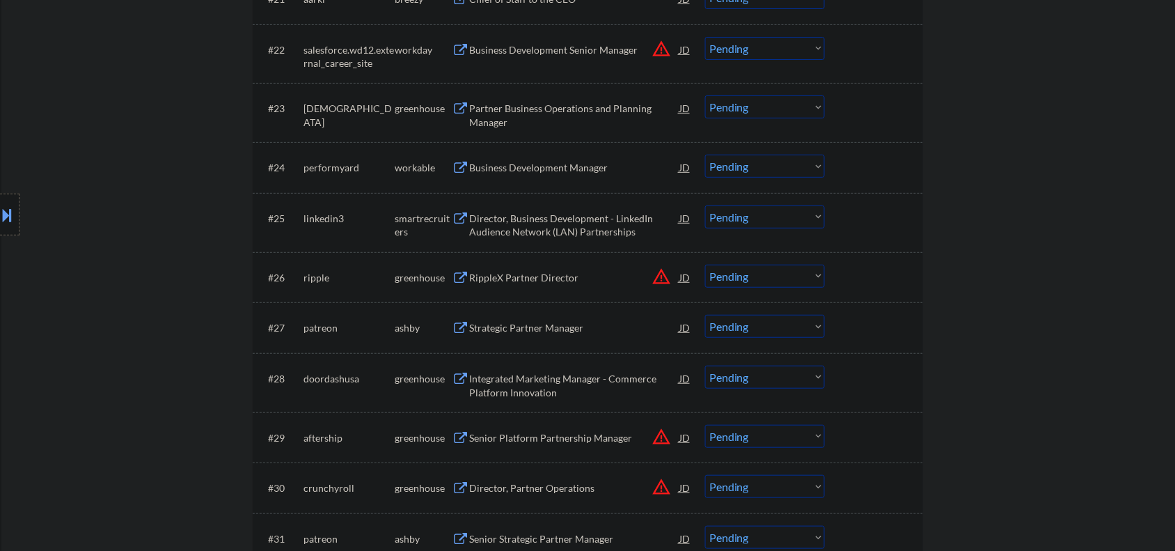
click at [529, 109] on div "Partner Business Operations and Planning Manager" at bounding box center [574, 115] width 210 height 27
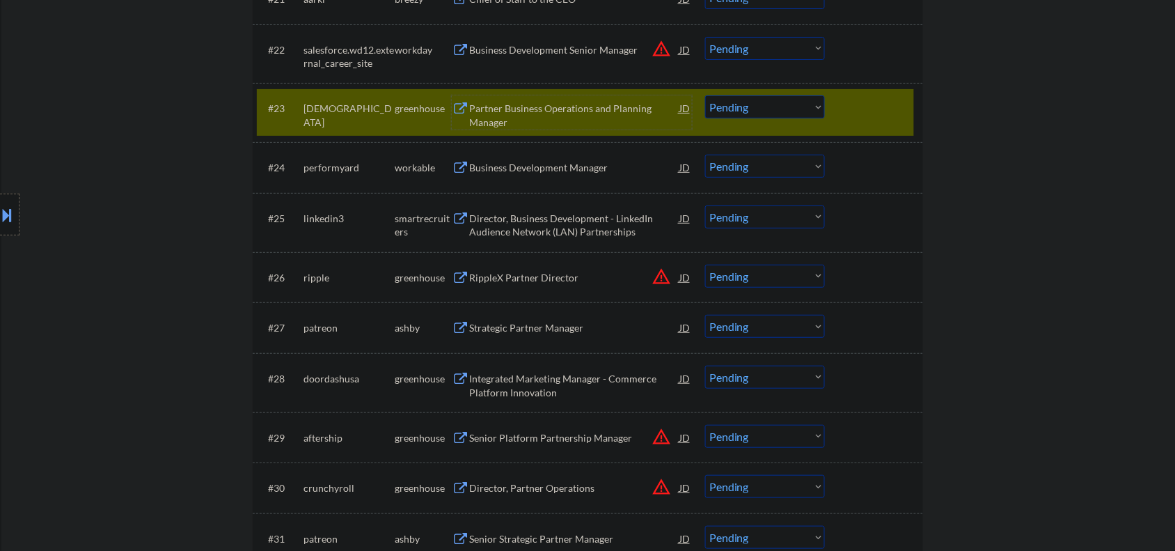
click at [721, 108] on select "Choose an option... Pending Applied Excluded (Questions) Excluded (Expired) Exc…" at bounding box center [765, 106] width 120 height 23
click at [705, 95] on select "Choose an option... Pending Applied Excluded (Questions) Excluded (Expired) Exc…" at bounding box center [765, 106] width 120 height 23
click at [523, 167] on div "Business Development Manager" at bounding box center [574, 168] width 210 height 14
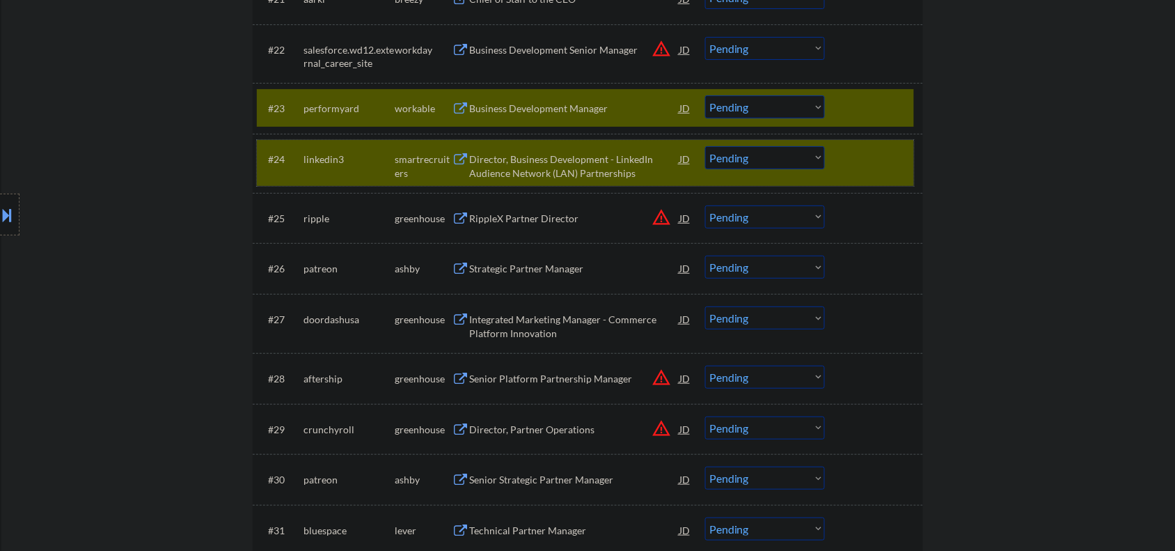
drag, startPoint x: 856, startPoint y: 168, endPoint x: 704, endPoint y: 84, distance: 173.5
click at [856, 165] on div at bounding box center [875, 158] width 61 height 25
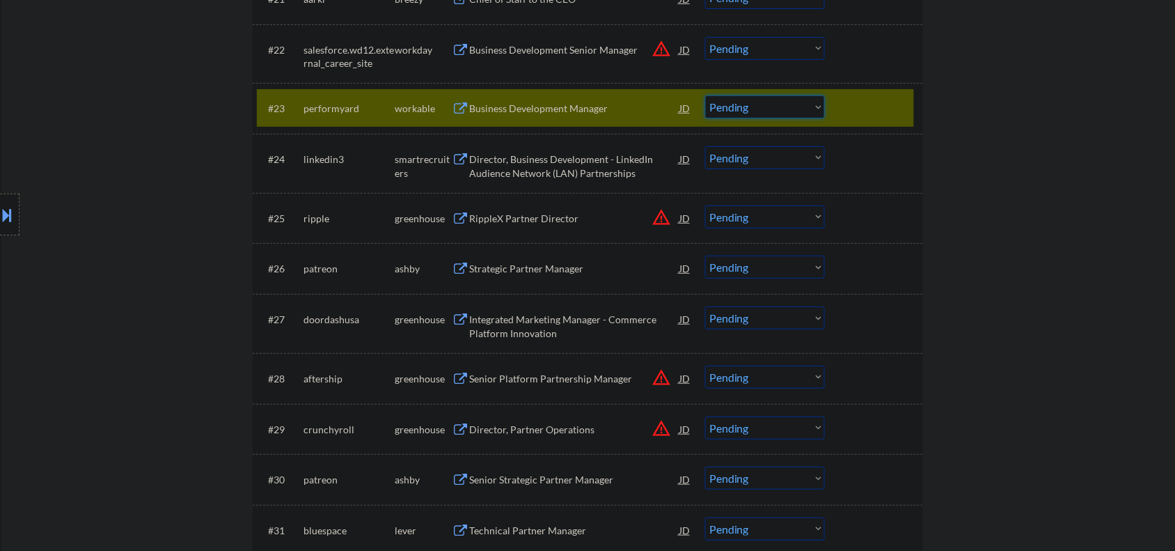
click at [754, 110] on select "Choose an option... Pending Applied Excluded (Questions) Excluded (Expired) Exc…" at bounding box center [765, 106] width 120 height 23
click at [705, 95] on select "Choose an option... Pending Applied Excluded (Questions) Excluded (Expired) Exc…" at bounding box center [765, 106] width 120 height 23
click at [507, 152] on div "Director, Business Development - LinkedIn Audience Network (LAN) Partnerships" at bounding box center [574, 165] width 210 height 27
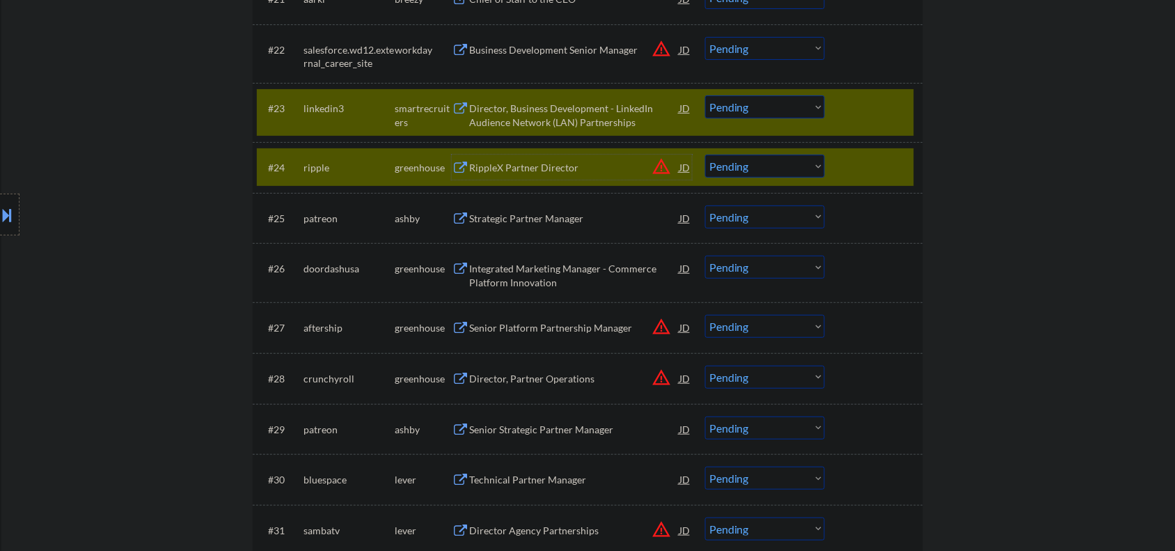
click at [537, 111] on div "Director, Business Development - LinkedIn Audience Network (LAN) Partnerships" at bounding box center [574, 115] width 210 height 27
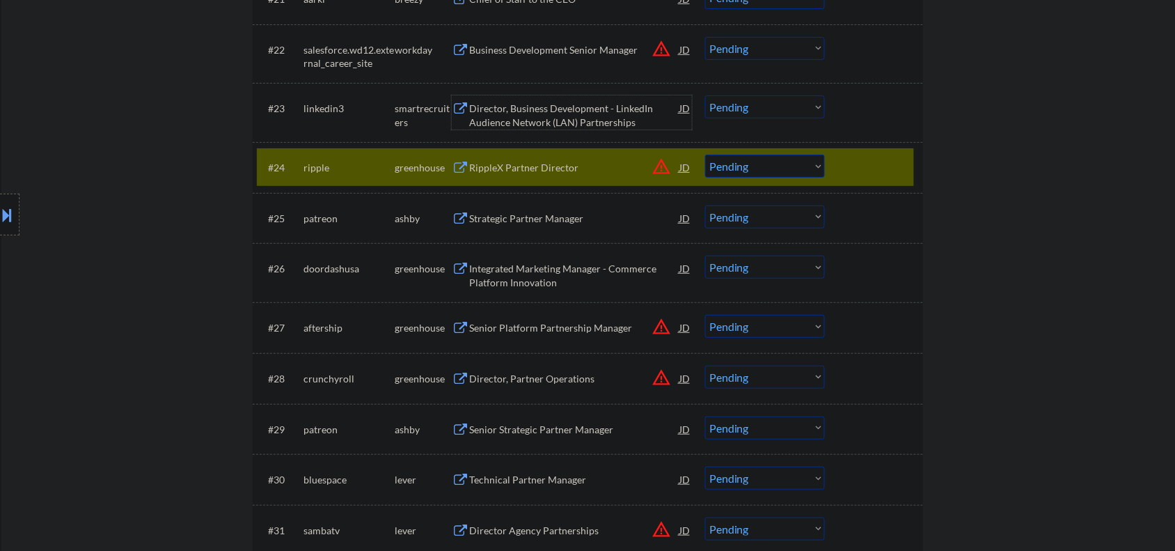
click at [884, 171] on div at bounding box center [875, 167] width 61 height 25
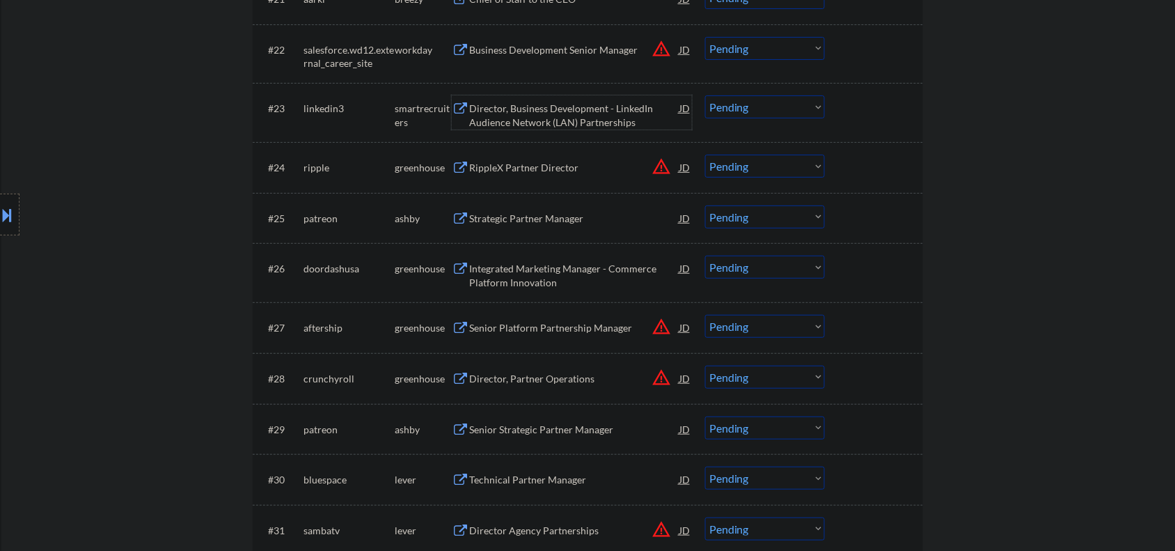
click at [546, 106] on div "Director, Business Development - LinkedIn Audience Network (LAN) Partnerships" at bounding box center [574, 115] width 210 height 27
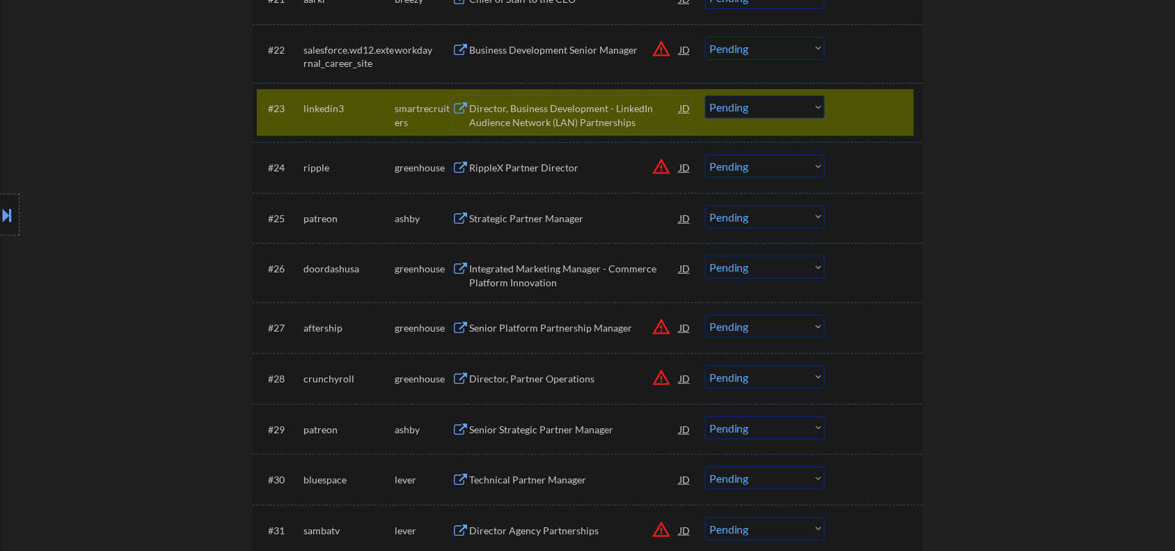
drag, startPoint x: 724, startPoint y: 109, endPoint x: 722, endPoint y: 116, distance: 7.3
click at [722, 109] on select "Choose an option... Pending Applied Excluded (Questions) Excluded (Expired) Exc…" at bounding box center [765, 106] width 120 height 23
click at [705, 95] on select "Choose an option... Pending Applied Excluded (Questions) Excluded (Expired) Exc…" at bounding box center [765, 106] width 120 height 23
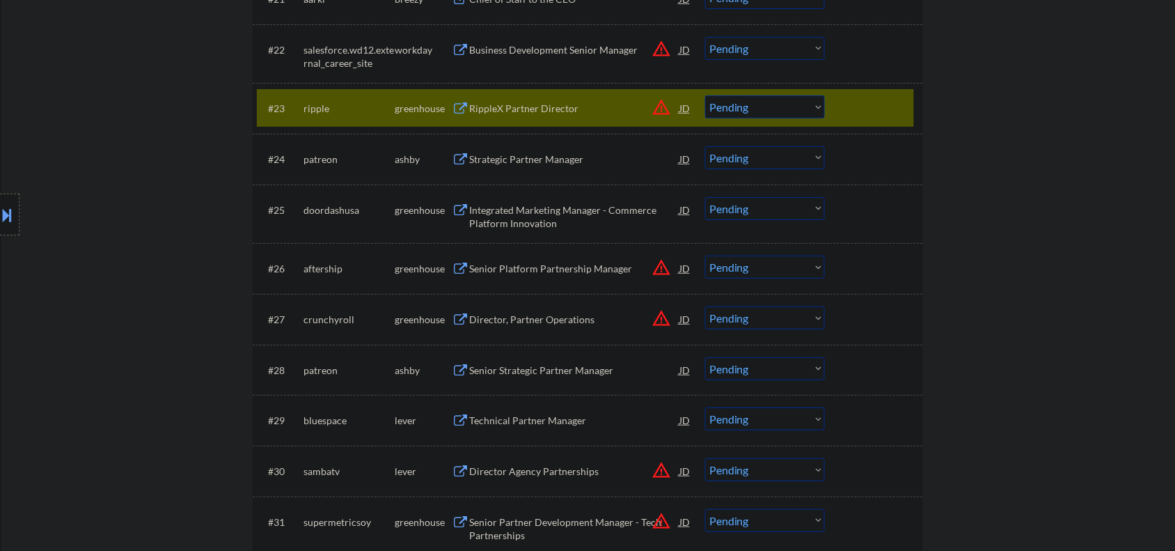
click at [526, 103] on div "RippleX Partner Director" at bounding box center [574, 109] width 210 height 14
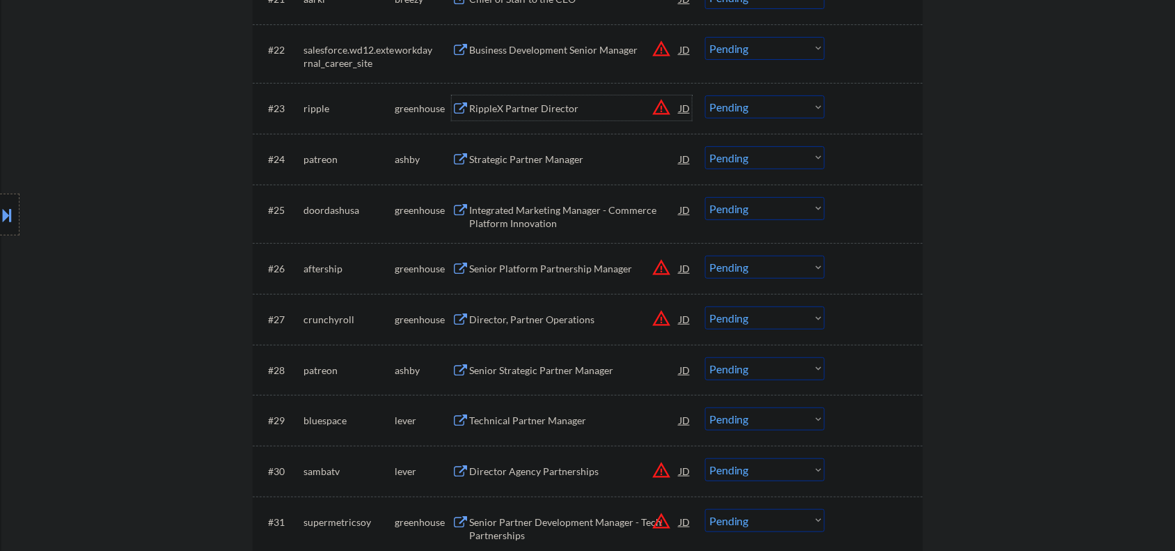
click at [736, 106] on select "Choose an option... Pending Applied Excluded (Questions) Excluded (Expired) Exc…" at bounding box center [765, 106] width 120 height 23
click at [705, 95] on select "Choose an option... Pending Applied Excluded (Questions) Excluded (Expired) Exc…" at bounding box center [765, 106] width 120 height 23
click at [522, 168] on div "Strategic Partner Manager" at bounding box center [574, 158] width 210 height 25
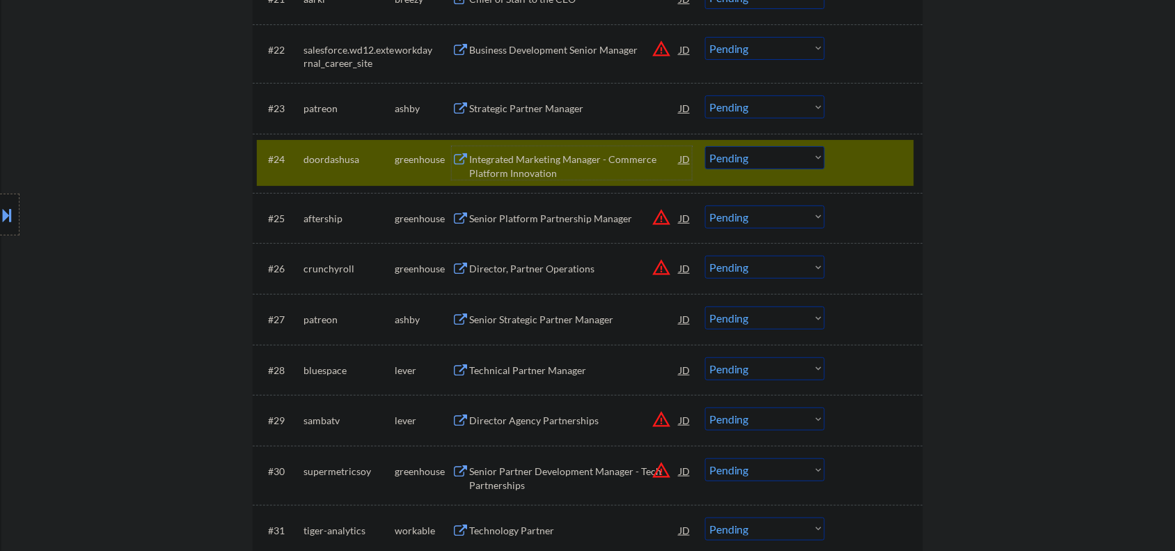
drag, startPoint x: 853, startPoint y: 155, endPoint x: 801, endPoint y: 129, distance: 57.6
click at [853, 155] on div at bounding box center [875, 158] width 61 height 25
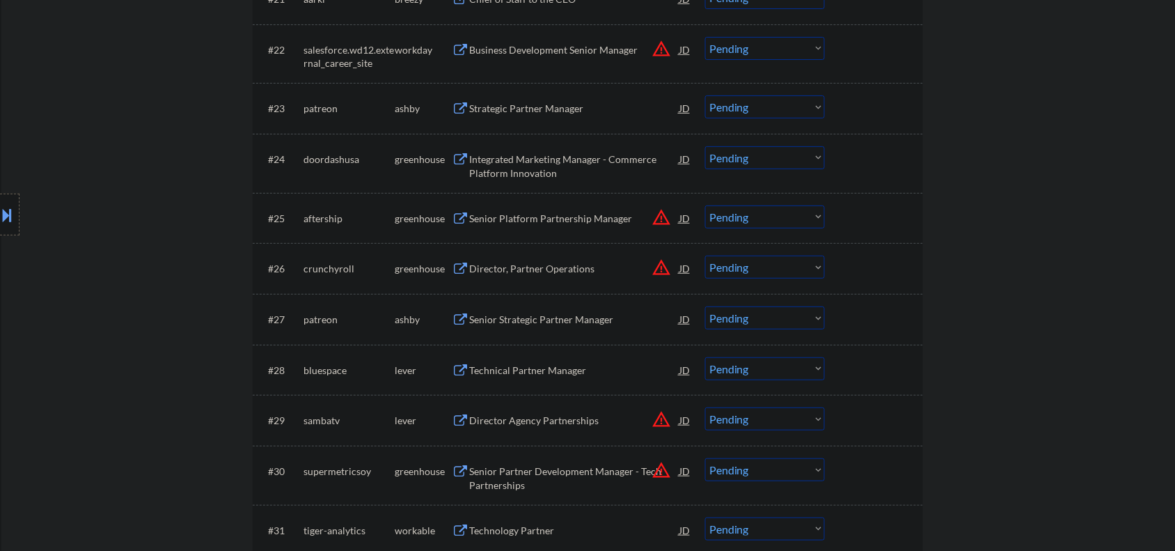
click at [755, 108] on select "Choose an option... Pending Applied Excluded (Questions) Excluded (Expired) Exc…" at bounding box center [765, 106] width 120 height 23
click at [705, 95] on select "Choose an option... Pending Applied Excluded (Questions) Excluded (Expired) Exc…" at bounding box center [765, 106] width 120 height 23
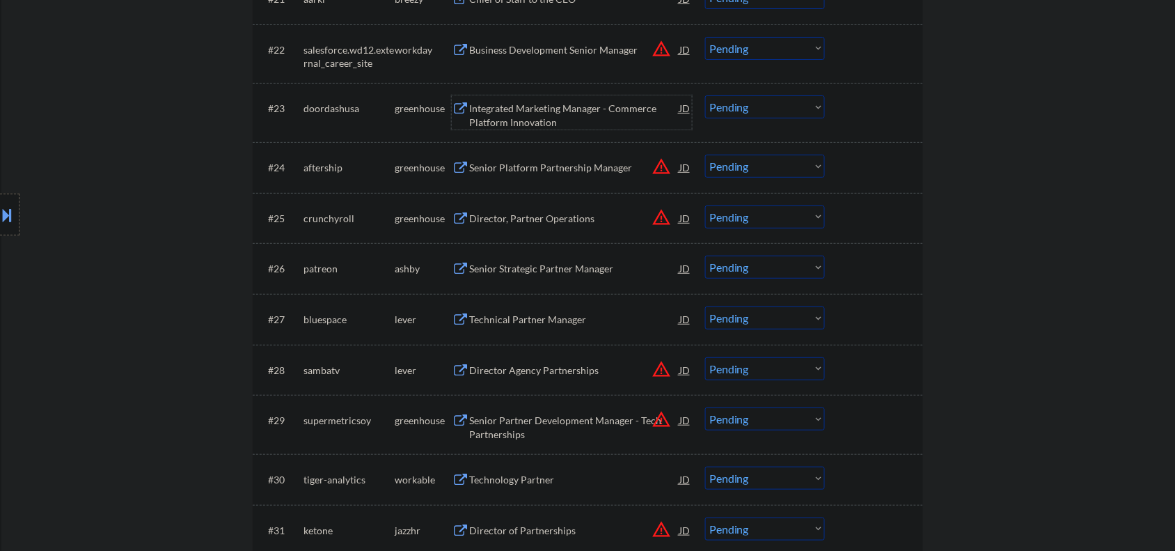
click at [531, 109] on div "Integrated Marketing Manager - Commerce Platform Innovation" at bounding box center [574, 115] width 210 height 27
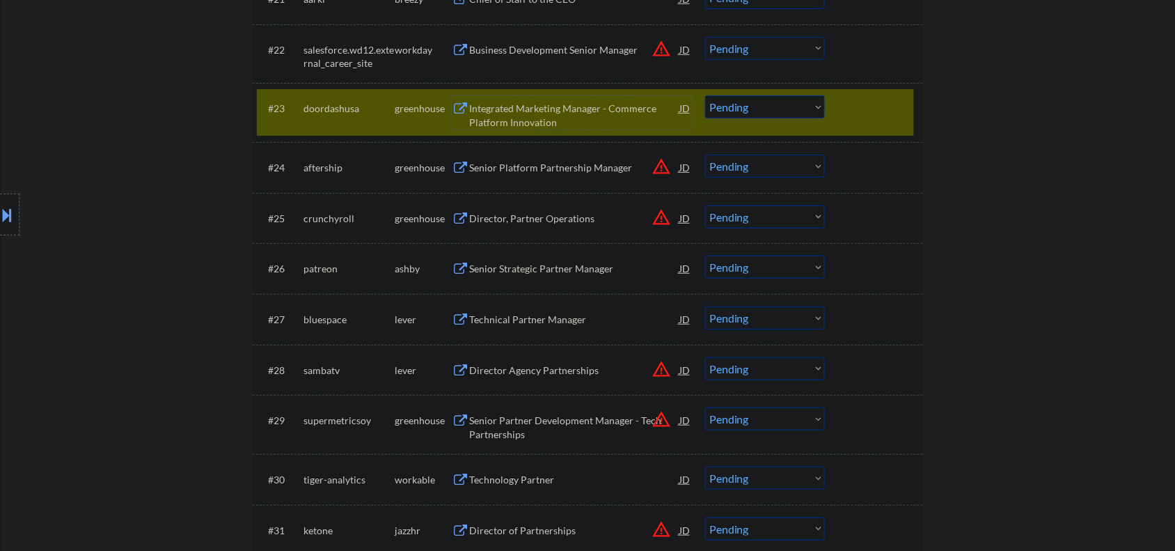
click at [528, 115] on div "Integrated Marketing Manager - Commerce Platform Innovation" at bounding box center [574, 115] width 210 height 27
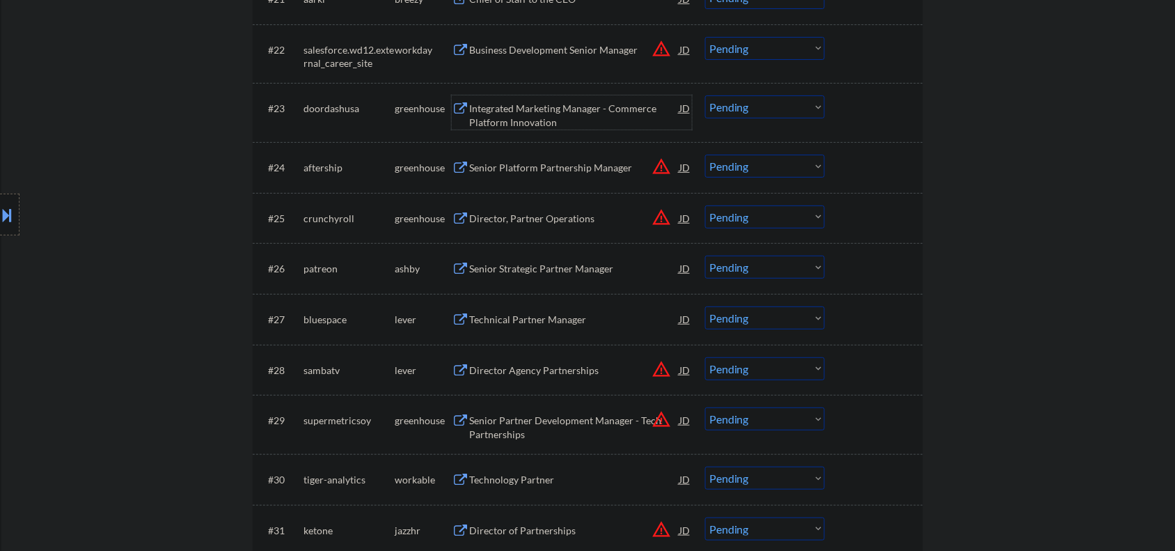
drag, startPoint x: 725, startPoint y: 102, endPoint x: 717, endPoint y: 110, distance: 10.8
click at [725, 103] on select "Choose an option... Pending Applied Excluded (Questions) Excluded (Expired) Exc…" at bounding box center [765, 106] width 120 height 23
click at [705, 95] on select "Choose an option... Pending Applied Excluded (Questions) Excluded (Expired) Exc…" at bounding box center [765, 106] width 120 height 23
select select ""pending""
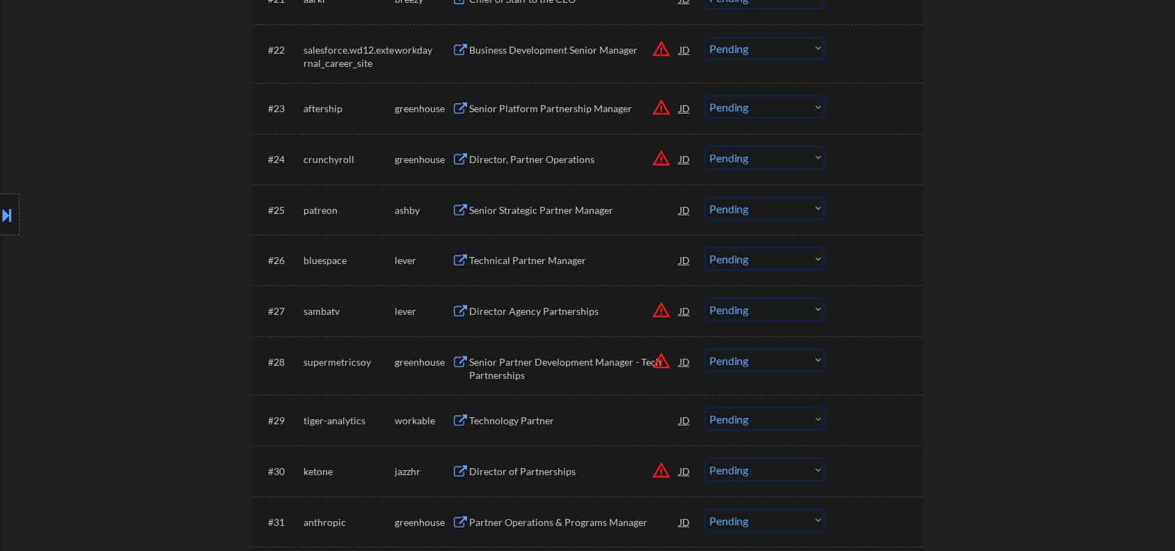
click at [540, 216] on div "Senior Strategic Partner Manager" at bounding box center [574, 209] width 210 height 25
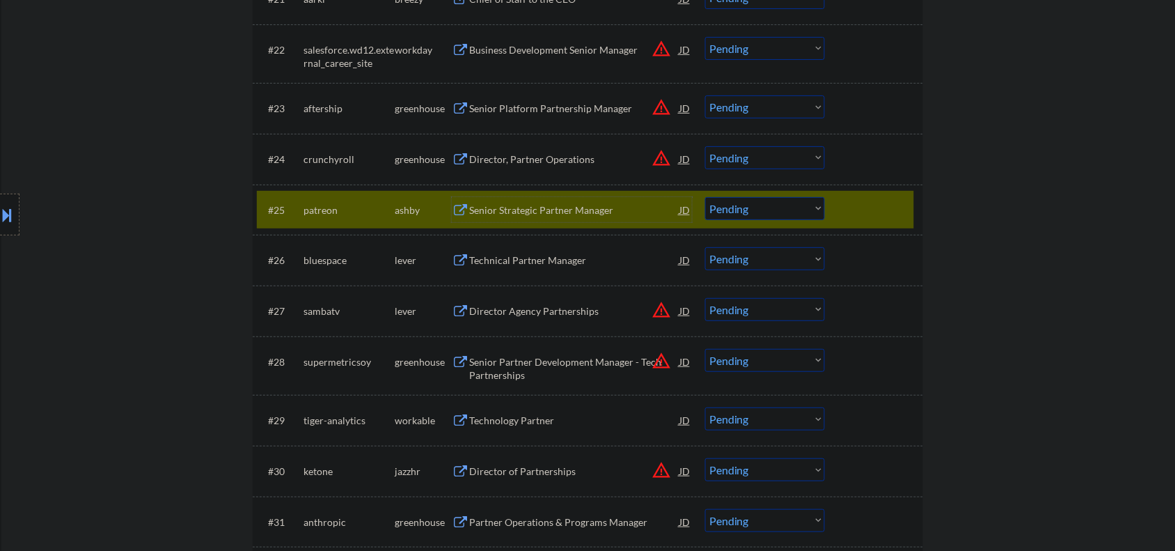
click at [724, 200] on select "Choose an option... Pending Applied Excluded (Questions) Excluded (Expired) Exc…" at bounding box center [765, 208] width 120 height 23
click at [705, 197] on select "Choose an option... Pending Applied Excluded (Questions) Excluded (Expired) Exc…" at bounding box center [765, 208] width 120 height 23
click at [484, 251] on div "Technical Partner Manager" at bounding box center [574, 259] width 210 height 25
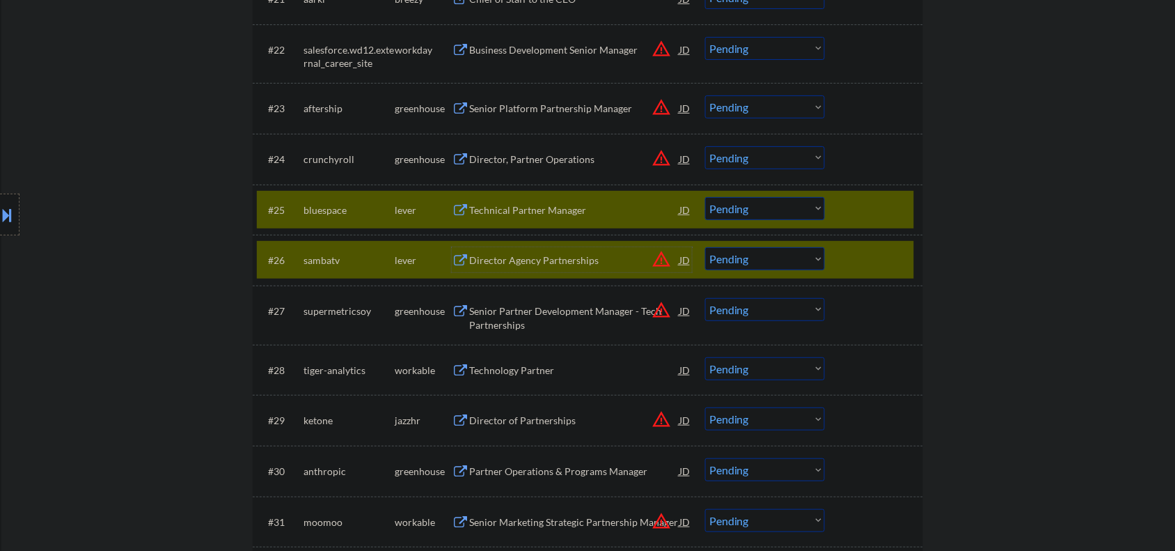
click at [833, 264] on div "#26 sambatv lever Director Agency Partnerships JD warning_amber Choose an optio…" at bounding box center [585, 260] width 657 height 38
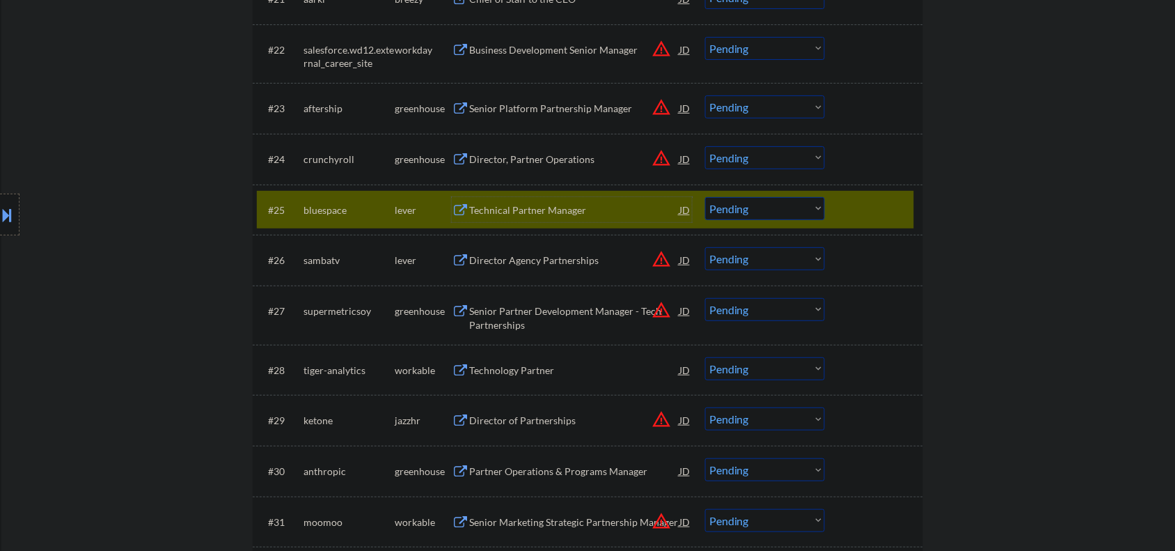
click at [537, 216] on div "Technical Partner Manager" at bounding box center [574, 210] width 210 height 14
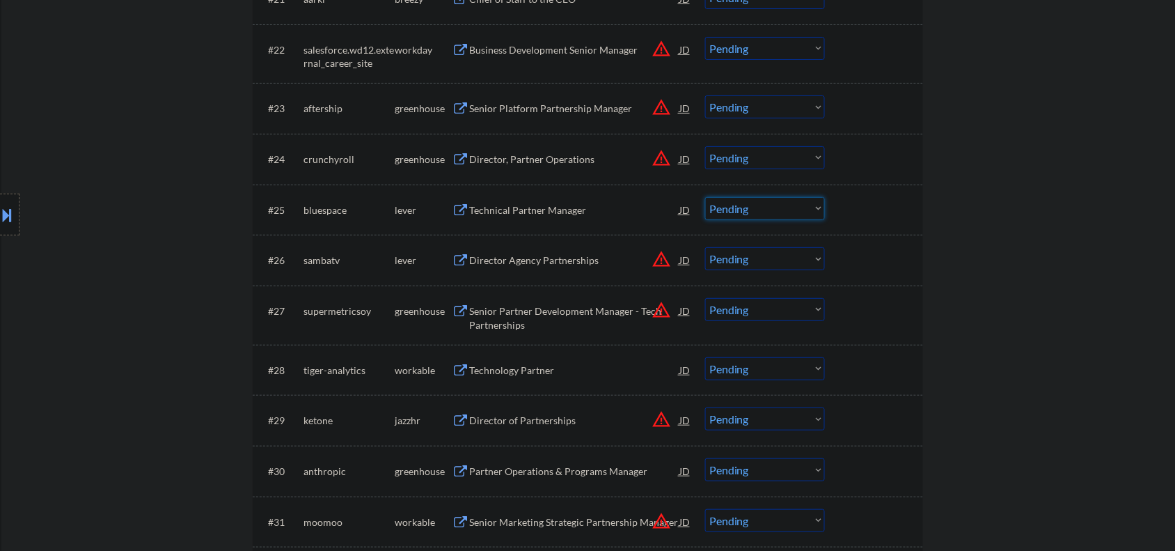
click at [722, 202] on select "Choose an option... Pending Applied Excluded (Questions) Excluded (Expired) Exc…" at bounding box center [765, 208] width 120 height 23
click at [705, 197] on select "Choose an option... Pending Applied Excluded (Questions) Excluded (Expired) Exc…" at bounding box center [765, 208] width 120 height 23
select select ""pending""
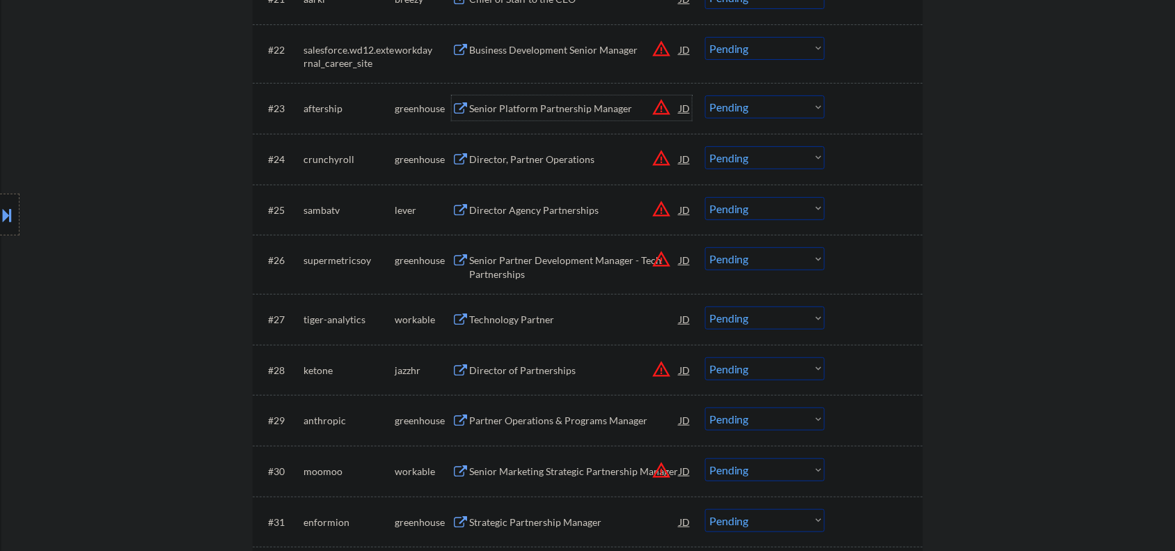
click at [509, 111] on div "Senior Platform Partnership Manager" at bounding box center [574, 109] width 210 height 14
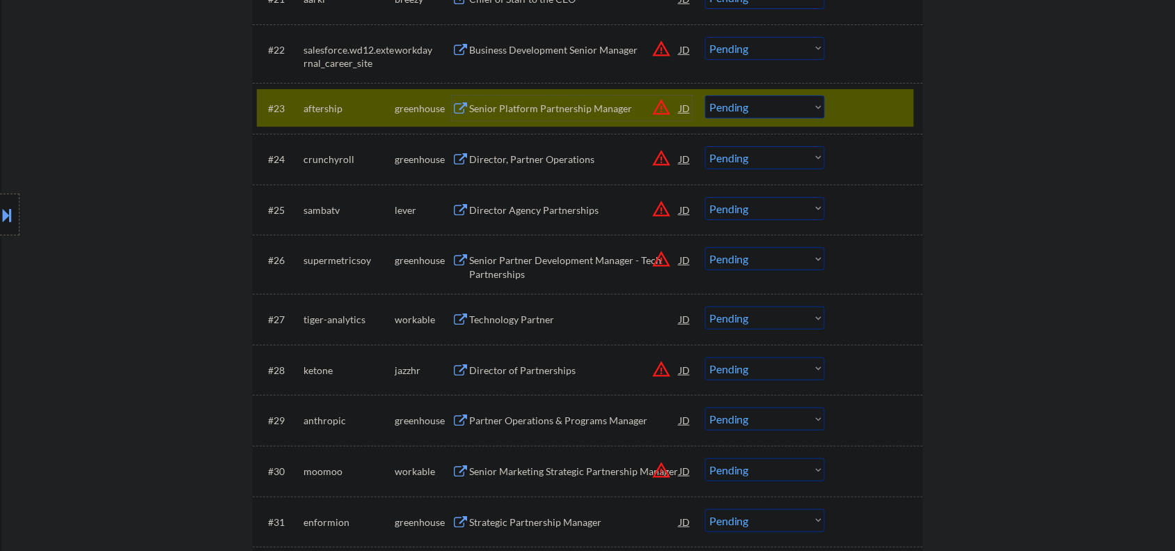
click at [759, 109] on select "Choose an option... Pending Applied Excluded (Questions) Excluded (Expired) Exc…" at bounding box center [765, 106] width 120 height 23
click at [705, 95] on select "Choose an option... Pending Applied Excluded (Questions) Excluded (Expired) Exc…" at bounding box center [765, 106] width 120 height 23
click at [534, 164] on div "Director, Partner Operations" at bounding box center [574, 159] width 210 height 14
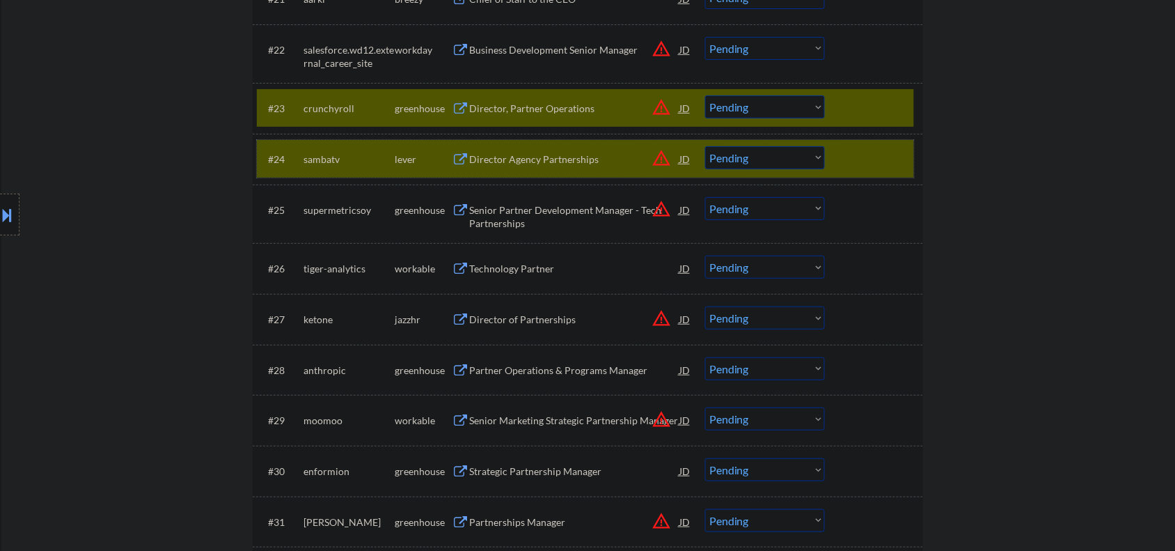
click at [833, 153] on div "#24 sambatv lever Director Agency Partnerships JD warning_amber Choose an optio…" at bounding box center [585, 159] width 657 height 38
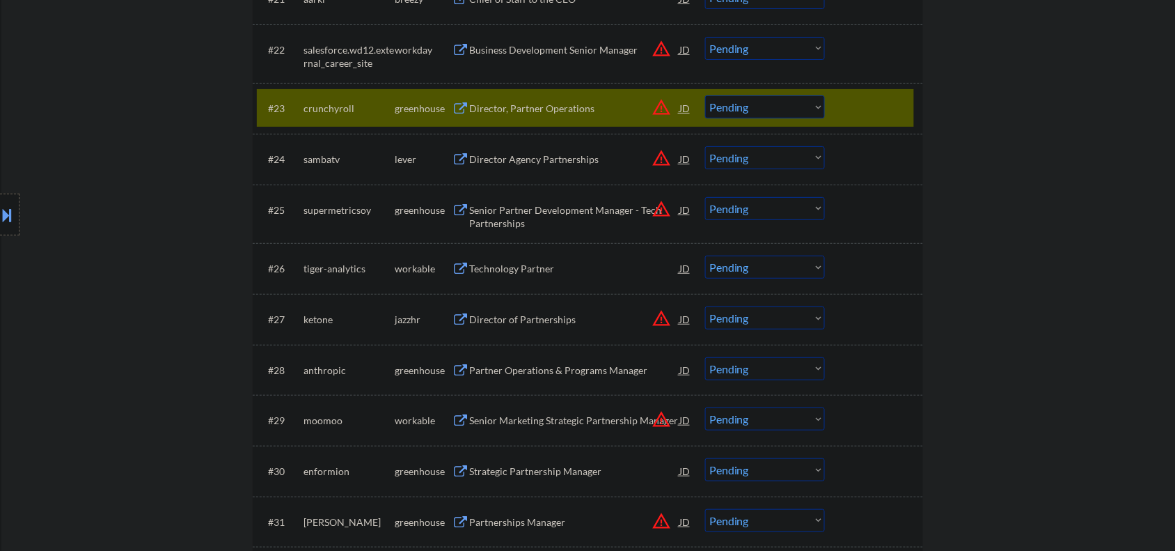
click at [787, 102] on select "Choose an option... Pending Applied Excluded (Questions) Excluded (Expired) Exc…" at bounding box center [765, 106] width 120 height 23
click at [705, 95] on select "Choose an option... Pending Applied Excluded (Questions) Excluded (Expired) Exc…" at bounding box center [765, 106] width 120 height 23
click at [533, 161] on div "Director Agency Partnerships" at bounding box center [574, 159] width 210 height 14
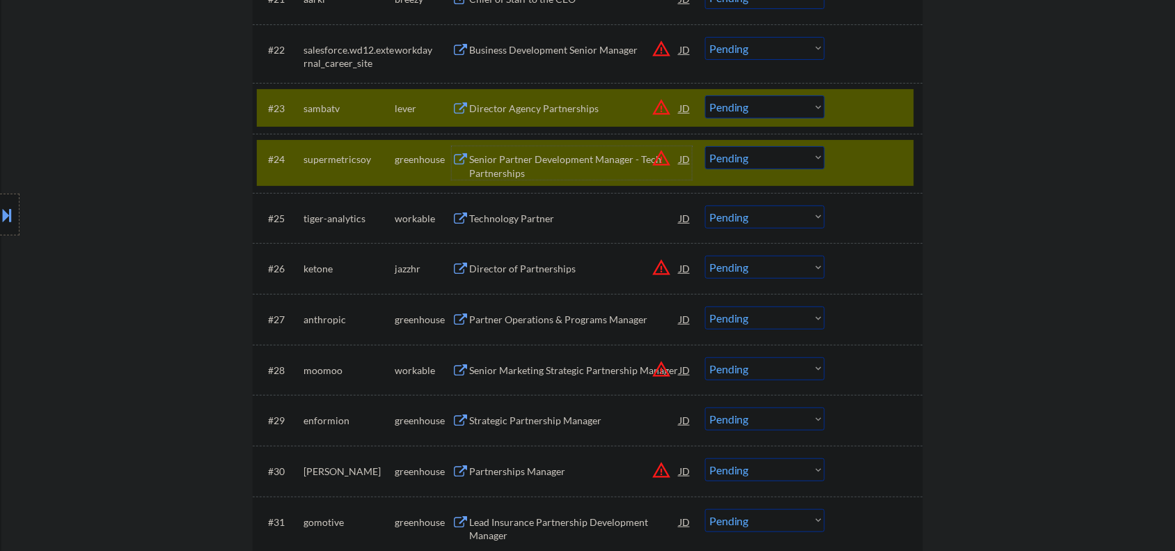
click at [871, 159] on div at bounding box center [875, 158] width 61 height 25
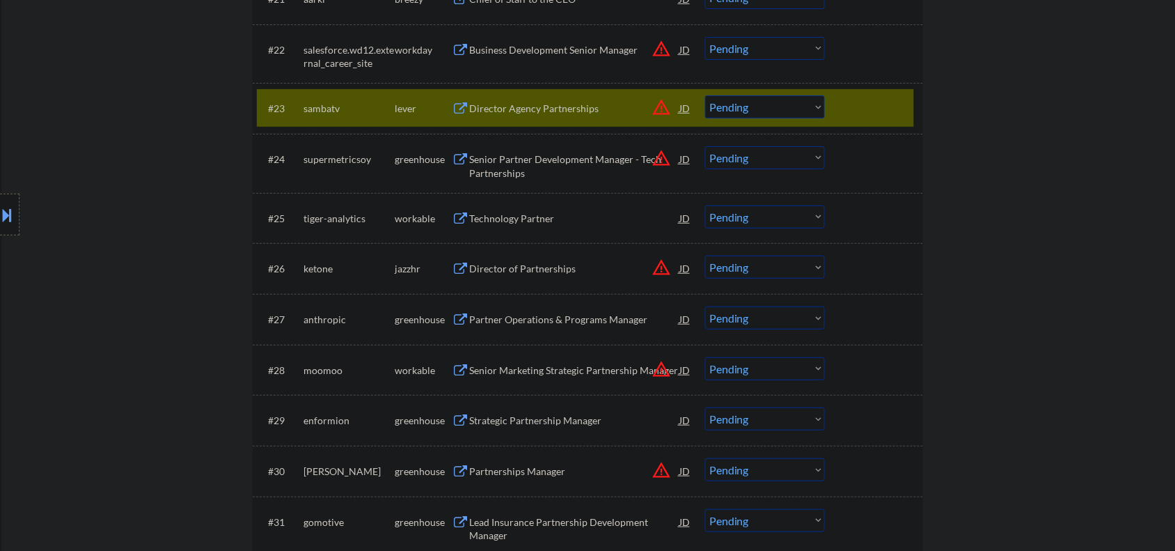
click at [523, 120] on div "#23 sambatv lever Director Agency Partnerships JD warning_amber Choose an optio…" at bounding box center [585, 108] width 657 height 38
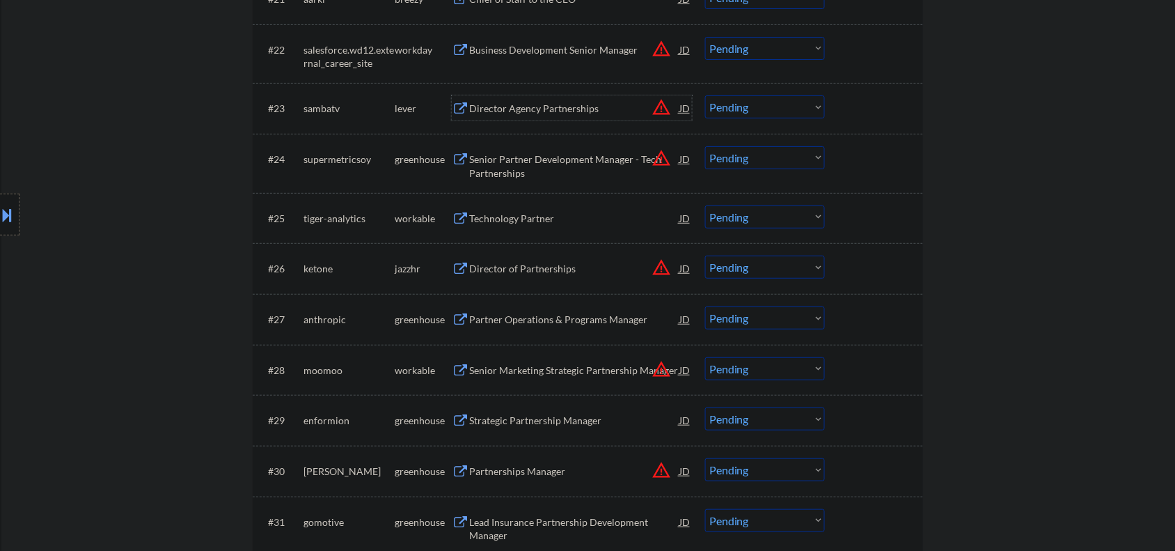
click at [551, 113] on div "Director Agency Partnerships" at bounding box center [574, 109] width 210 height 14
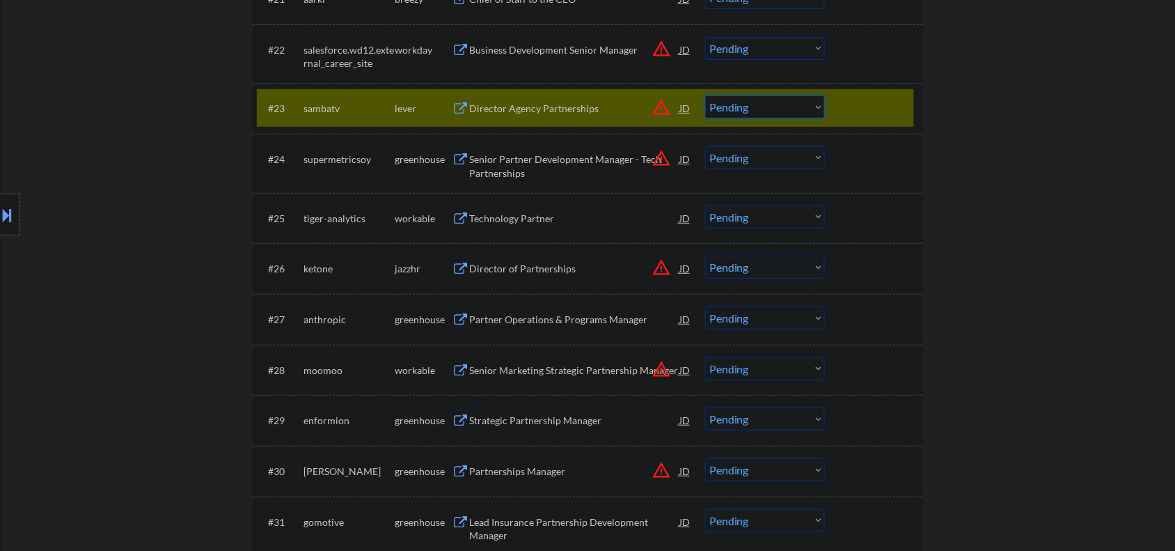
click at [774, 111] on select "Choose an option... Pending Applied Excluded (Questions) Excluded (Expired) Exc…" at bounding box center [765, 106] width 120 height 23
click at [705, 95] on select "Choose an option... Pending Applied Excluded (Questions) Excluded (Expired) Exc…" at bounding box center [765, 106] width 120 height 23
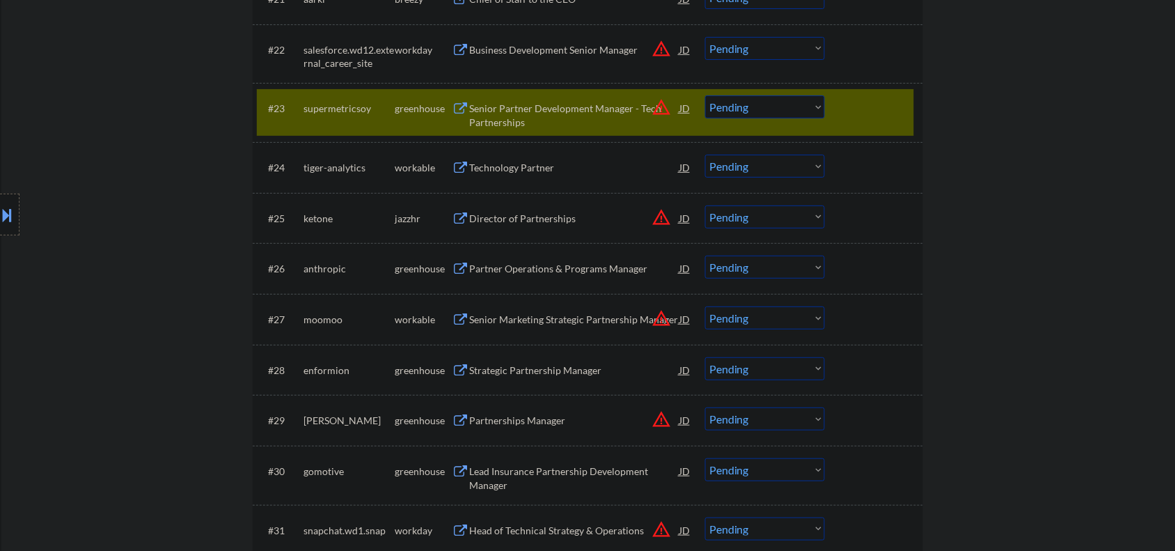
click at [529, 116] on div "Senior Partner Development Manager - Tech Partnerships" at bounding box center [574, 115] width 210 height 27
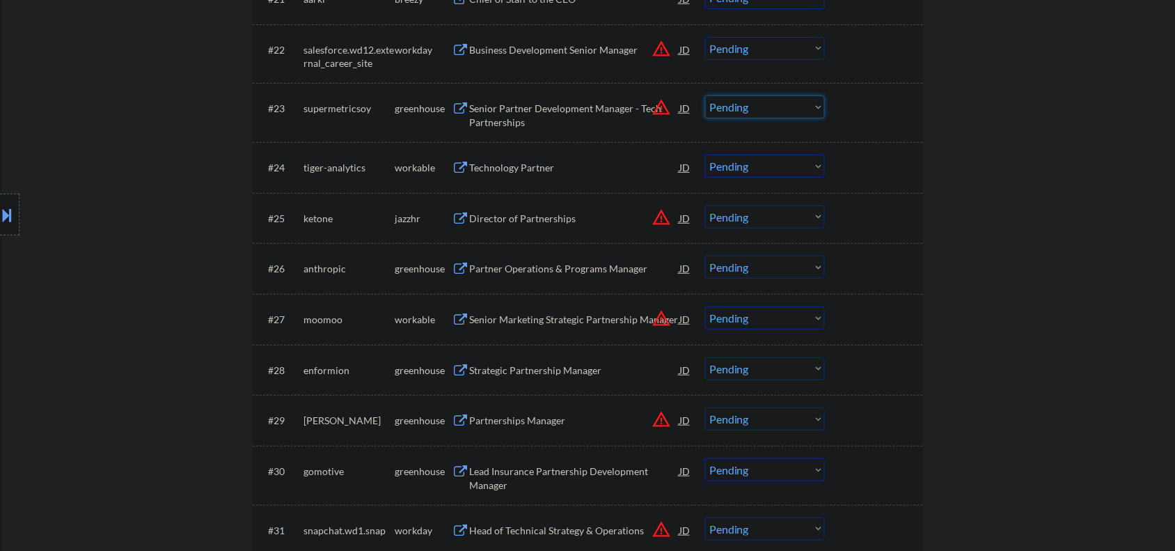
click at [764, 109] on select "Choose an option... Pending Applied Excluded (Questions) Excluded (Expired) Exc…" at bounding box center [765, 106] width 120 height 23
click at [705, 95] on select "Choose an option... Pending Applied Excluded (Questions) Excluded (Expired) Exc…" at bounding box center [765, 106] width 120 height 23
click at [507, 165] on div "Technology Partner" at bounding box center [574, 168] width 210 height 14
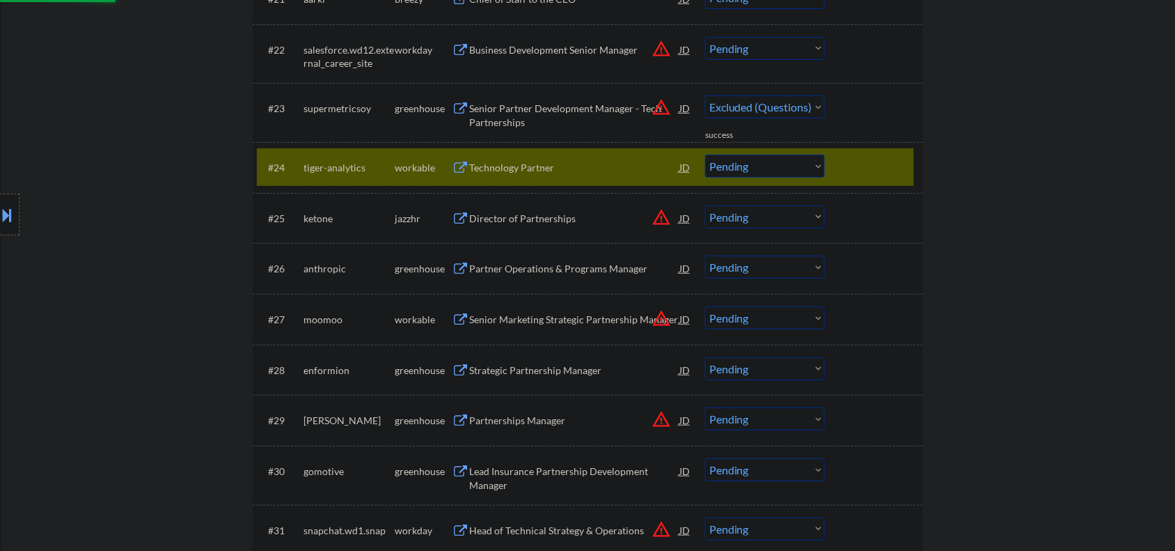
select select ""pending""
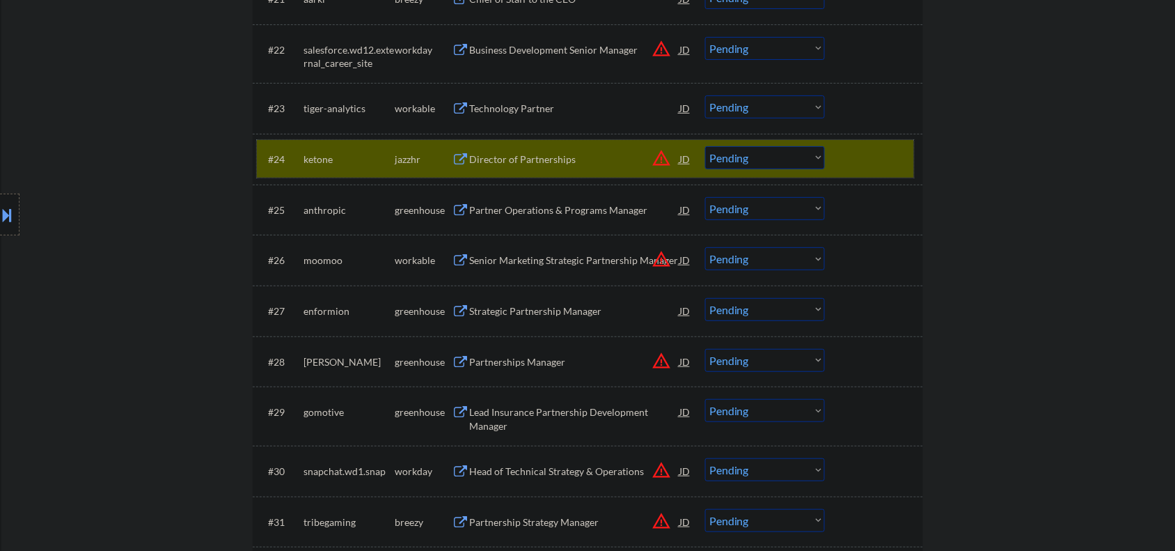
click at [885, 150] on div at bounding box center [875, 158] width 61 height 25
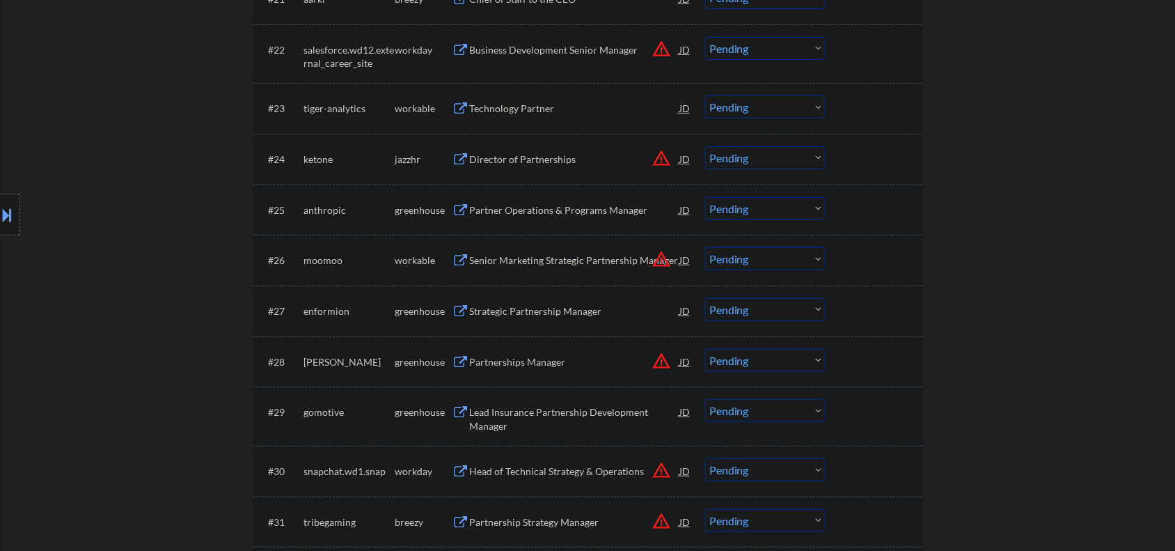
click at [537, 161] on div "Director of Partnerships" at bounding box center [574, 159] width 210 height 14
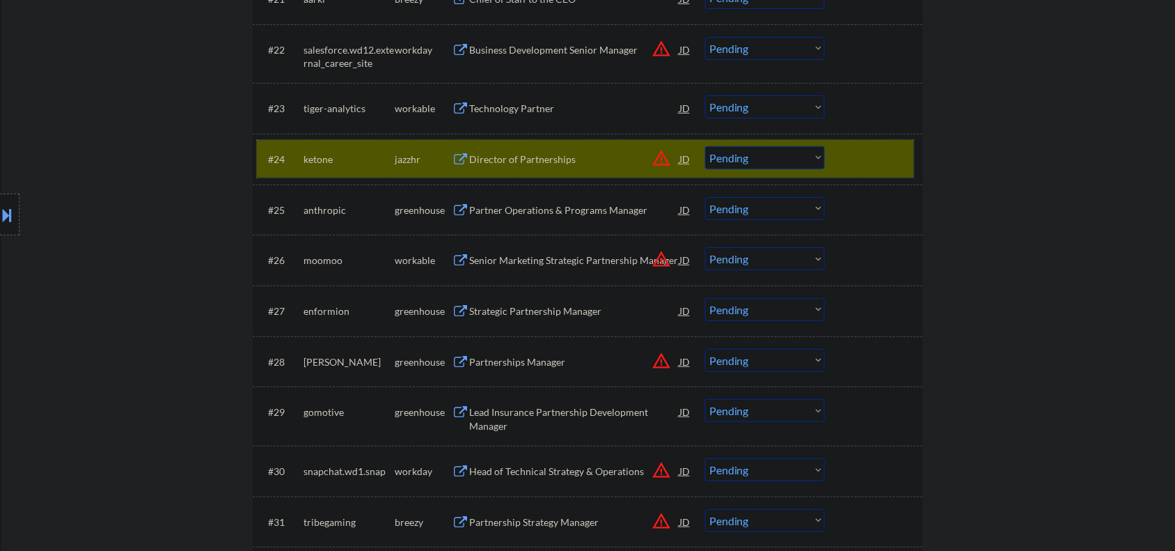
drag, startPoint x: 871, startPoint y: 161, endPoint x: 740, endPoint y: 155, distance: 131.7
click at [871, 162] on div at bounding box center [875, 158] width 61 height 25
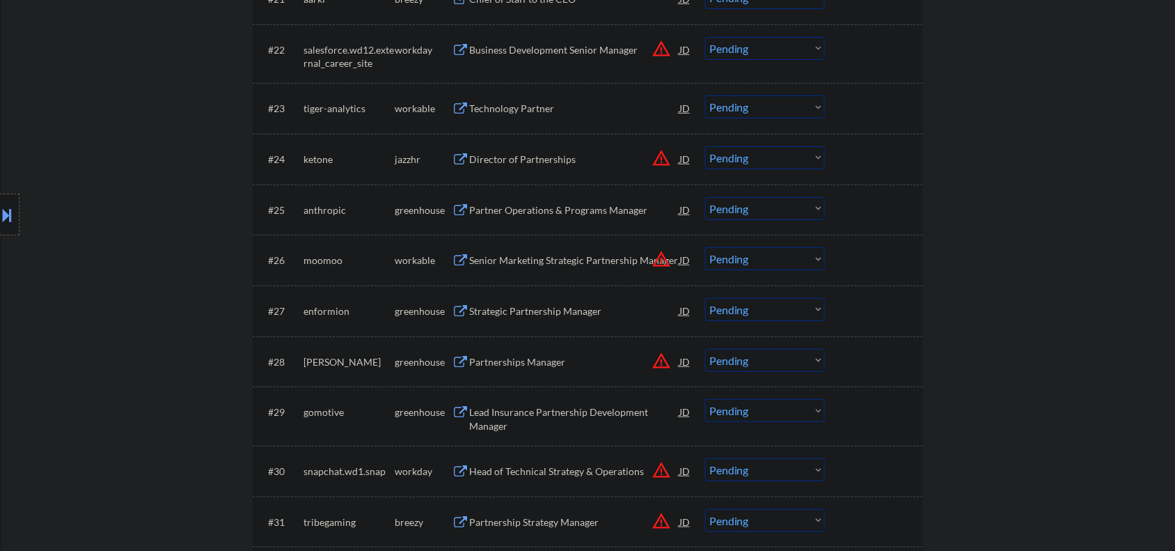
click at [540, 216] on div "Partner Operations & Programs Manager" at bounding box center [574, 210] width 210 height 14
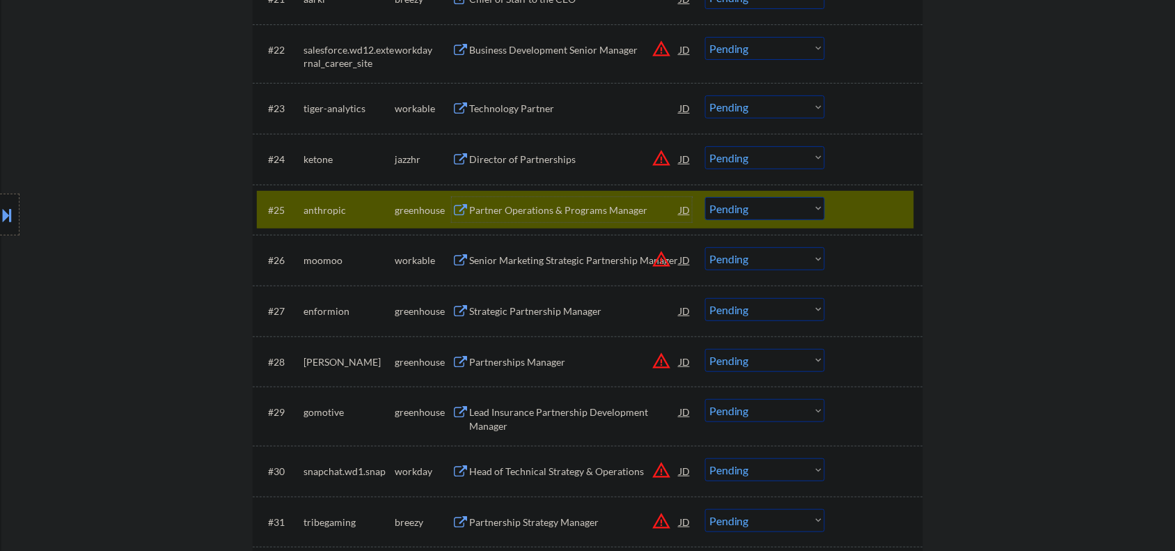
click at [750, 203] on select "Choose an option... Pending Applied Excluded (Questions) Excluded (Expired) Exc…" at bounding box center [765, 208] width 120 height 23
click at [705, 197] on select "Choose an option... Pending Applied Excluded (Questions) Excluded (Expired) Exc…" at bounding box center [765, 208] width 120 height 23
click at [534, 253] on div "Senior Marketing Strategic Partnership Manager" at bounding box center [574, 260] width 210 height 14
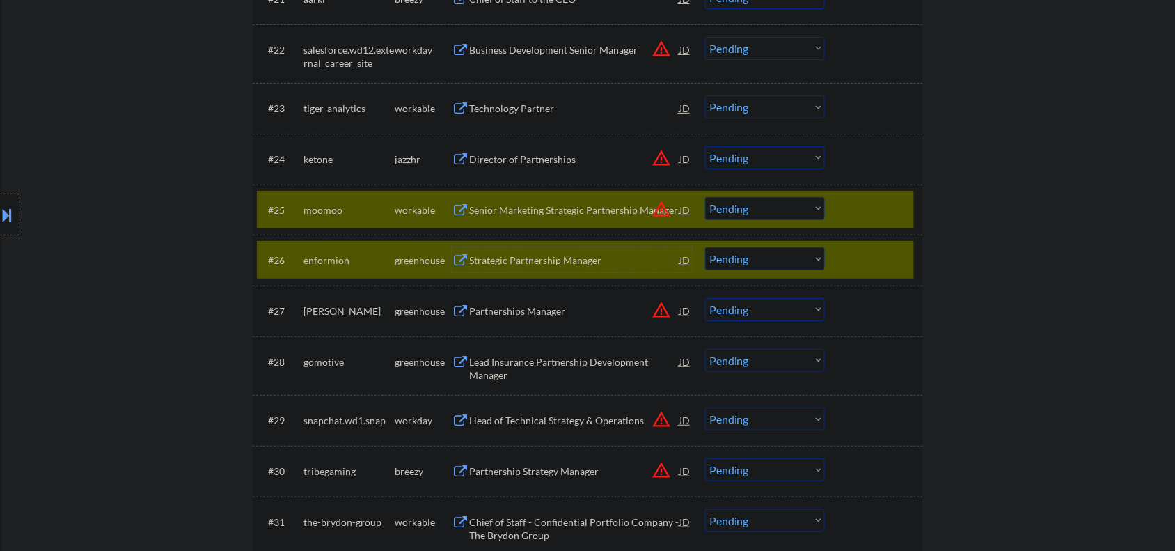
click at [866, 264] on div at bounding box center [875, 259] width 61 height 25
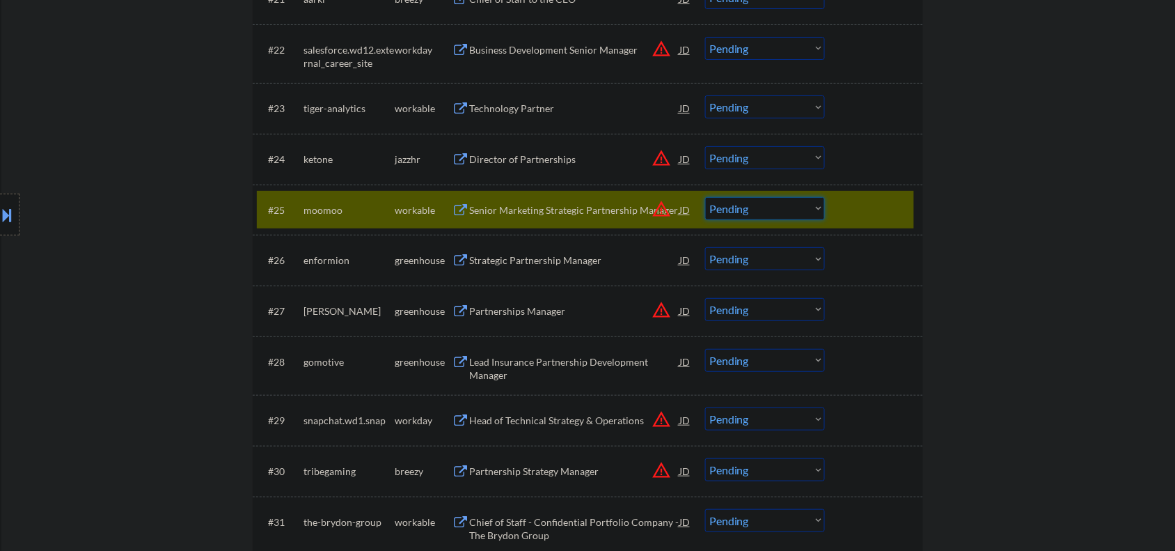
click at [741, 204] on select "Choose an option... Pending Applied Excluded (Questions) Excluded (Expired) Exc…" at bounding box center [765, 208] width 120 height 23
click at [705, 197] on select "Choose an option... Pending Applied Excluded (Questions) Excluded (Expired) Exc…" at bounding box center [765, 208] width 120 height 23
click at [546, 267] on div "Strategic Partnership Manager" at bounding box center [574, 259] width 210 height 25
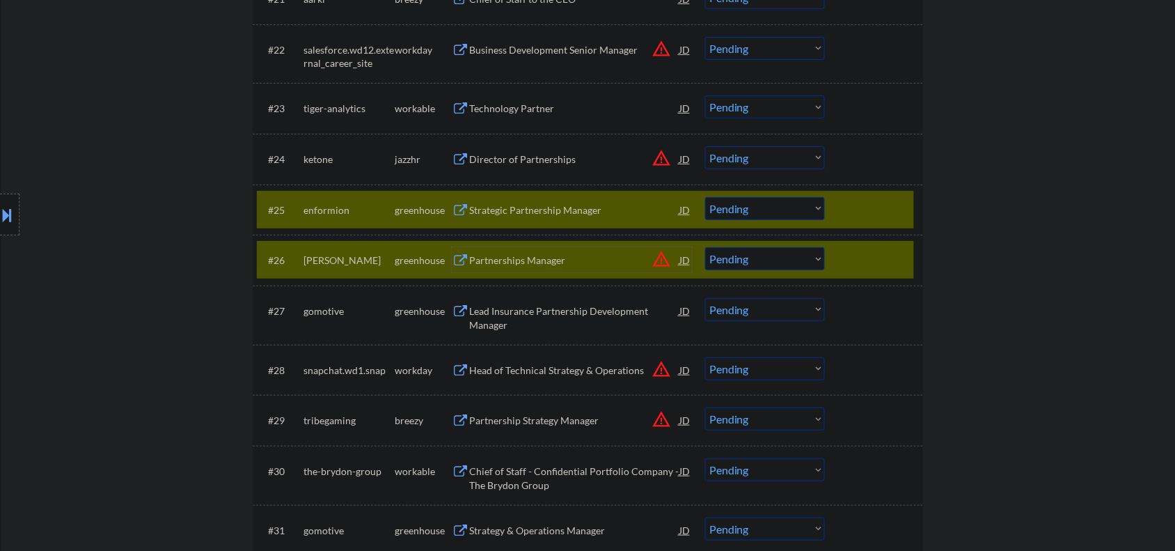
click at [874, 258] on div at bounding box center [875, 259] width 61 height 25
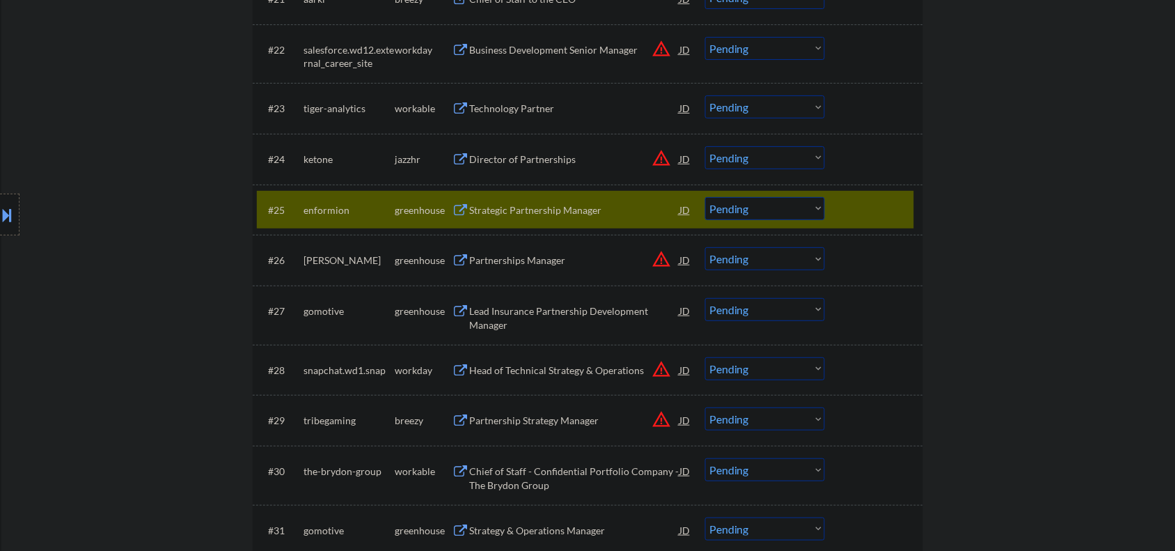
click at [508, 216] on div "Strategic Partnership Manager" at bounding box center [574, 209] width 210 height 25
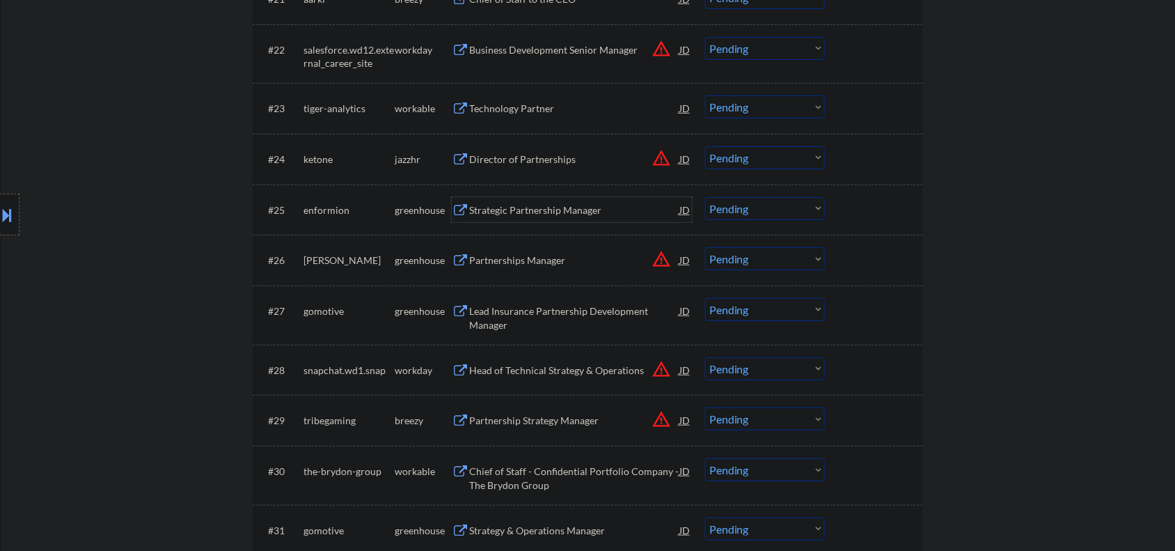
click at [512, 207] on div "Strategic Partnership Manager" at bounding box center [574, 210] width 210 height 14
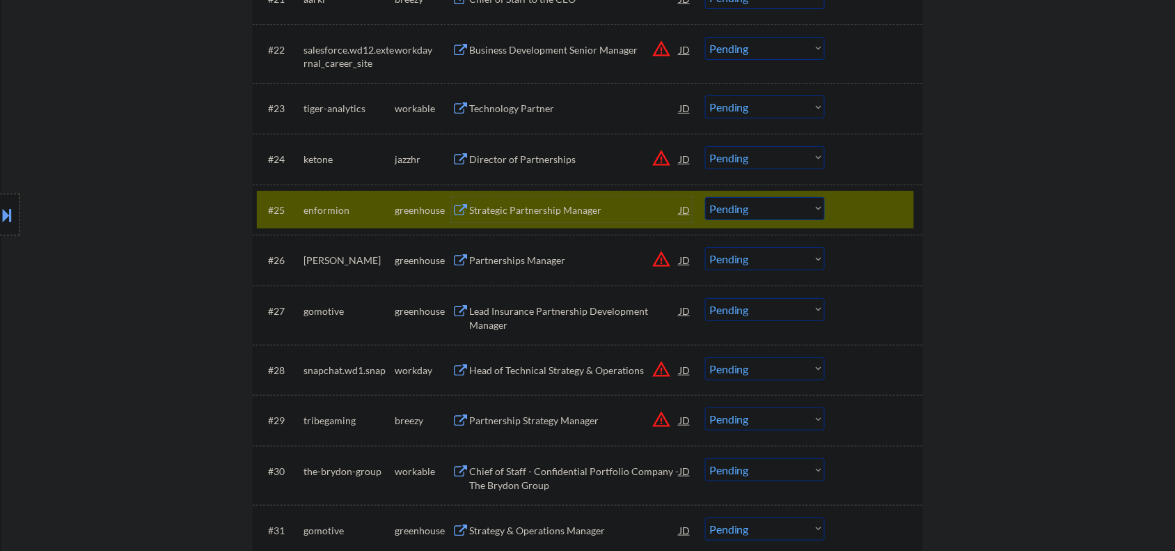
click at [759, 209] on select "Choose an option... Pending Applied Excluded (Questions) Excluded (Expired) Exc…" at bounding box center [765, 208] width 120 height 23
click at [749, 207] on select "Choose an option... Pending Applied Excluded (Questions) Excluded (Expired) Exc…" at bounding box center [765, 208] width 120 height 23
click at [705, 197] on select "Choose an option... Pending Applied Excluded (Questions) Excluded (Expired) Exc…" at bounding box center [765, 208] width 120 height 23
select select ""pending""
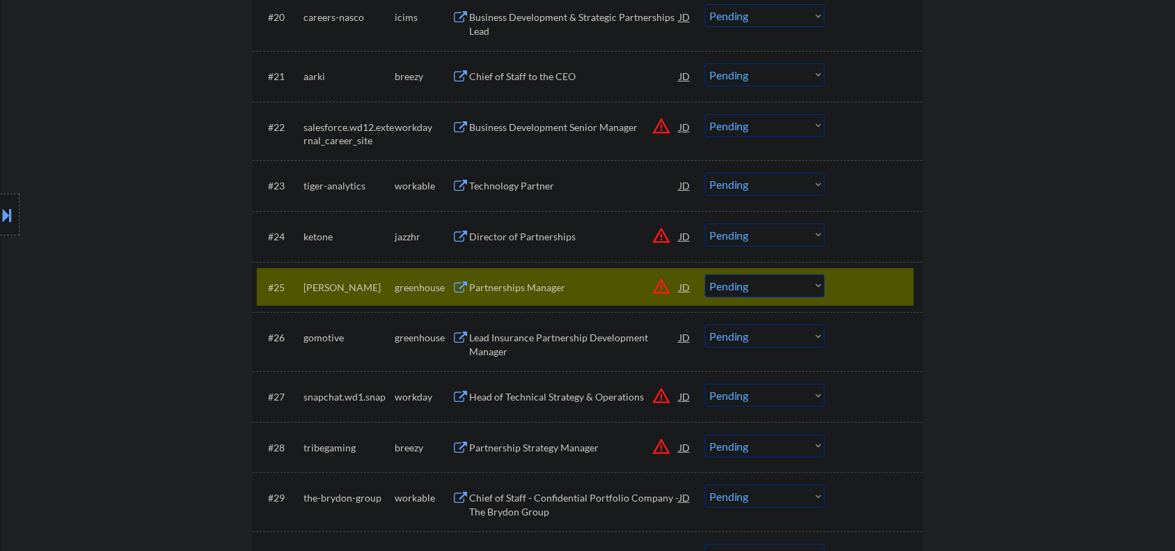
scroll to position [1507, 0]
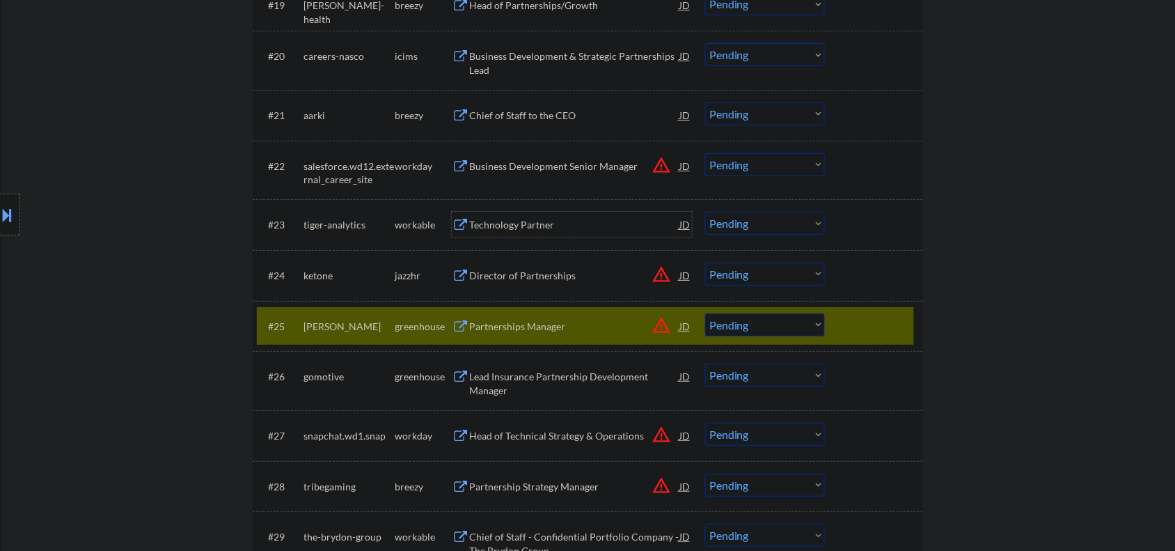
click at [509, 220] on div "Technology Partner" at bounding box center [574, 225] width 210 height 14
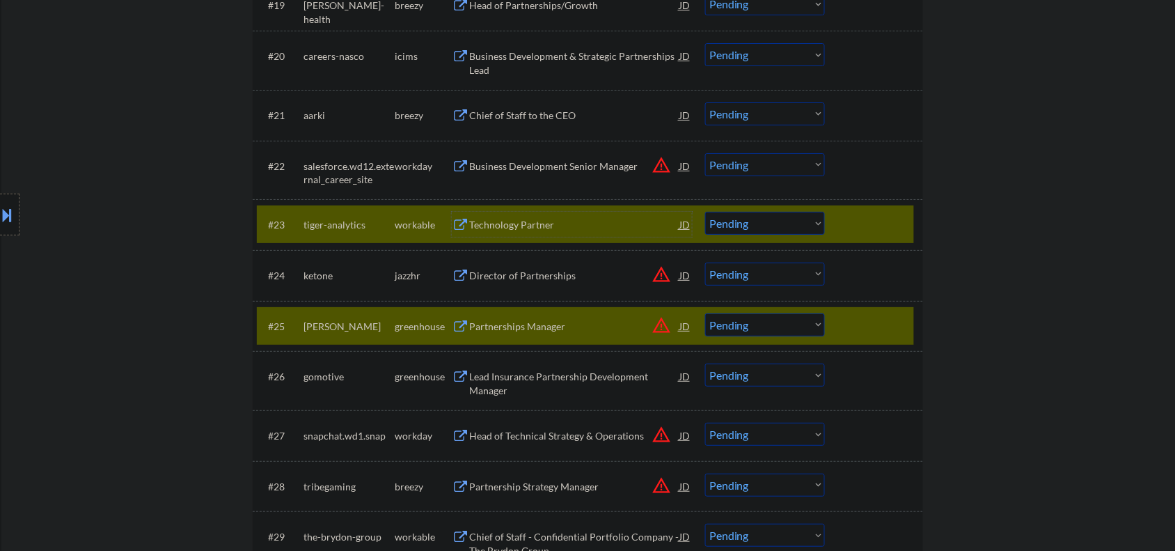
click at [886, 326] on div at bounding box center [875, 325] width 61 height 25
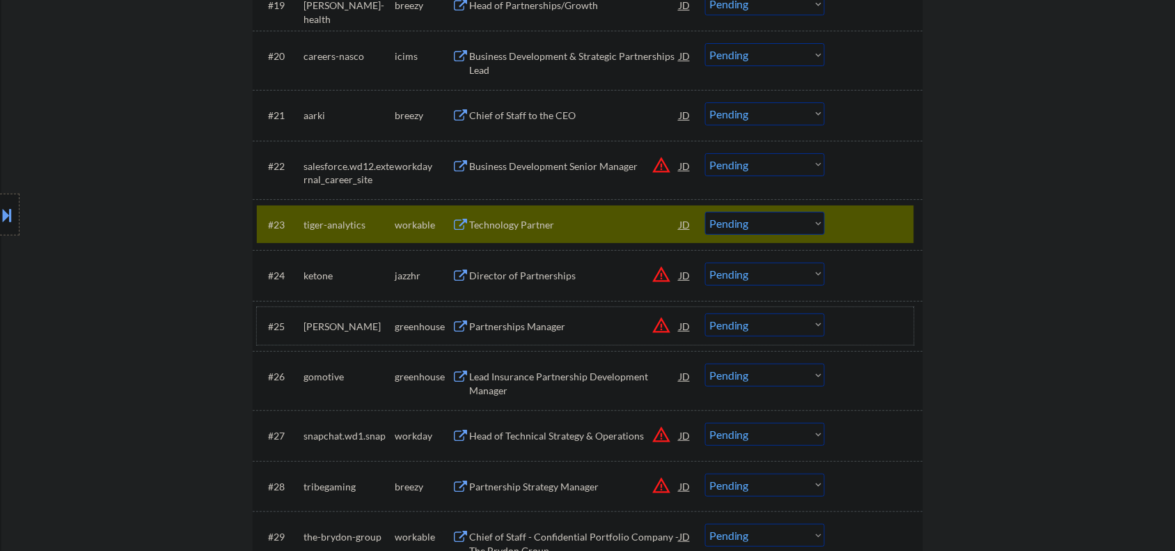
click at [496, 226] on div "Technology Partner" at bounding box center [574, 225] width 210 height 14
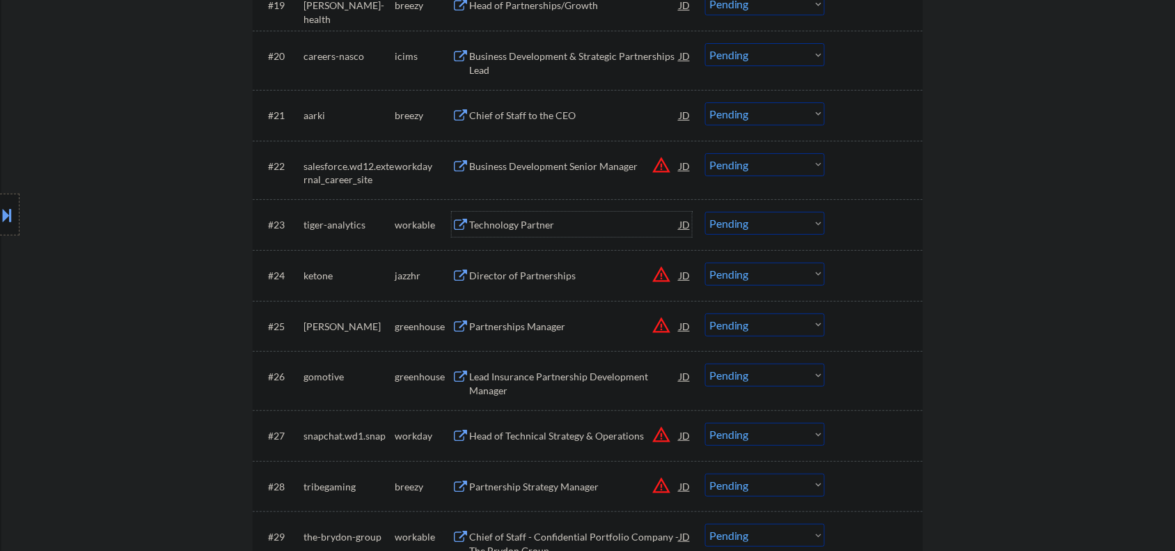
click at [502, 272] on div "Director of Partnerships" at bounding box center [574, 276] width 210 height 14
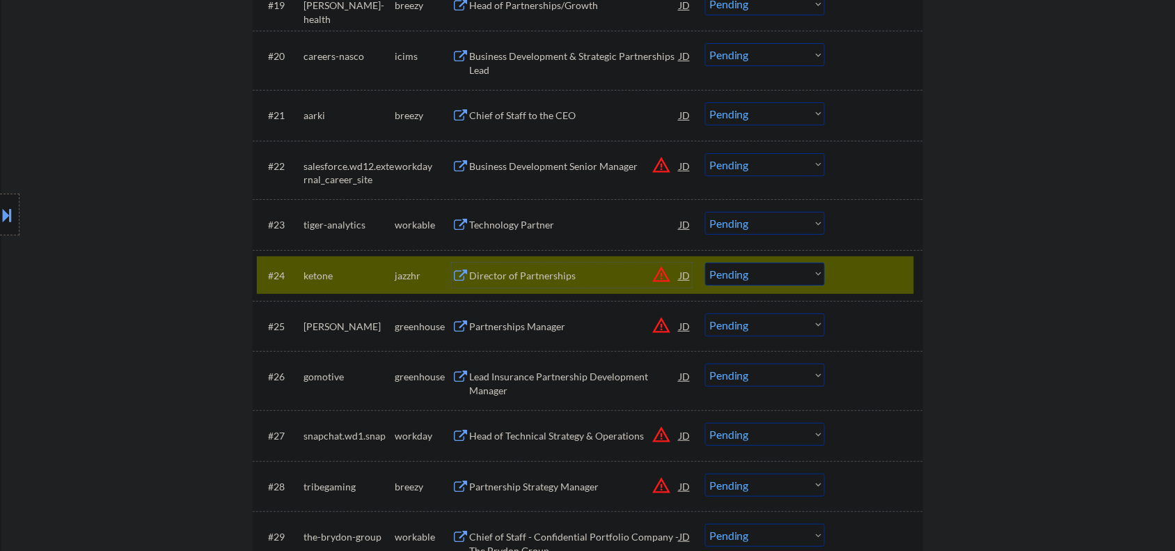
click at [742, 271] on select "Choose an option... Pending Applied Excluded (Questions) Excluded (Expired) Exc…" at bounding box center [765, 273] width 120 height 23
click at [705, 262] on select "Choose an option... Pending Applied Excluded (Questions) Excluded (Expired) Exc…" at bounding box center [765, 273] width 120 height 23
click at [493, 322] on div "Partnerships Manager" at bounding box center [574, 326] width 210 height 14
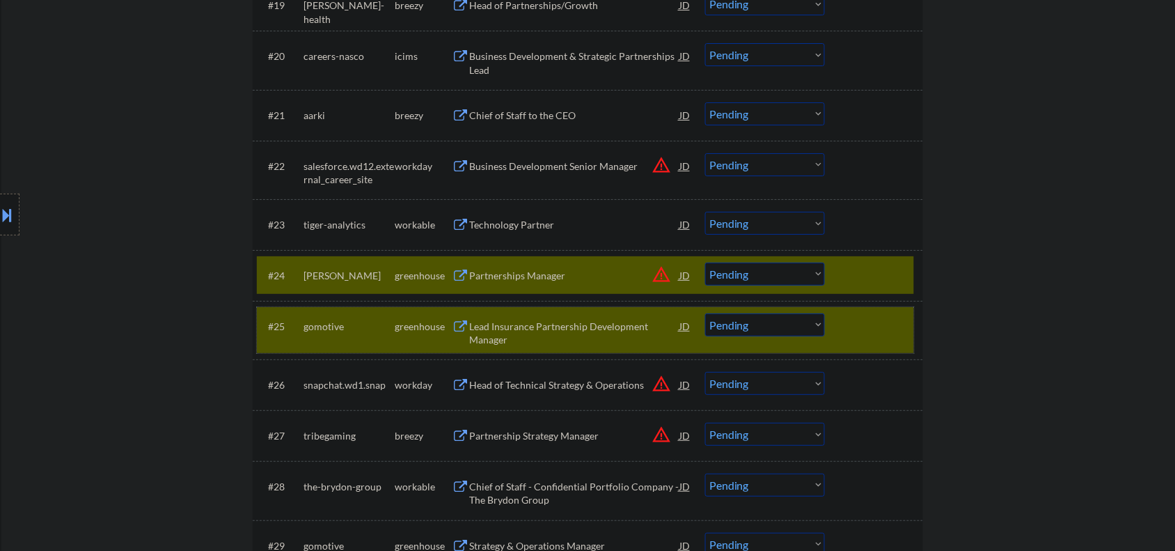
click at [857, 332] on div at bounding box center [875, 325] width 61 height 25
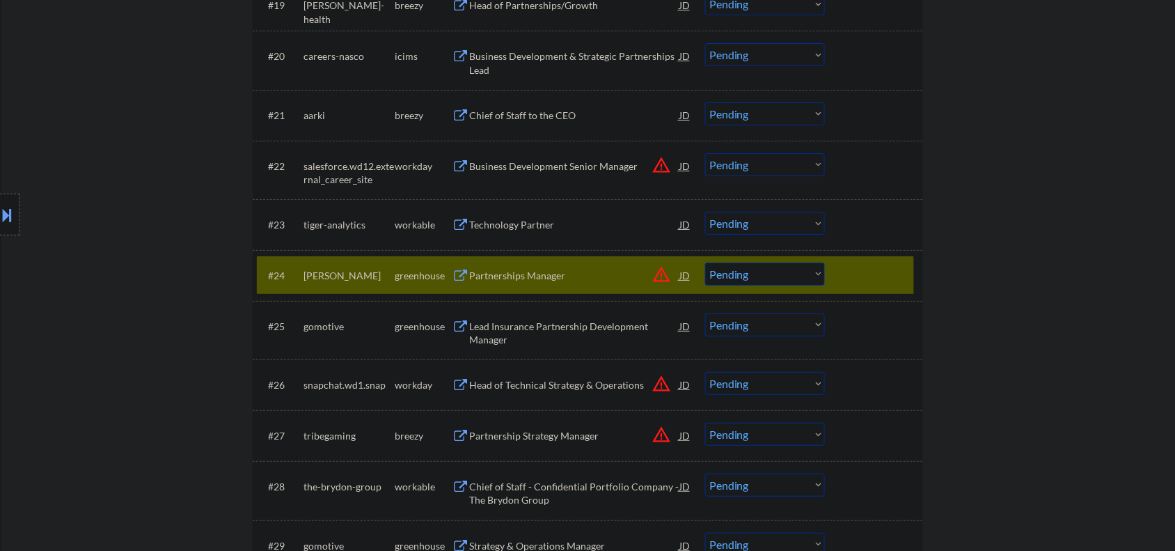
click at [738, 275] on select "Choose an option... Pending Applied Excluded (Questions) Excluded (Expired) Exc…" at bounding box center [765, 273] width 120 height 23
click at [705, 262] on select "Choose an option... Pending Applied Excluded (Questions) Excluded (Expired) Exc…" at bounding box center [765, 273] width 120 height 23
select select ""pending""
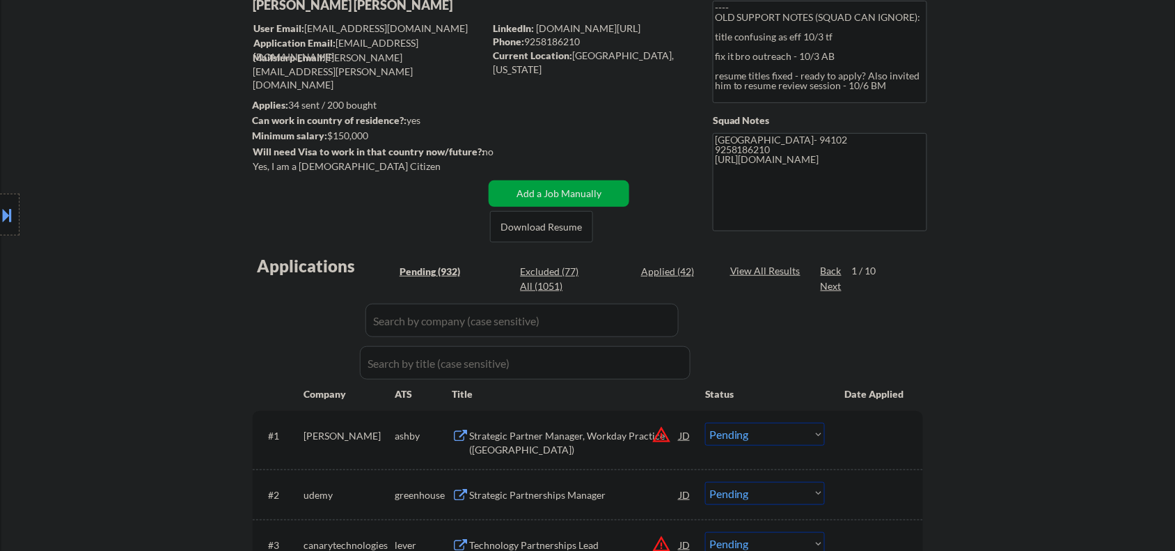
scroll to position [116, 0]
